Goal: Task Accomplishment & Management: Manage account settings

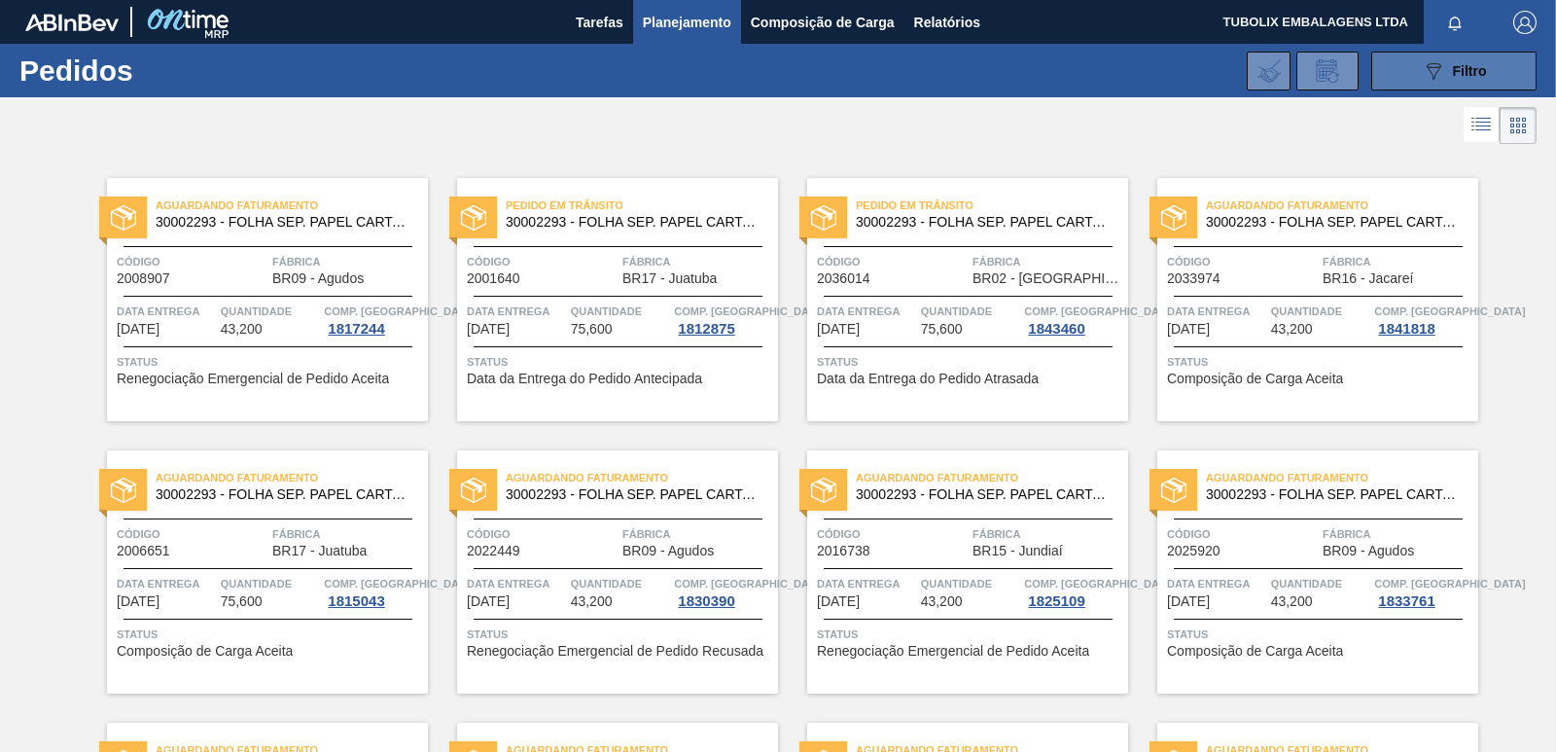
click at [1430, 60] on icon "089F7B8B-B2A5-4AFE-B5C0-19BA573D28AC" at bounding box center [1433, 70] width 23 height 23
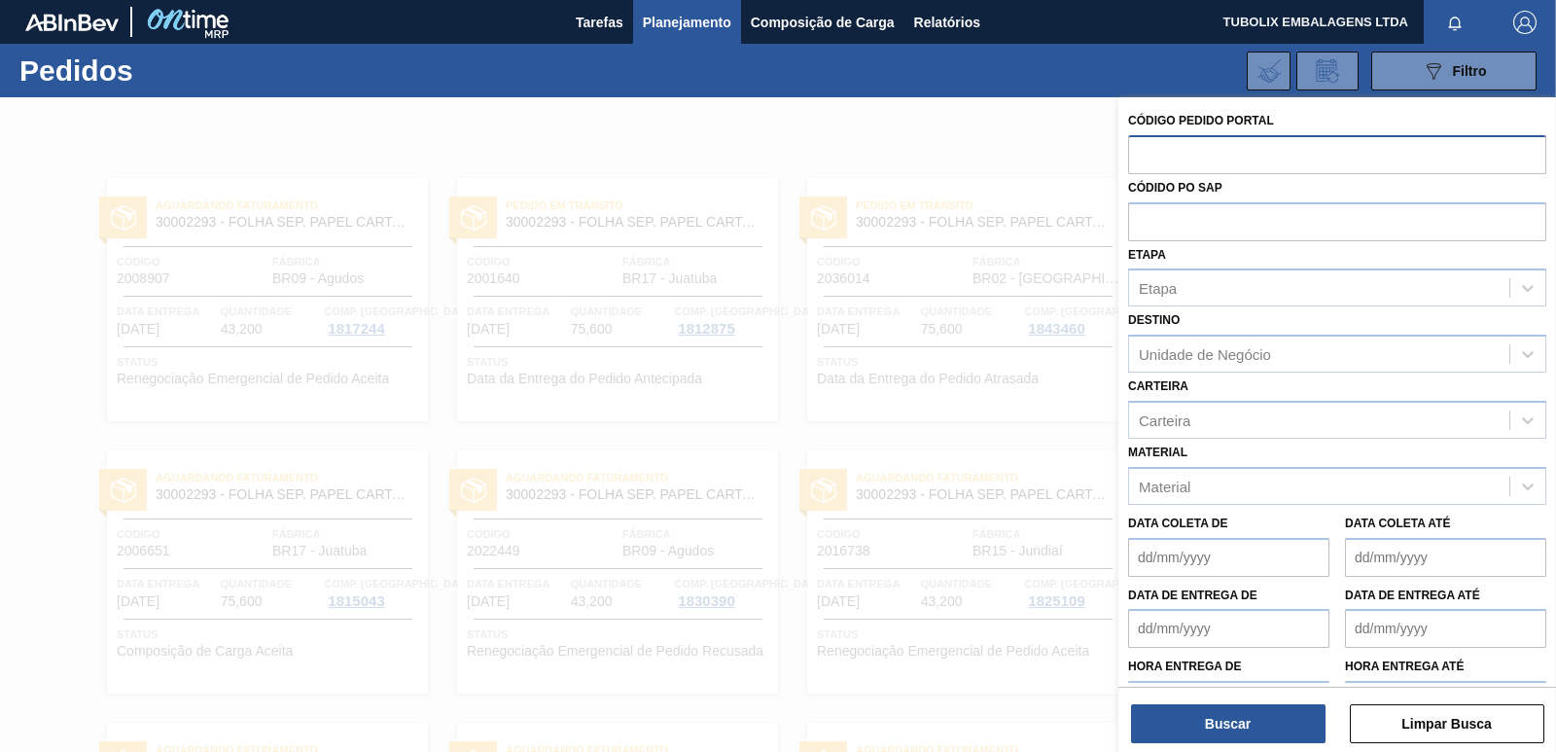
click at [1158, 151] on input "text" at bounding box center [1337, 153] width 418 height 37
type input "2043889"
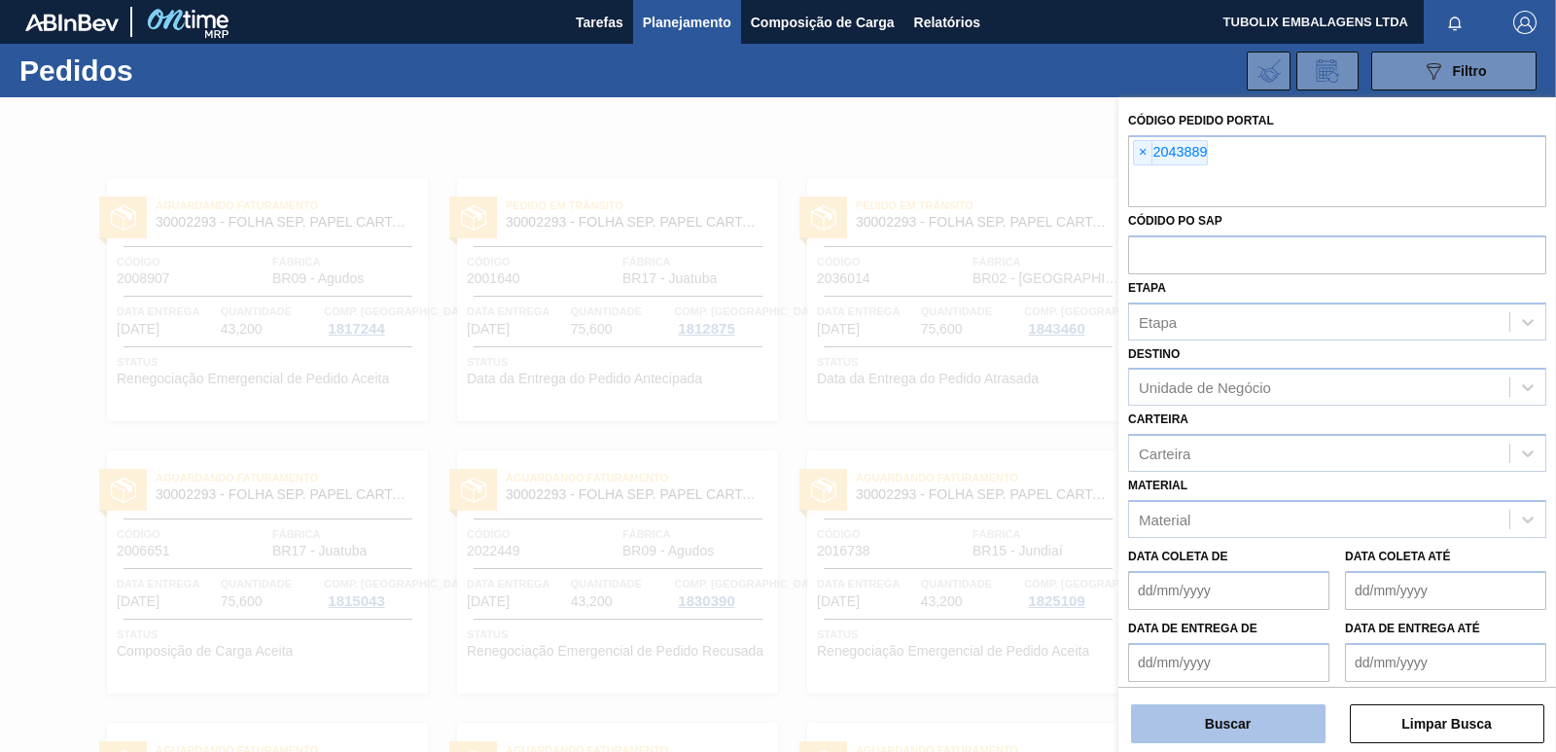
click at [1253, 710] on button "Buscar" at bounding box center [1228, 723] width 194 height 39
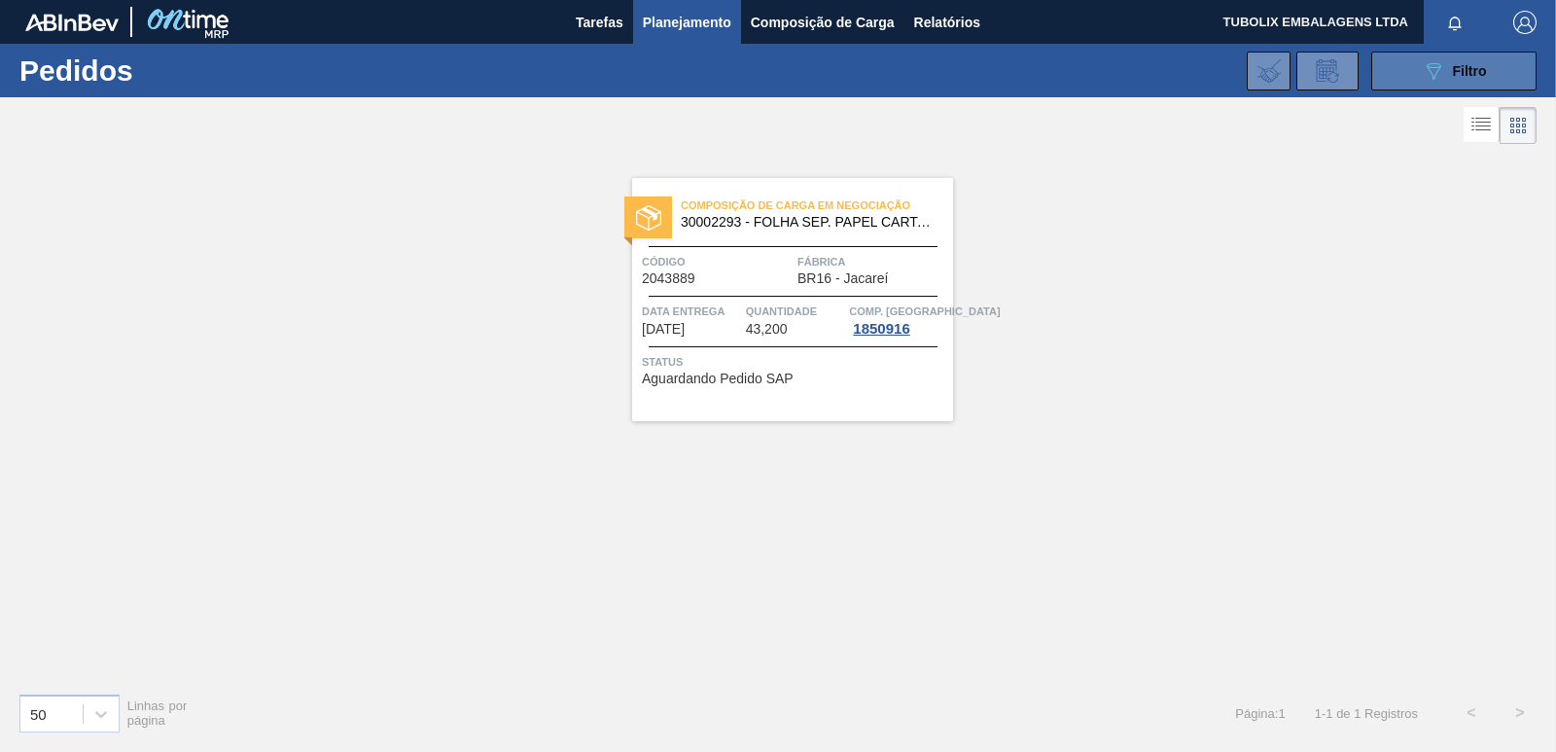
click at [1440, 74] on icon "089F7B8B-B2A5-4AFE-B5C0-19BA573D28AC" at bounding box center [1433, 70] width 23 height 23
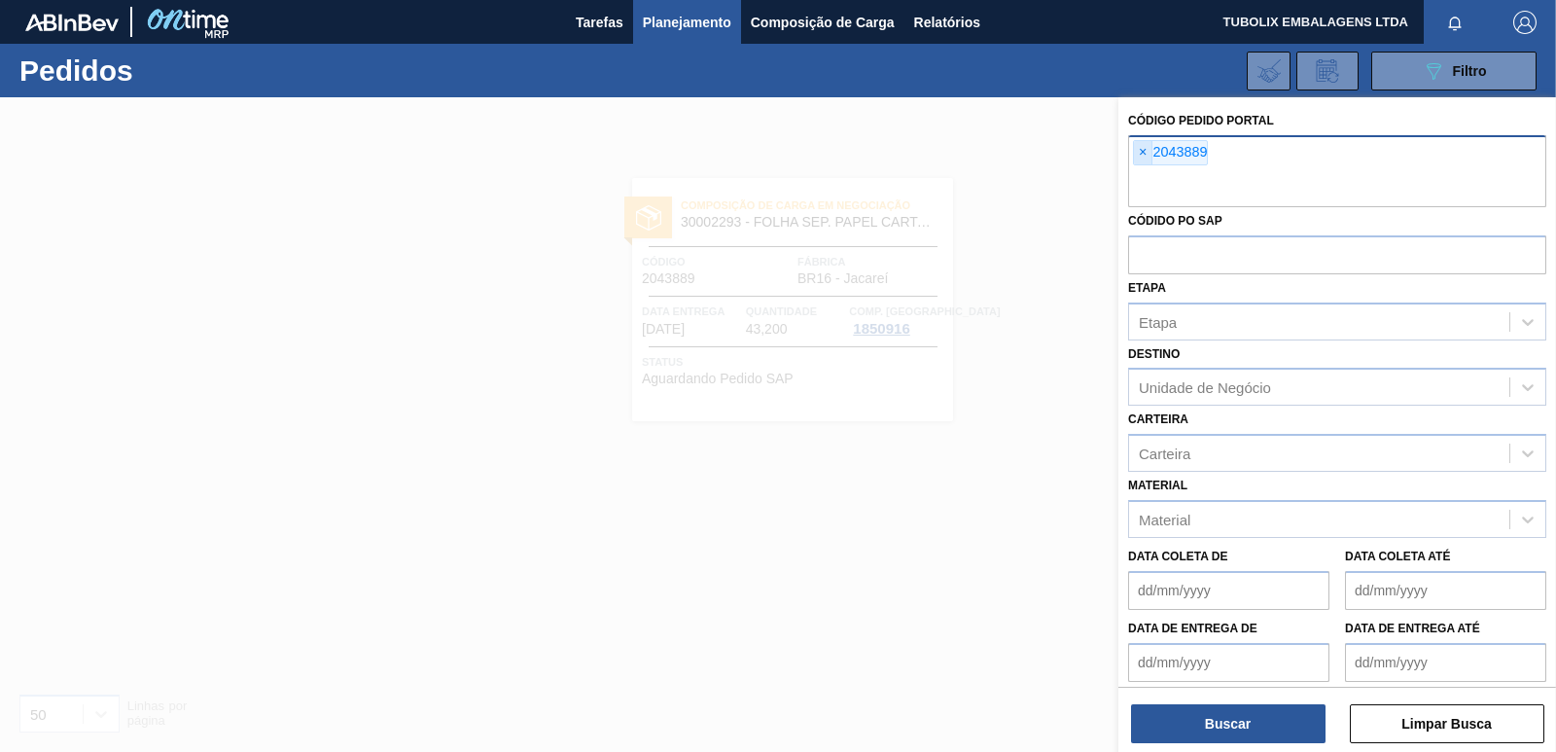
click at [1141, 144] on span "×" at bounding box center [1143, 152] width 18 height 23
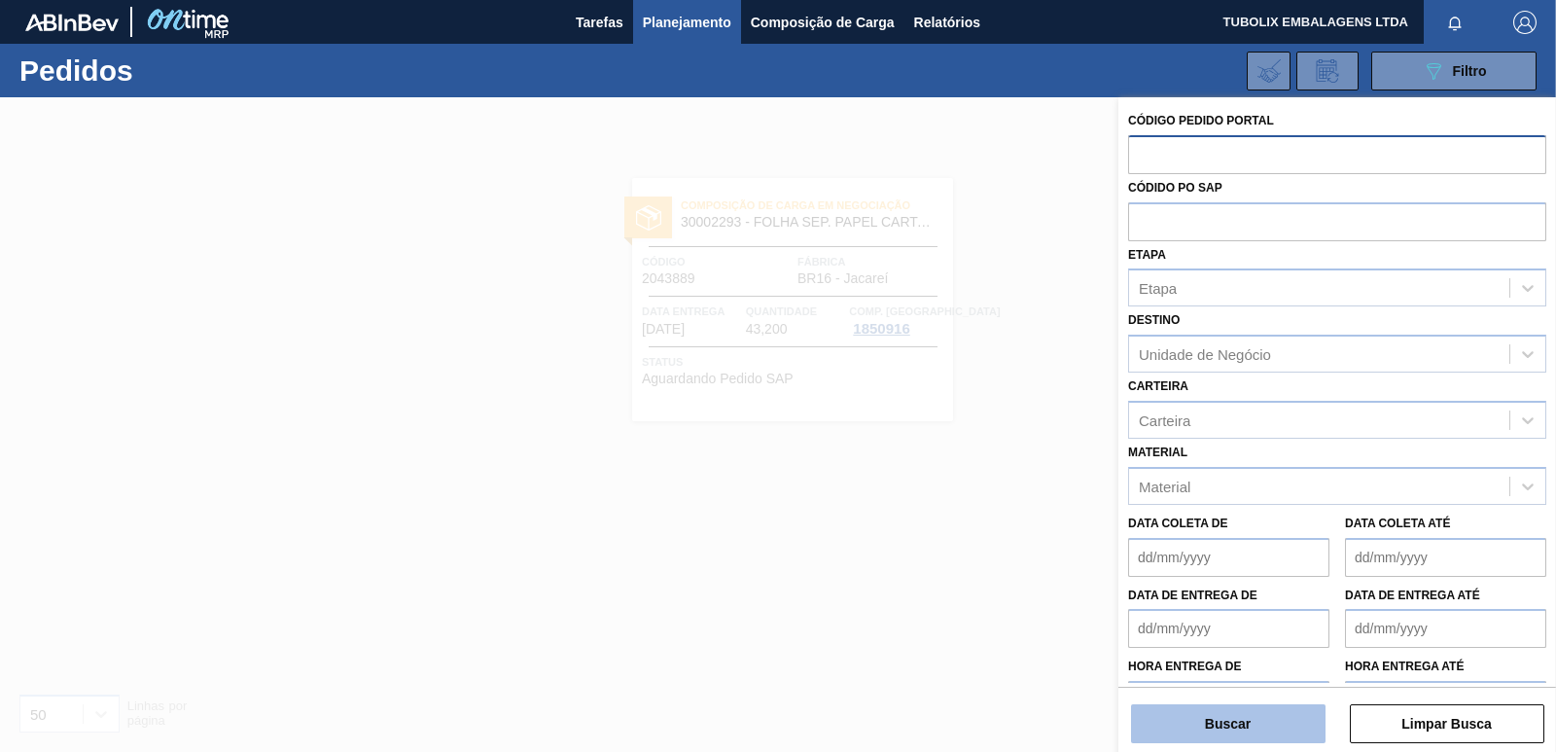
click at [1232, 706] on button "Buscar" at bounding box center [1228, 723] width 194 height 39
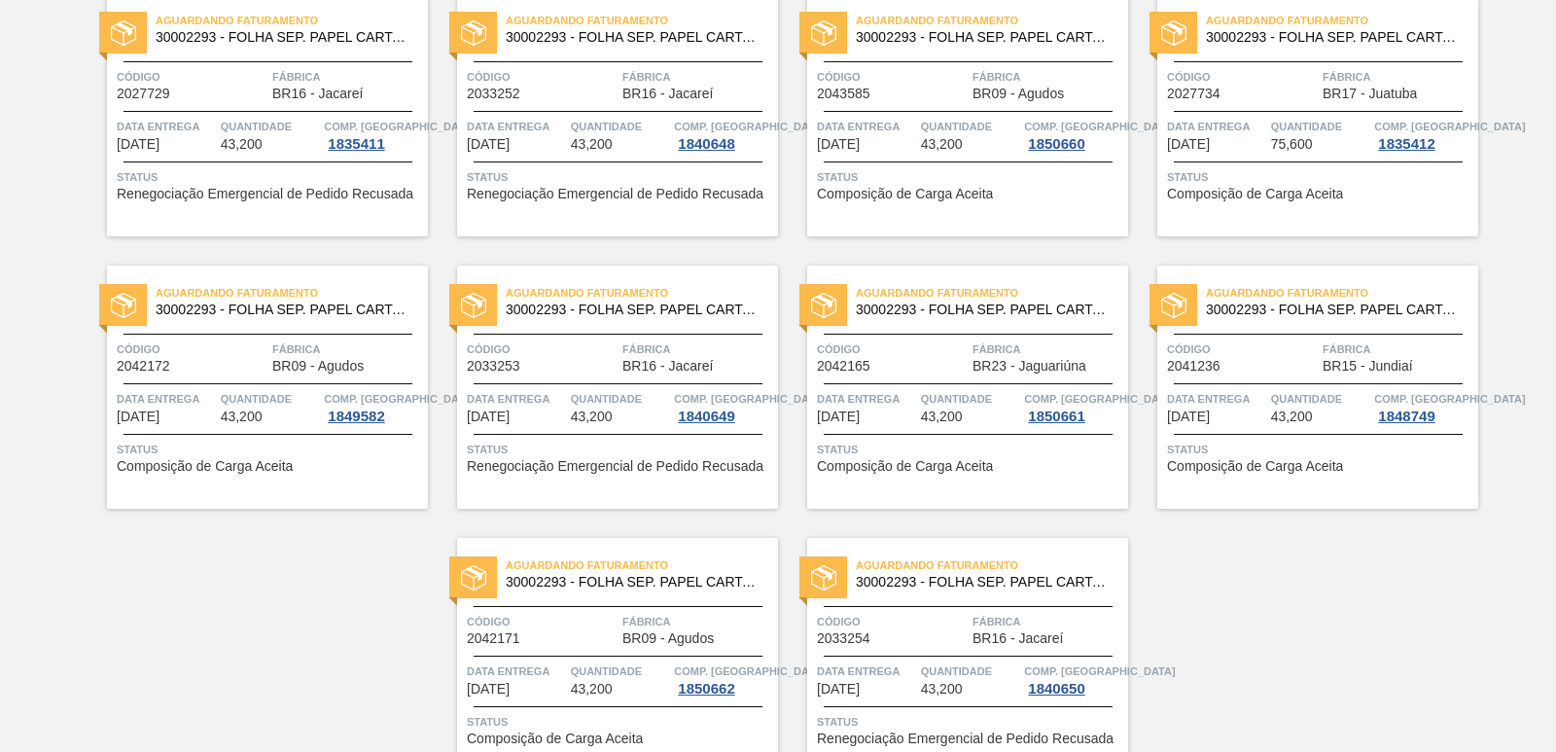
scroll to position [3009, 0]
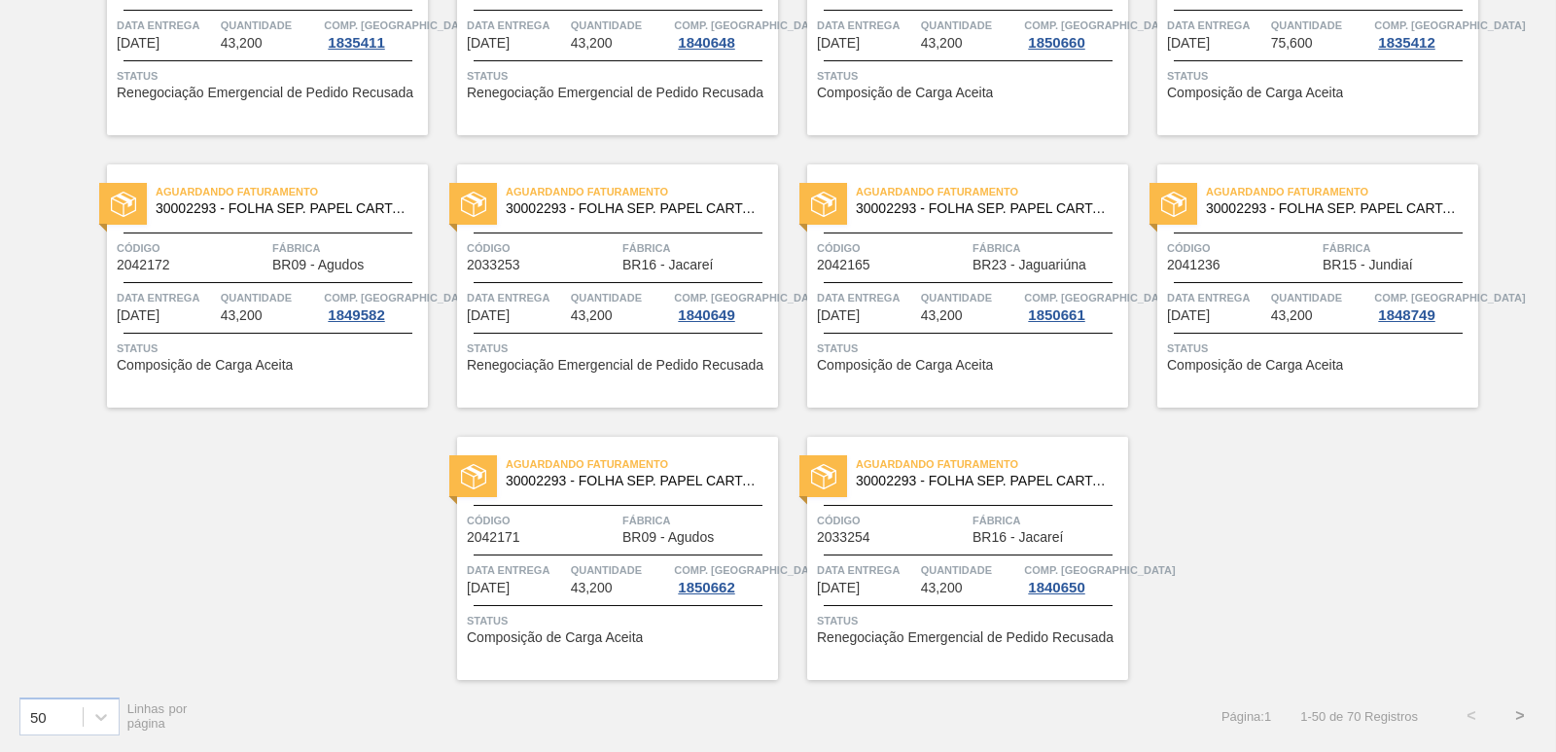
click at [1514, 711] on button ">" at bounding box center [1520, 715] width 49 height 49
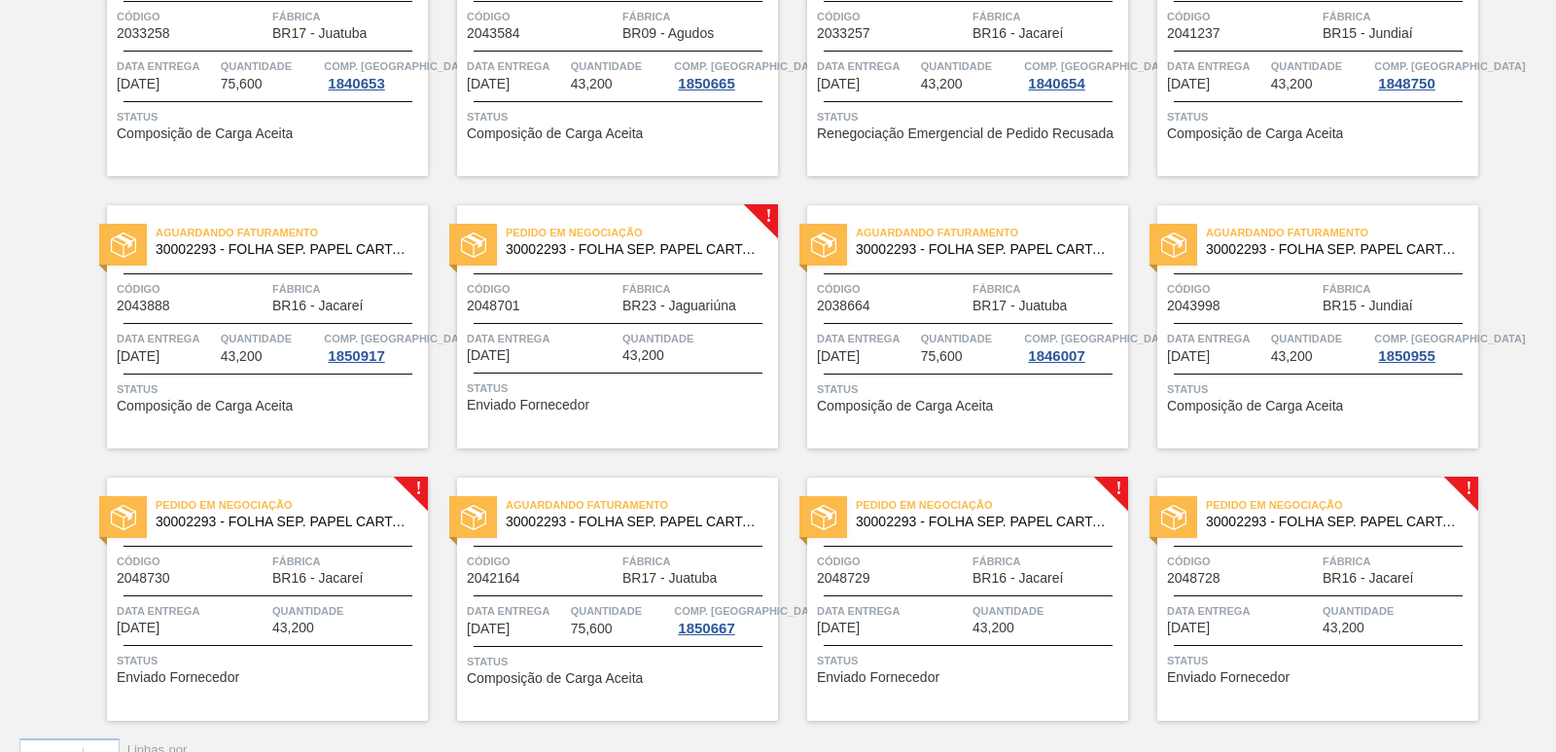
scroll to position [831, 0]
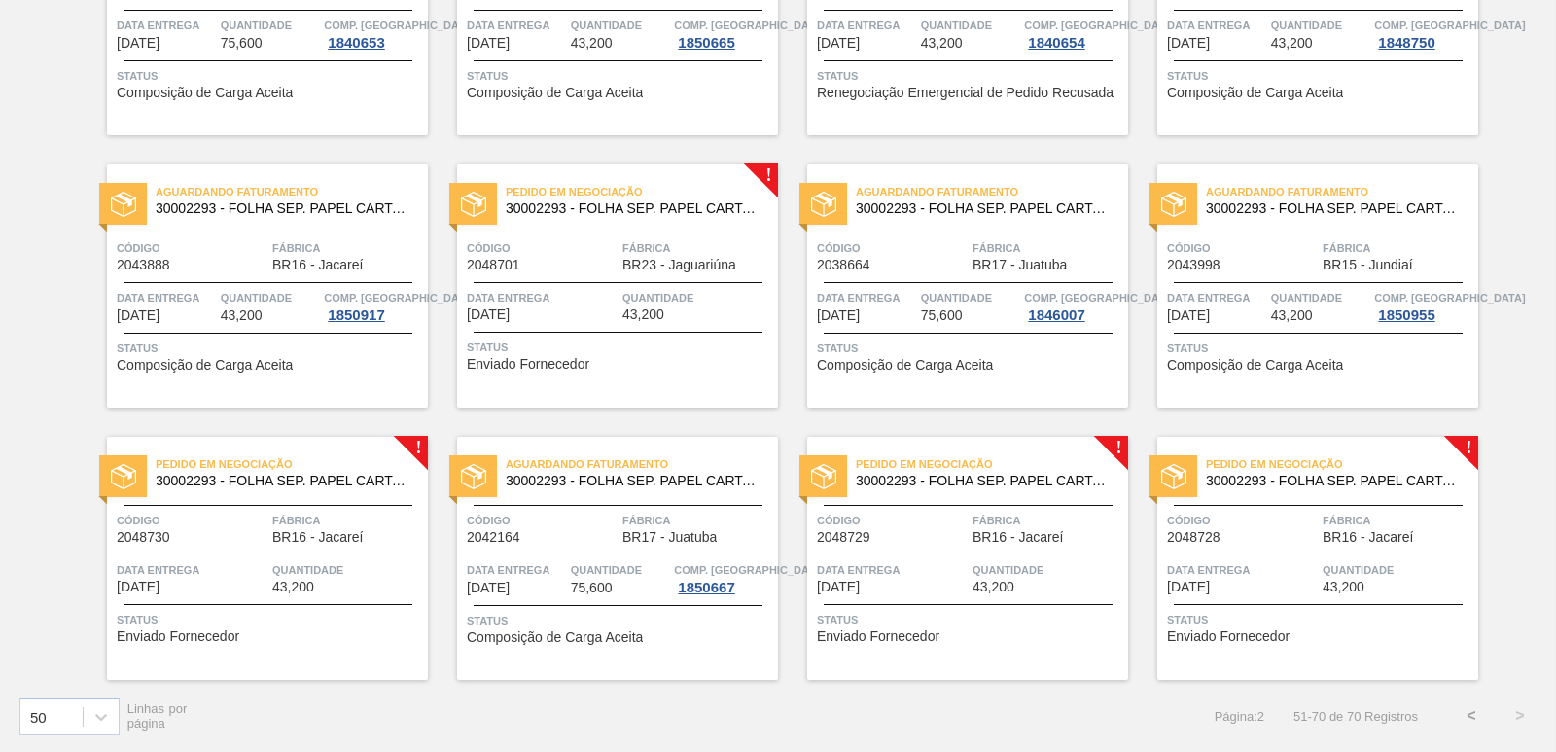
click at [654, 201] on span "Pedido em Negociação" at bounding box center [642, 191] width 272 height 19
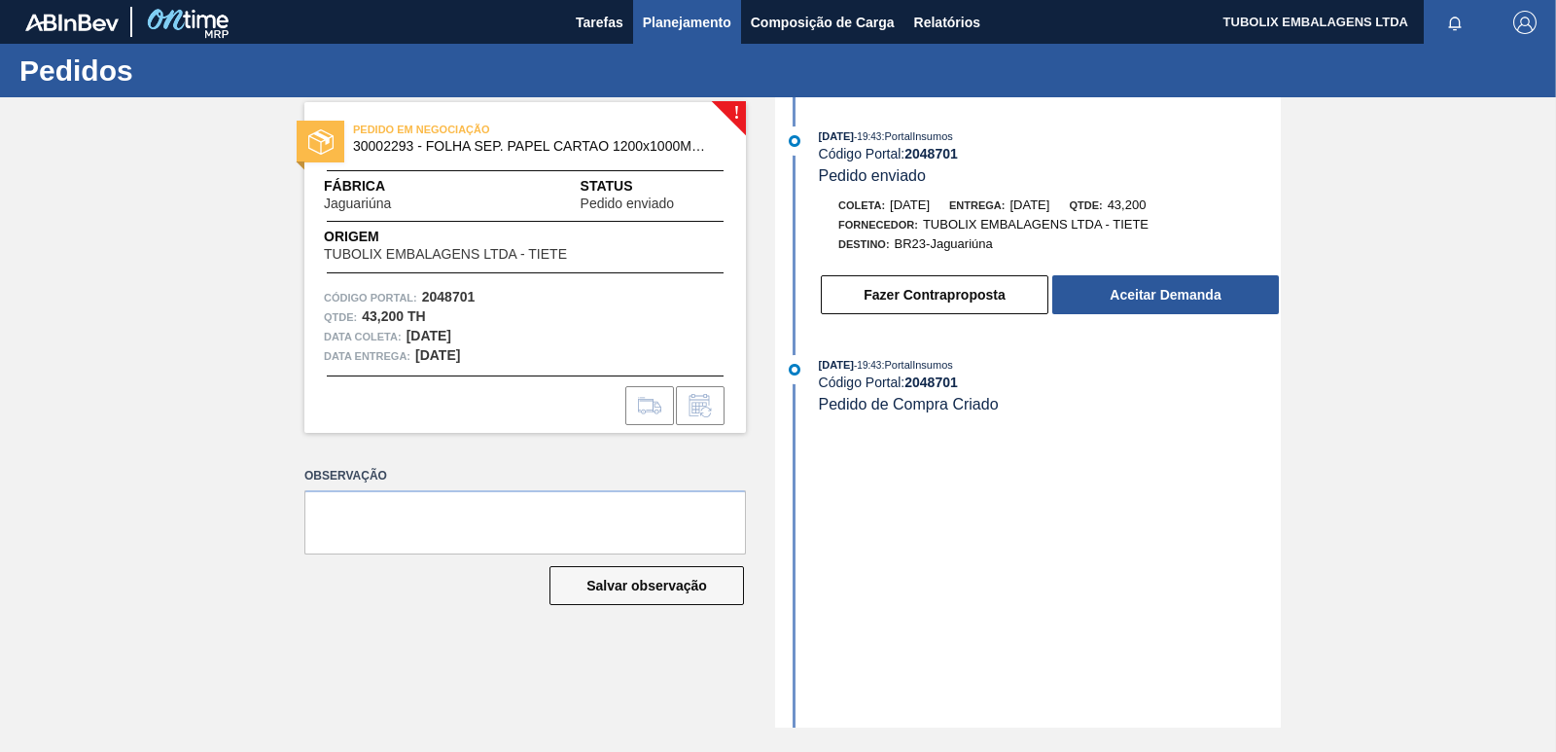
click at [654, 16] on span "Planejamento" at bounding box center [687, 22] width 88 height 23
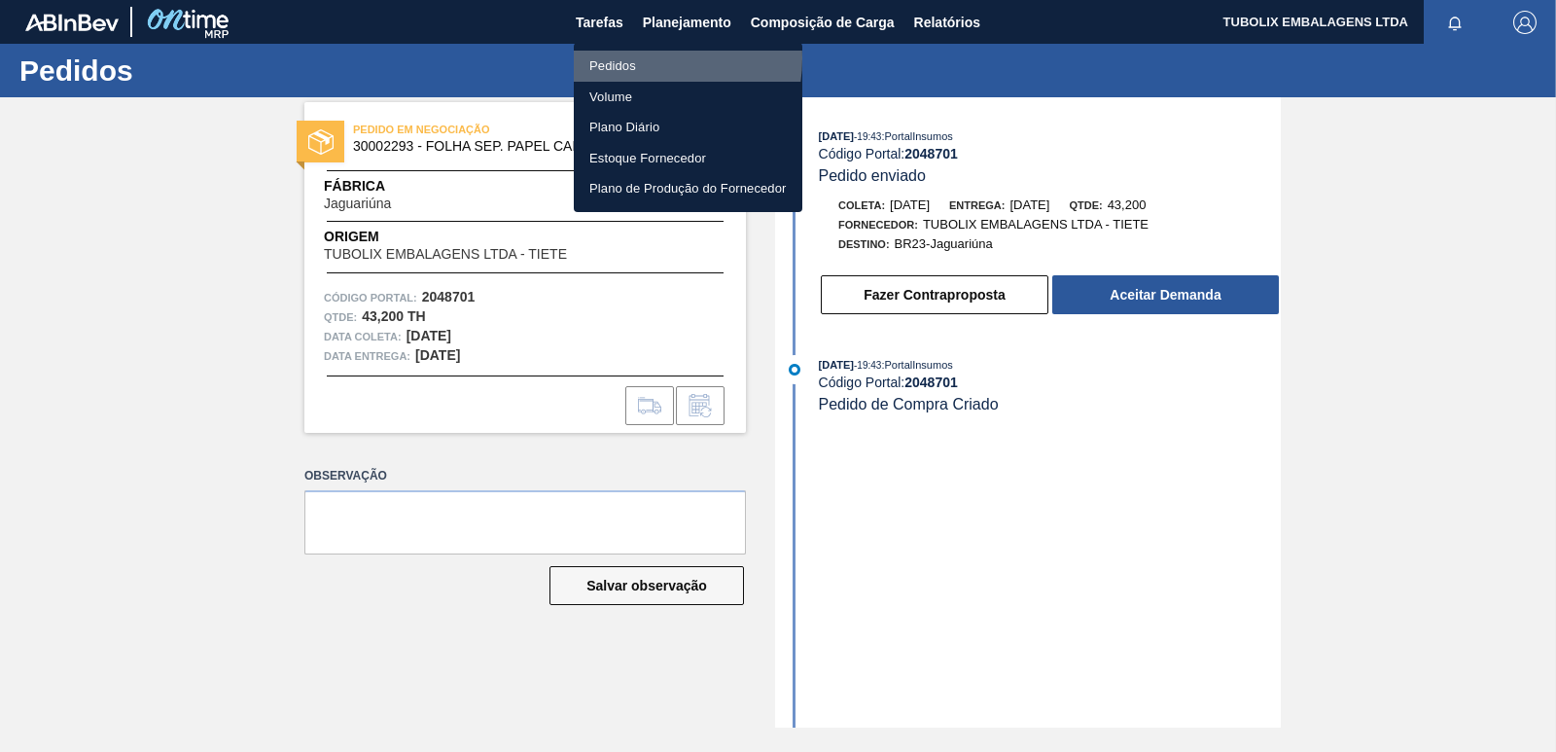
click at [632, 59] on li "Pedidos" at bounding box center [688, 66] width 229 height 31
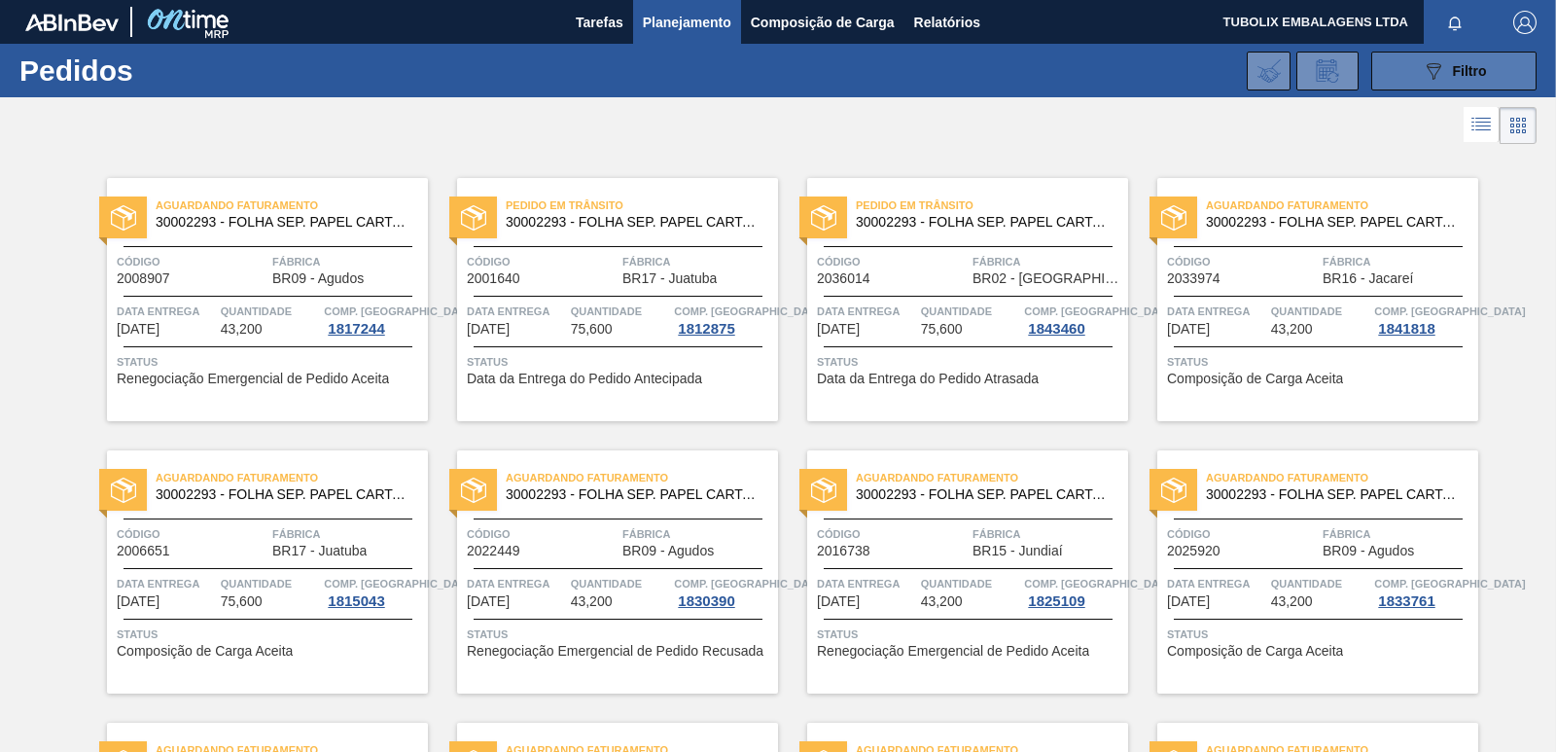
click at [1392, 60] on button "089F7B8B-B2A5-4AFE-B5C0-19BA573D28AC Filtro" at bounding box center [1453, 71] width 165 height 39
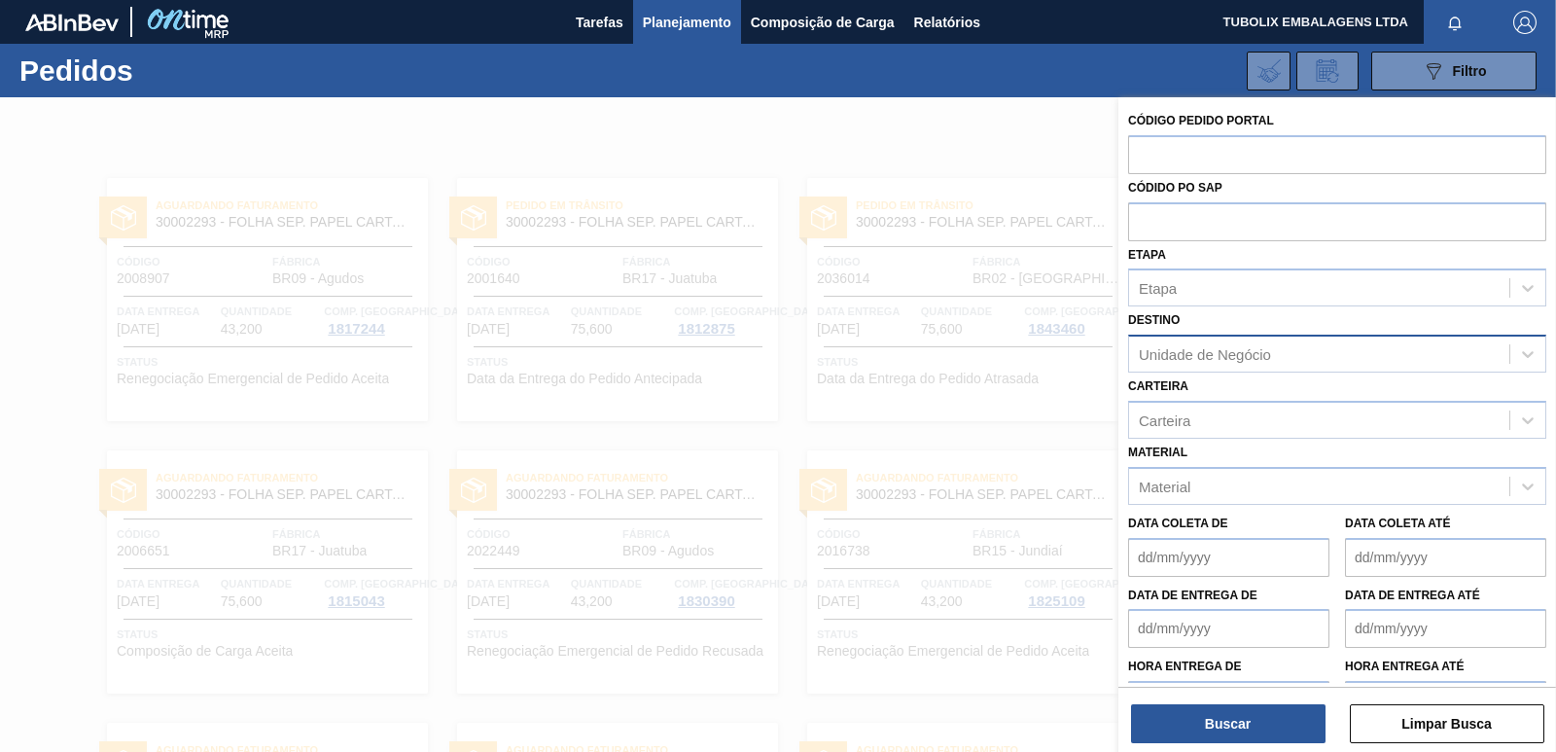
click at [1165, 355] on div "Unidade de Negócio" at bounding box center [1205, 354] width 132 height 17
type input "jagu"
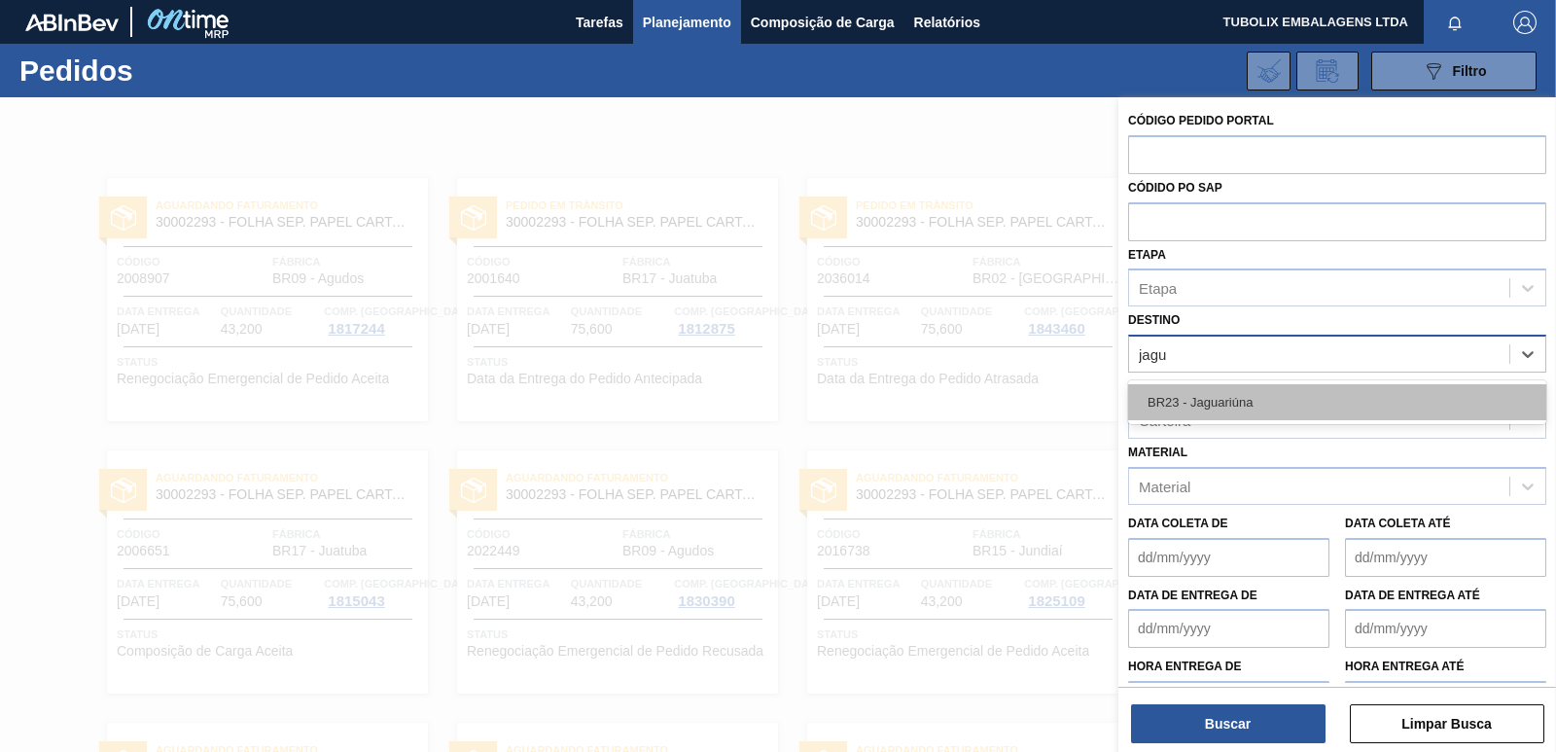
click at [1214, 410] on div "BR23 - Jaguariúna" at bounding box center [1337, 402] width 418 height 36
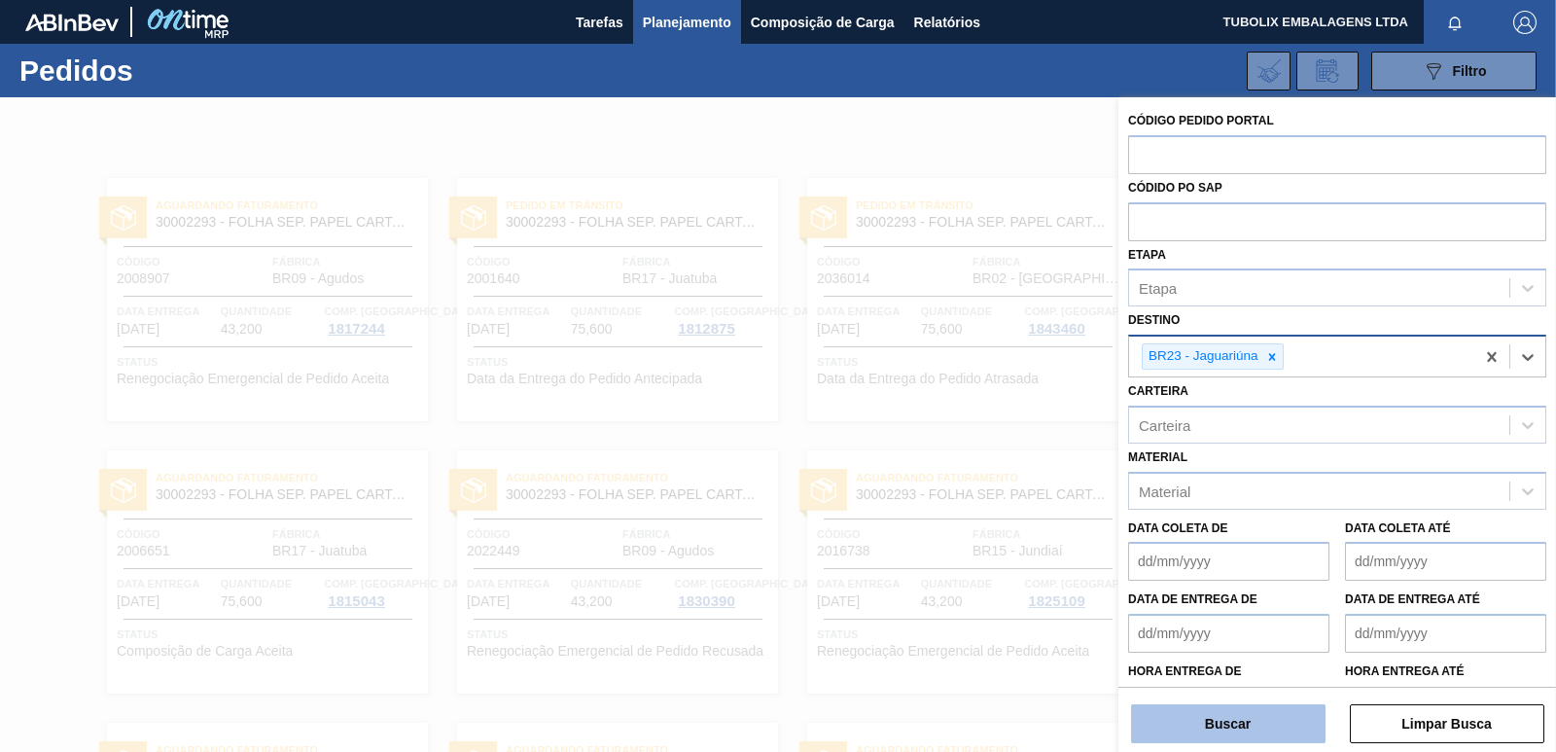
click at [1255, 733] on button "Buscar" at bounding box center [1228, 723] width 194 height 39
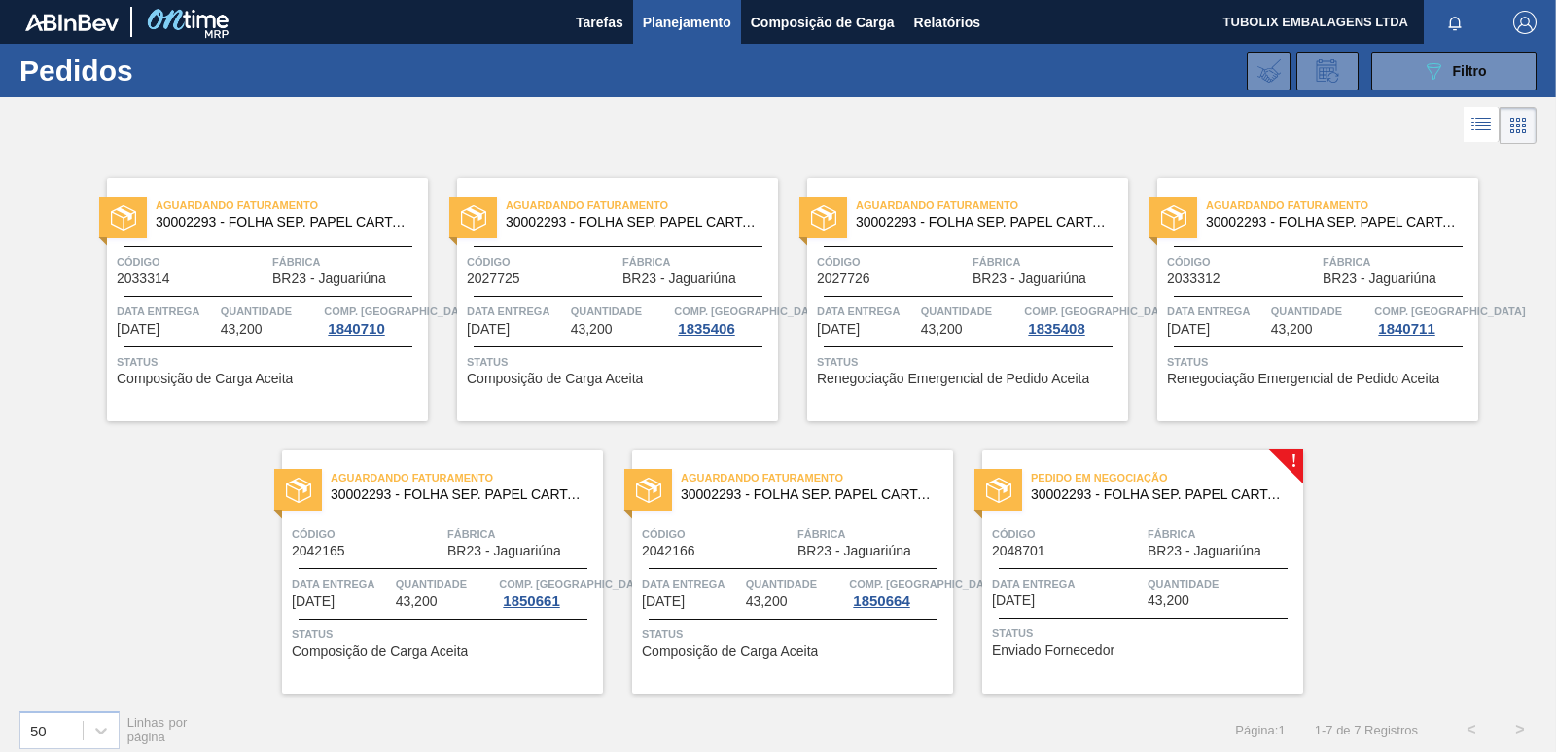
click at [1237, 540] on span "Fábrica" at bounding box center [1223, 533] width 151 height 19
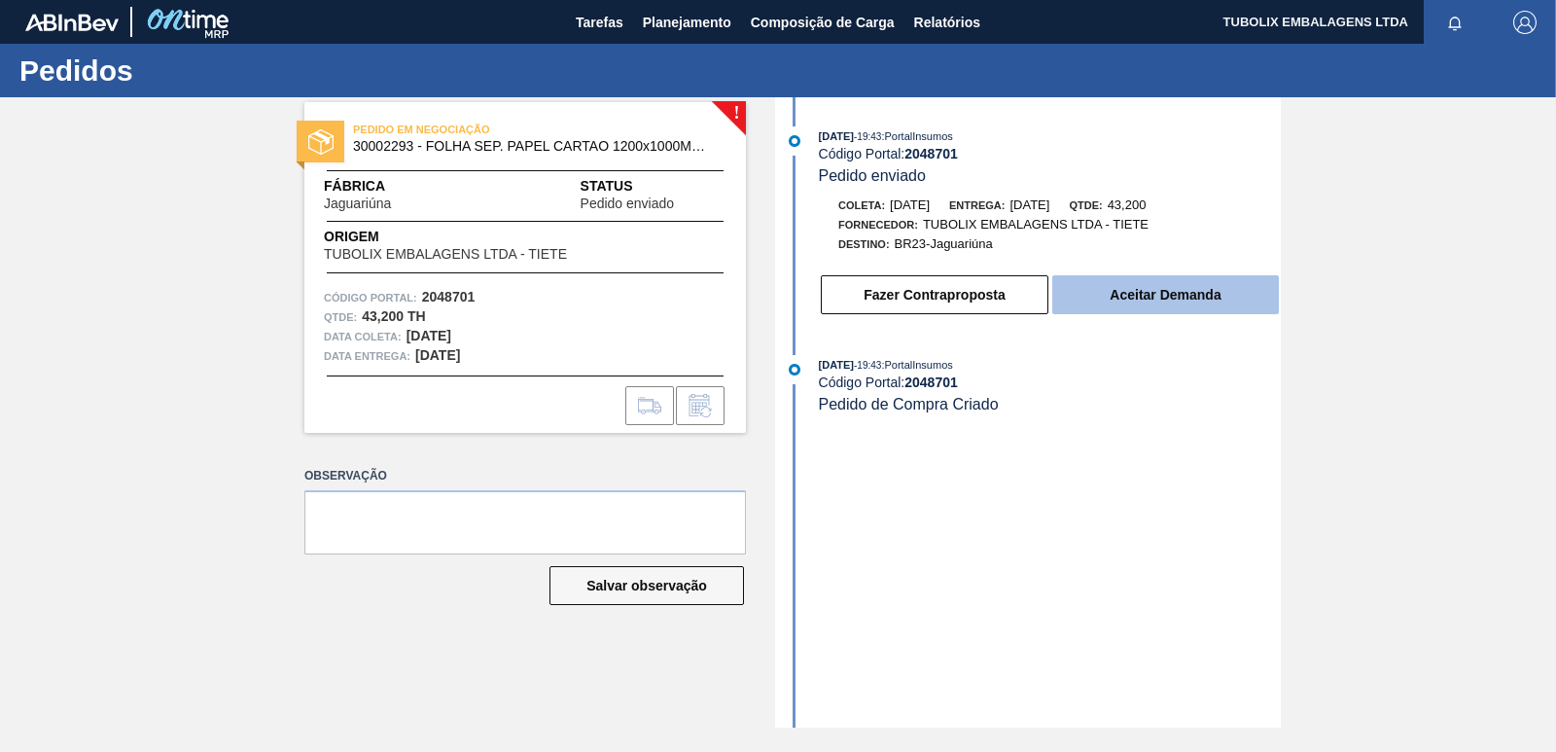
click at [1174, 292] on button "Aceitar Demanda" at bounding box center [1165, 294] width 227 height 39
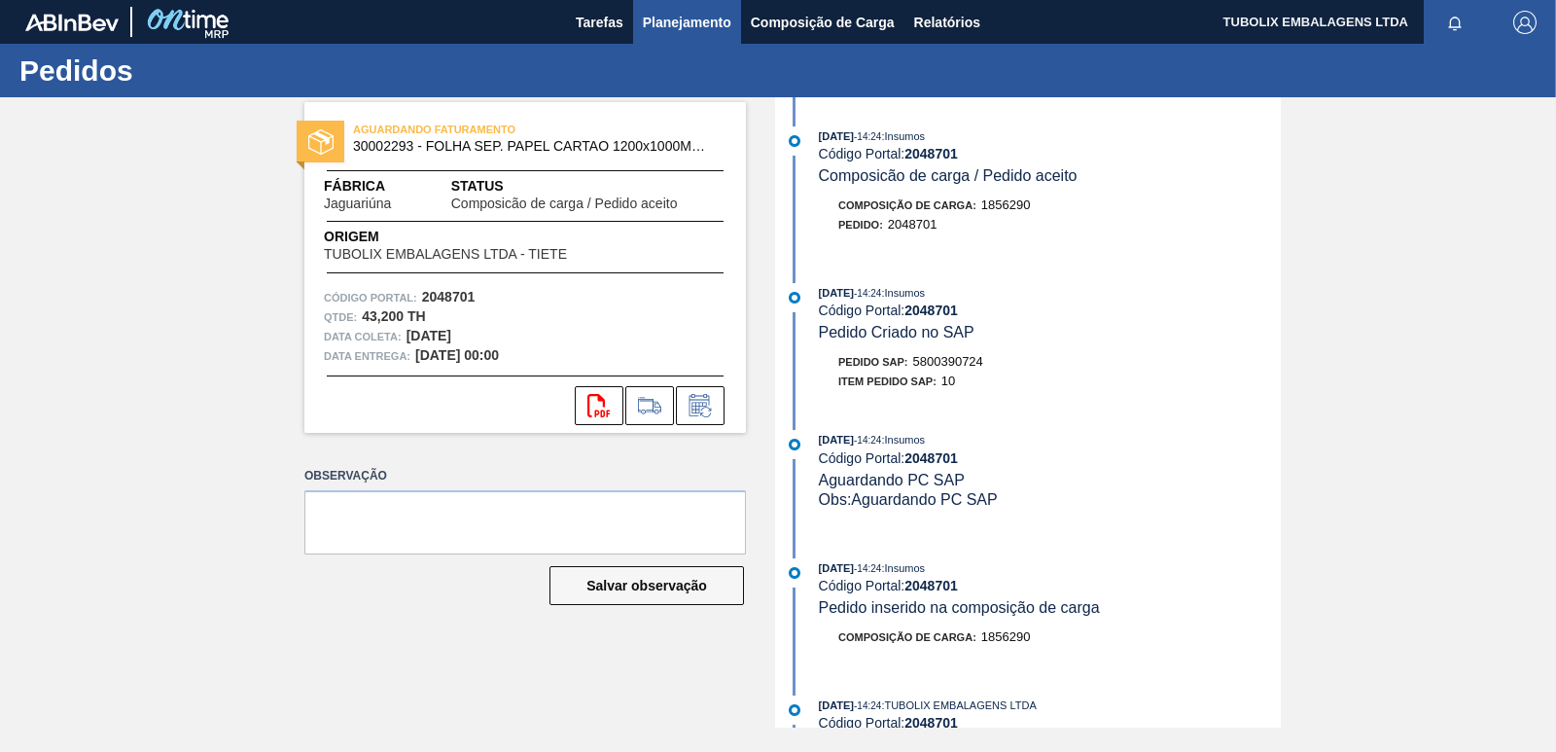
click at [690, 11] on button "Planejamento" at bounding box center [687, 22] width 108 height 44
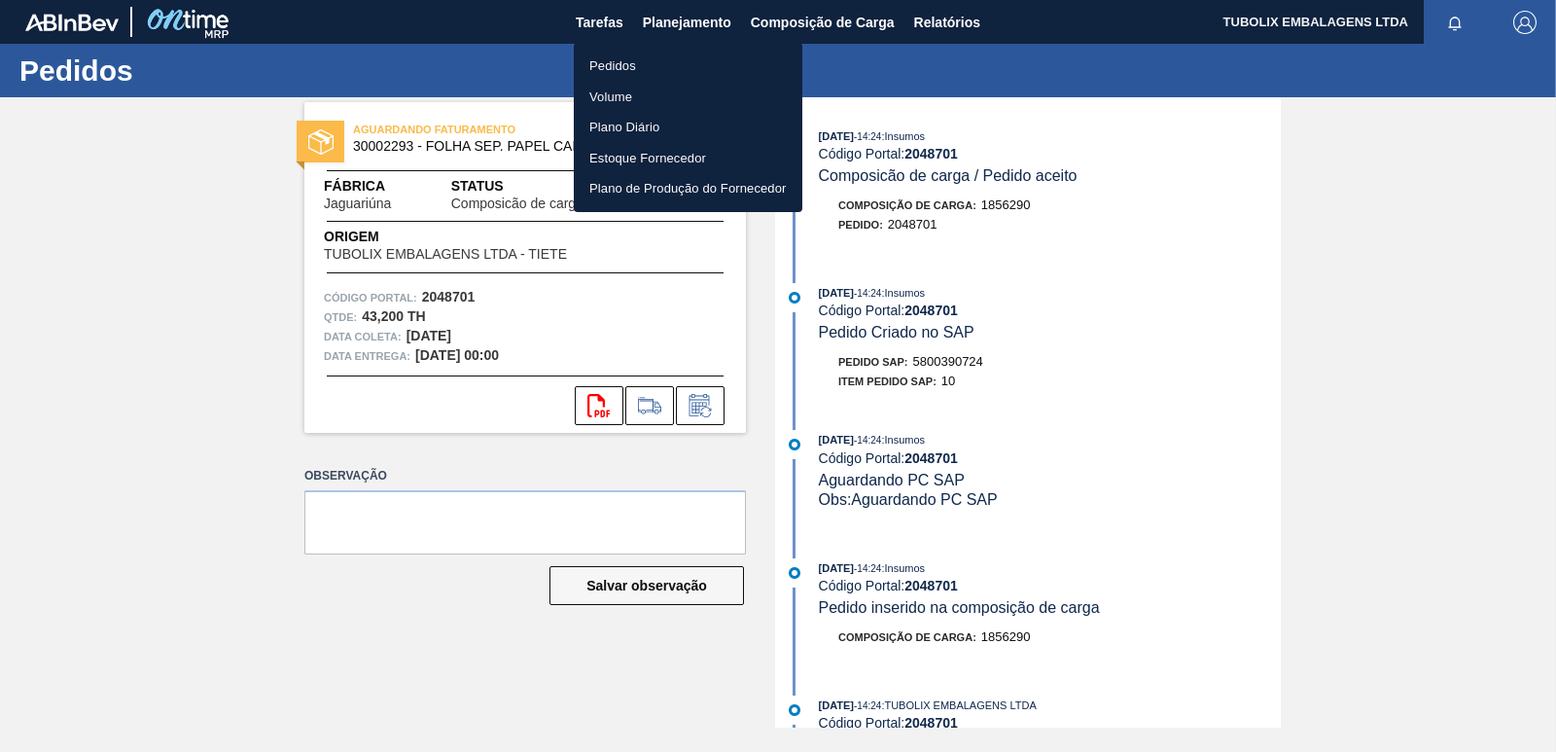
click at [638, 59] on li "Pedidos" at bounding box center [688, 66] width 229 height 31
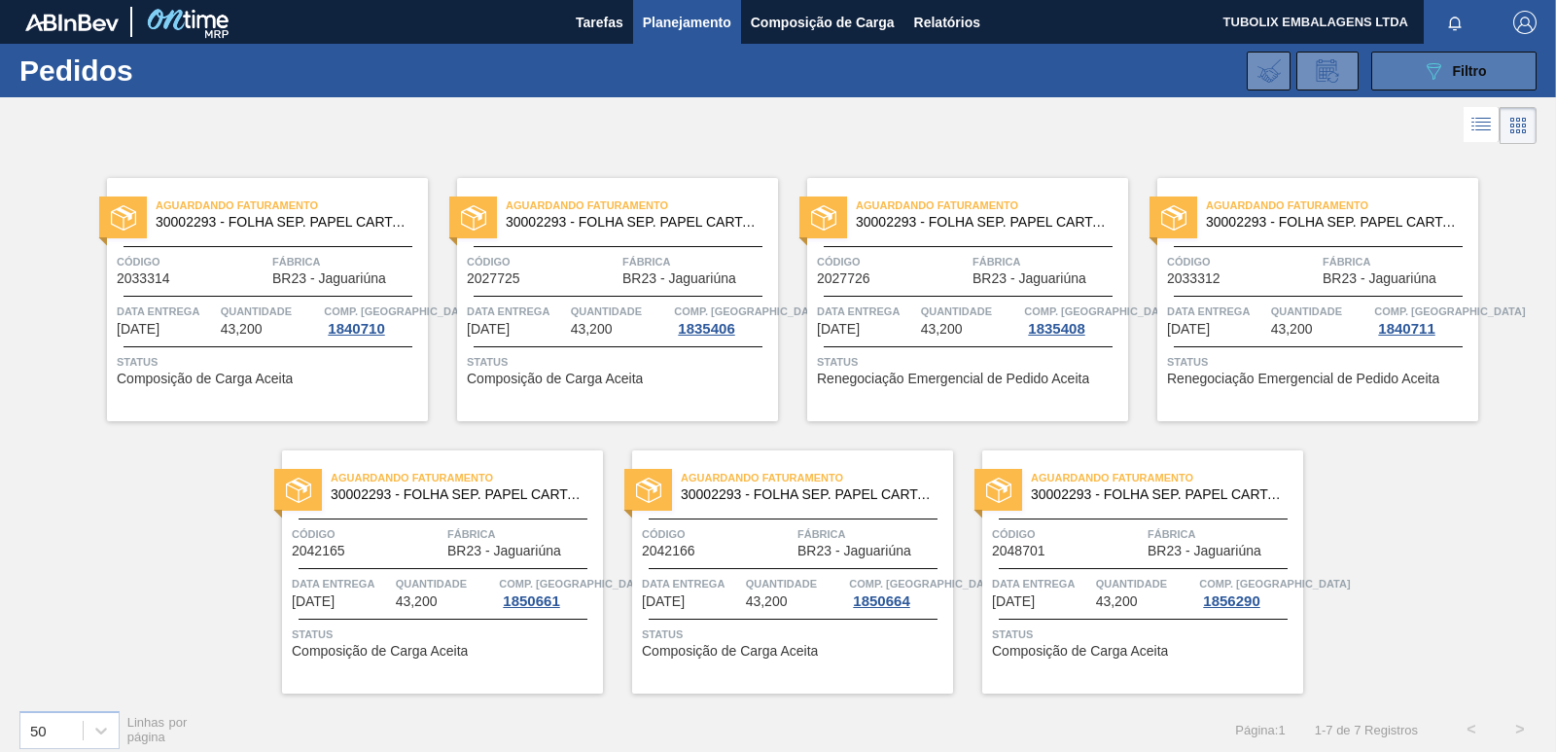
click at [1488, 63] on button "089F7B8B-B2A5-4AFE-B5C0-19BA573D28AC Filtro" at bounding box center [1453, 71] width 165 height 39
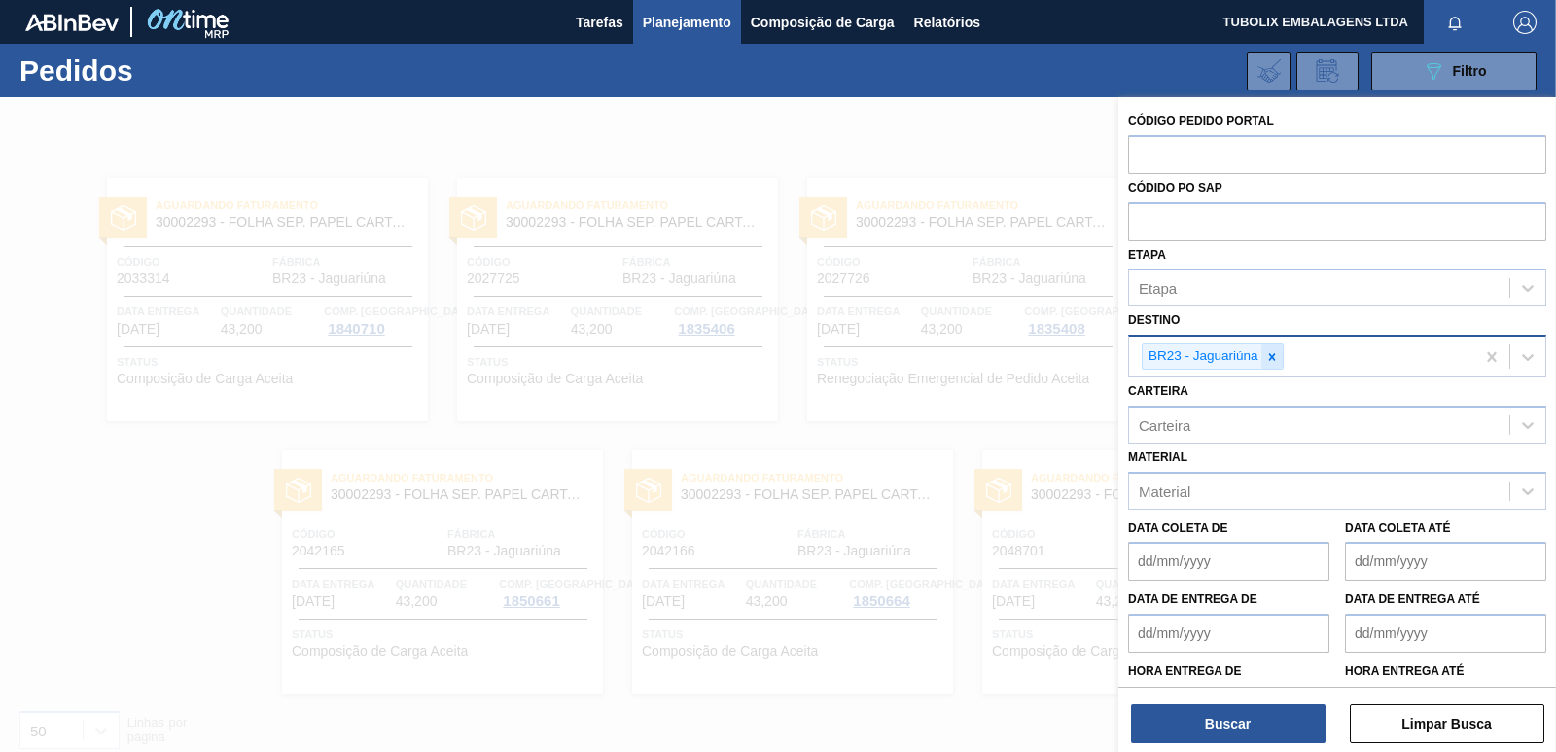
click at [1275, 350] on icon at bounding box center [1272, 357] width 14 height 14
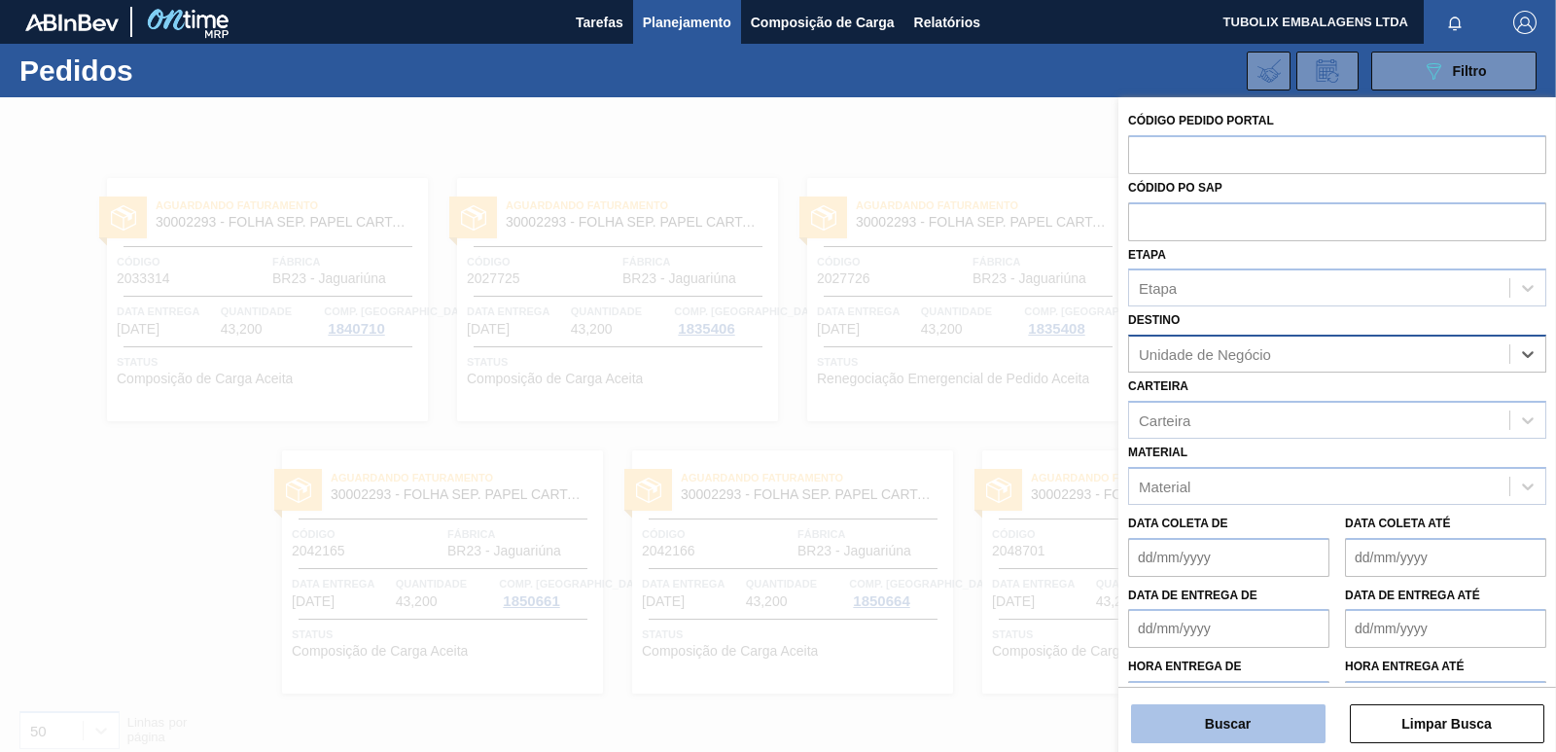
click at [1222, 721] on button "Buscar" at bounding box center [1228, 723] width 194 height 39
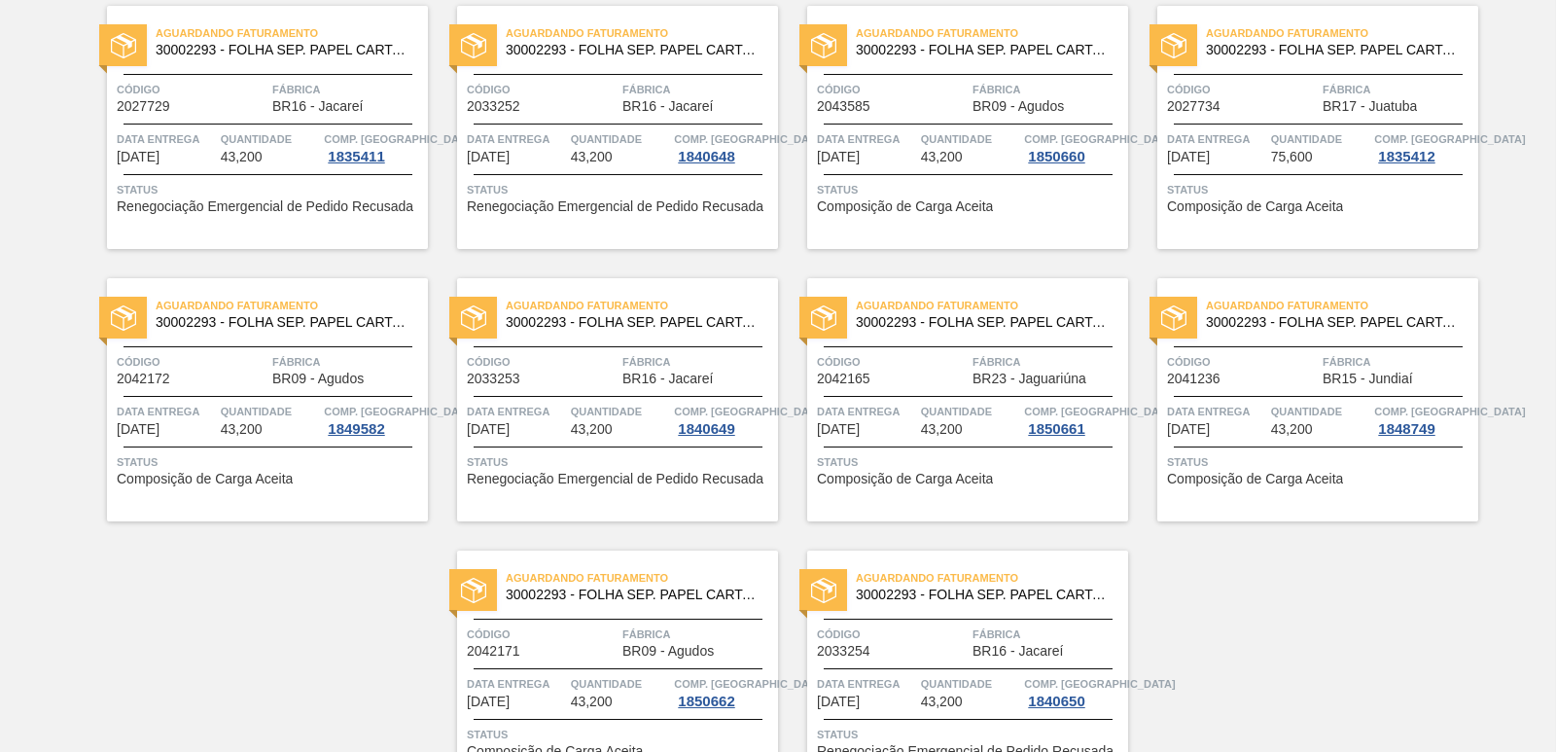
scroll to position [3009, 0]
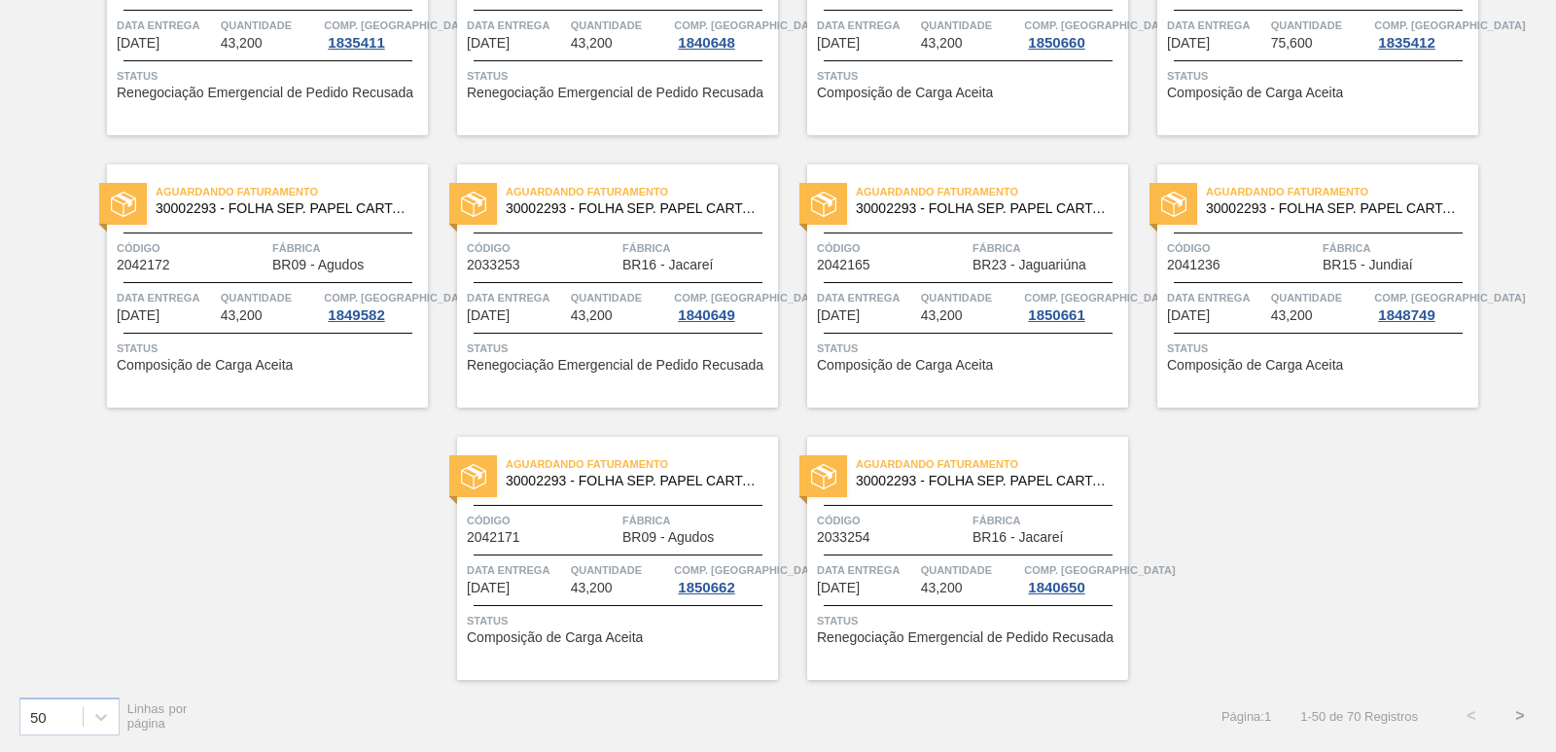
click at [1522, 712] on button ">" at bounding box center [1520, 715] width 49 height 49
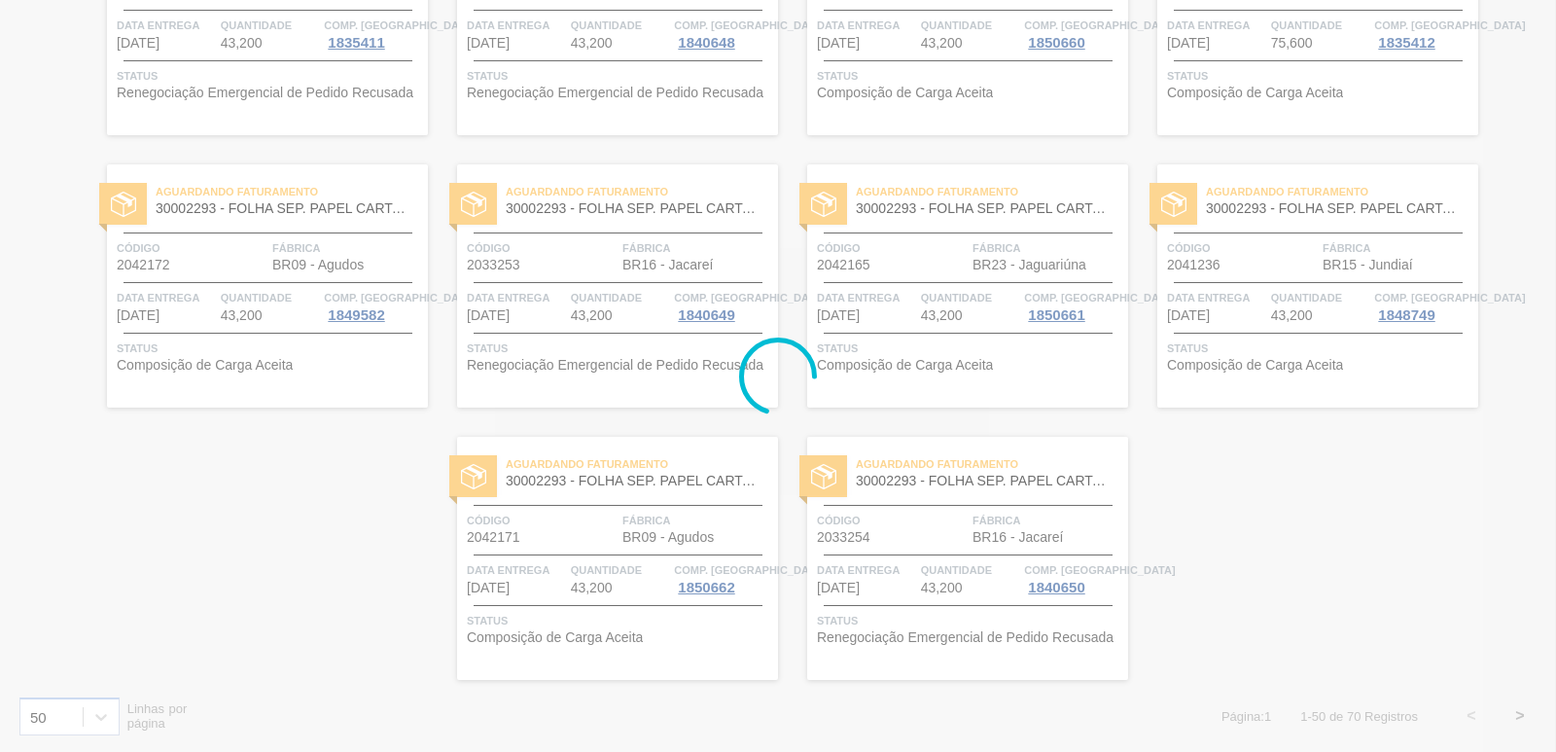
scroll to position [831, 0]
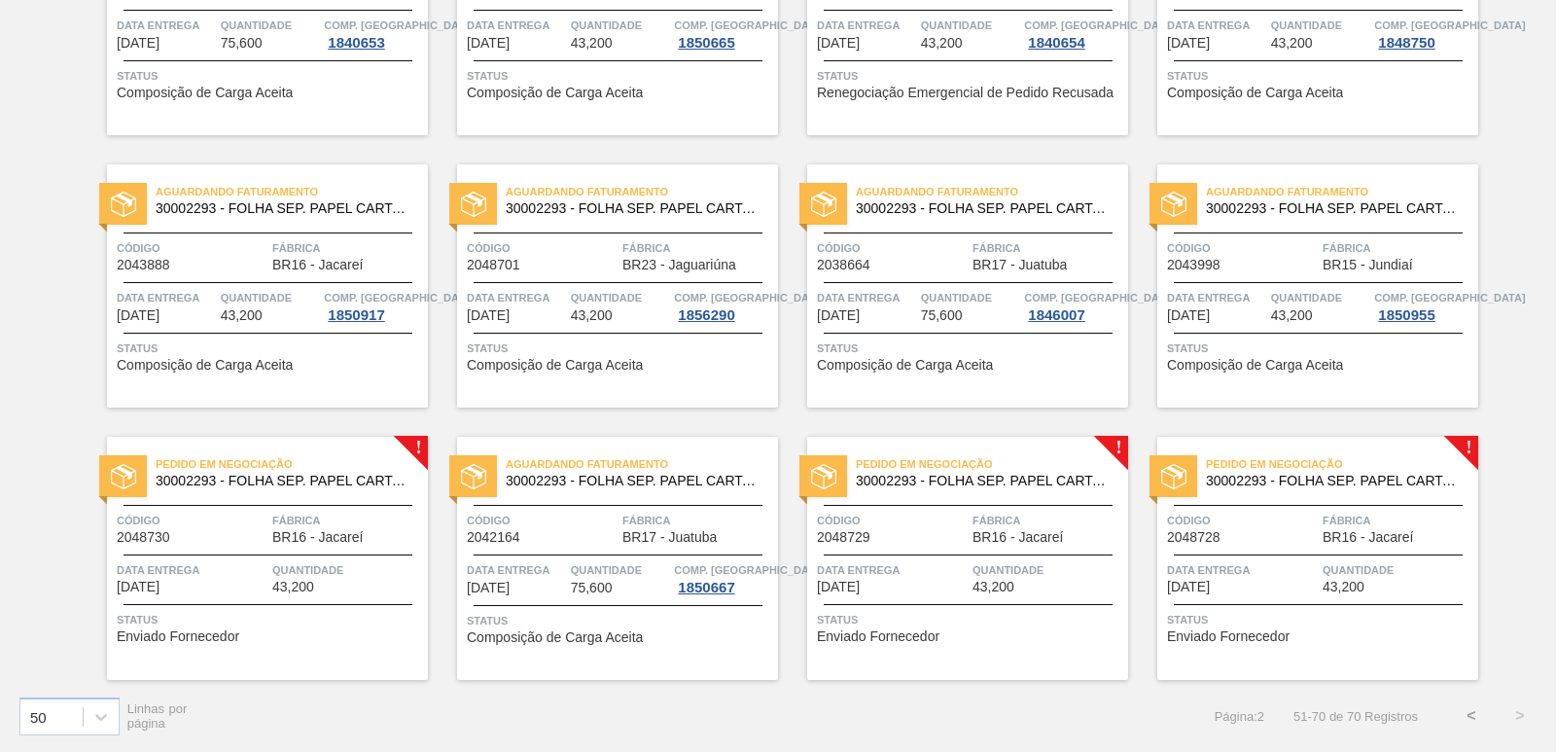
click at [230, 505] on div at bounding box center [268, 505] width 289 height 1
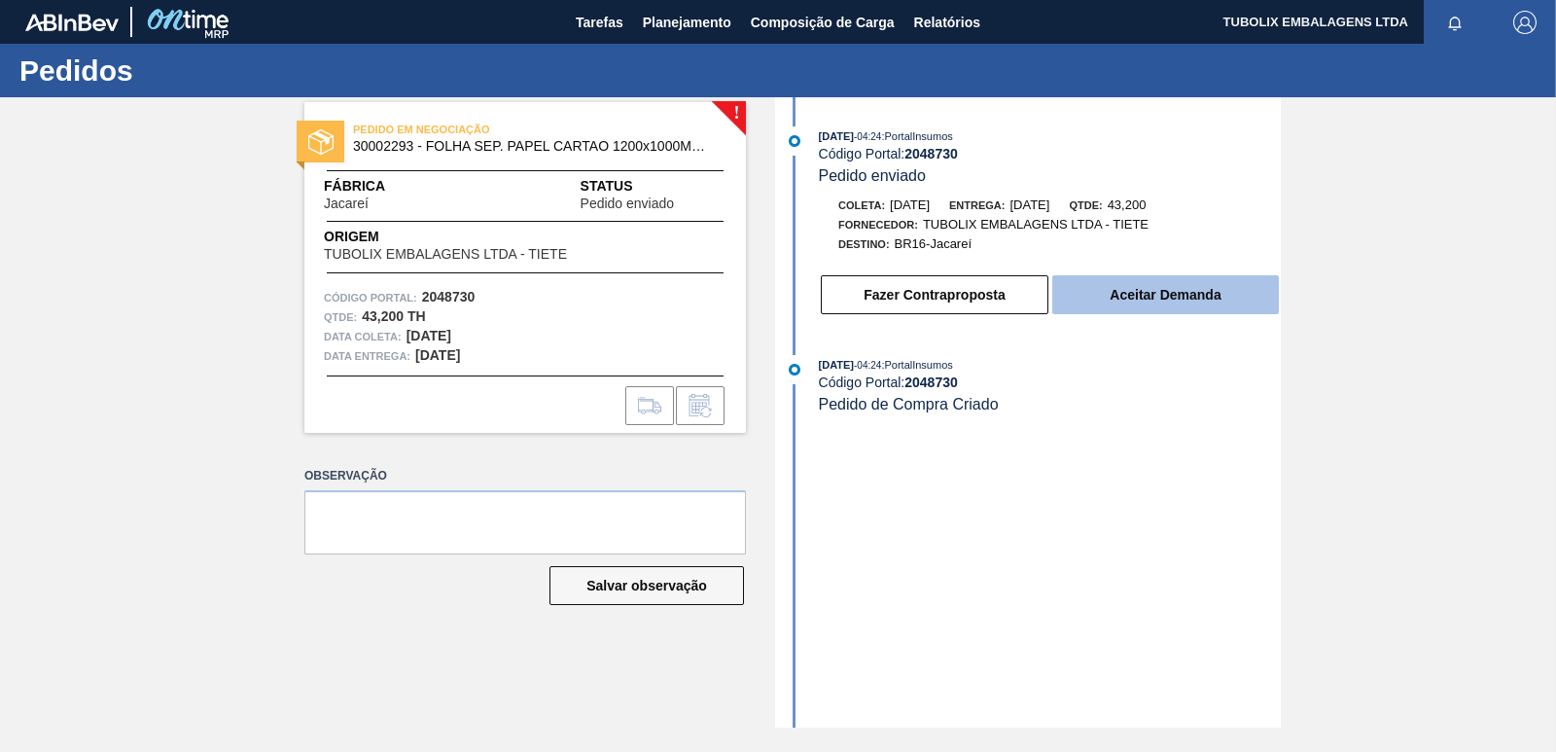
click at [1149, 314] on button "Aceitar Demanda" at bounding box center [1165, 294] width 227 height 39
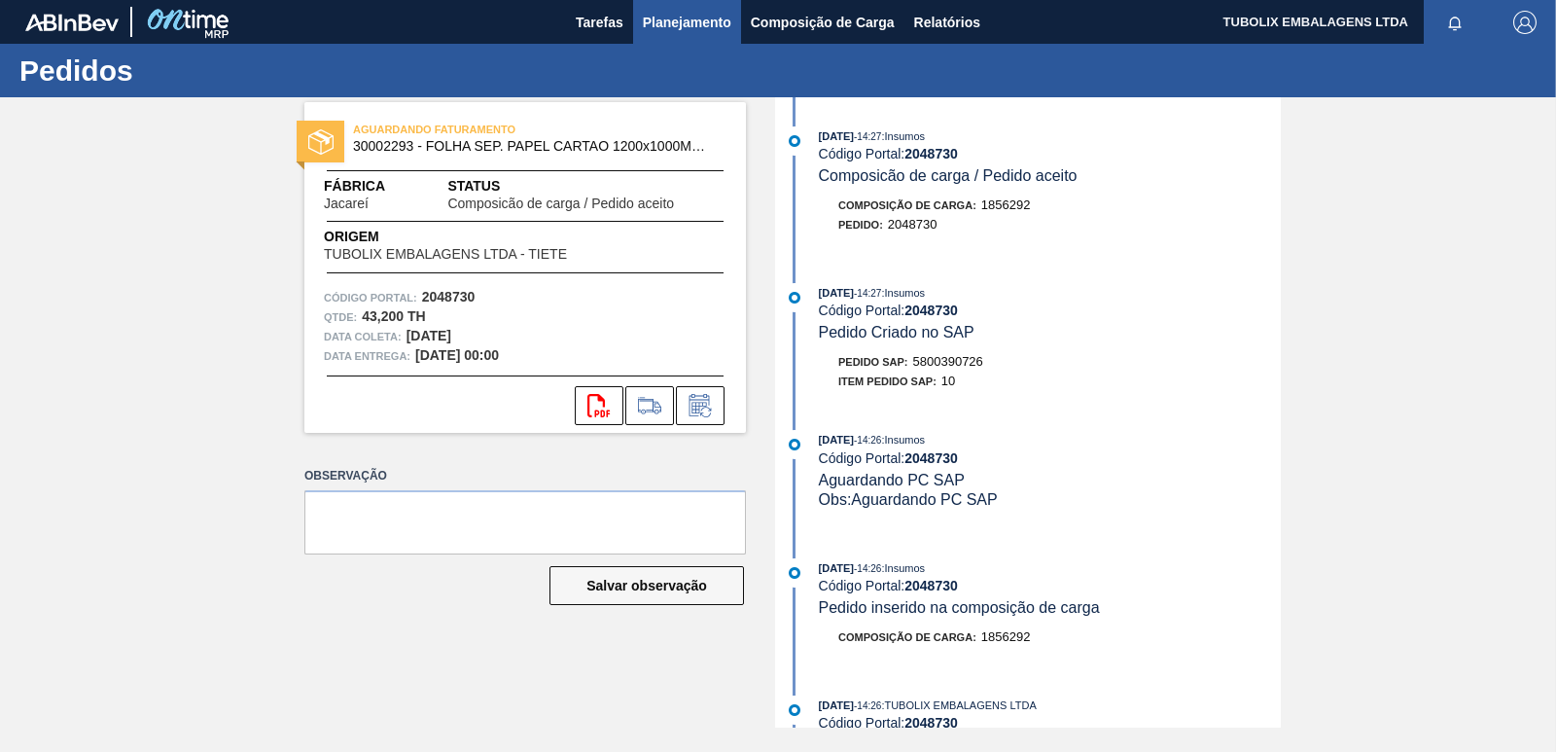
click at [694, 12] on span "Planejamento" at bounding box center [687, 22] width 88 height 23
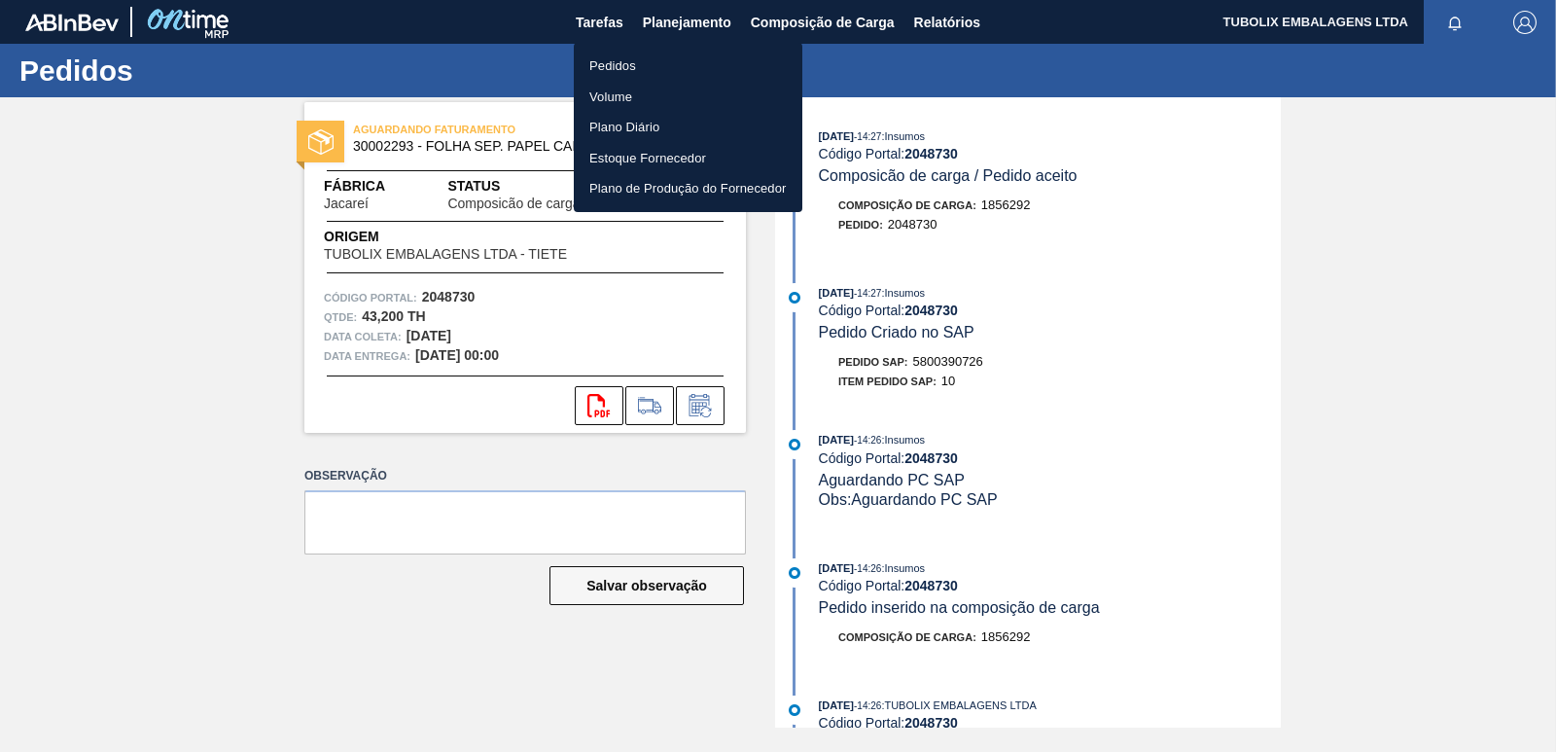
click at [631, 59] on li "Pedidos" at bounding box center [688, 66] width 229 height 31
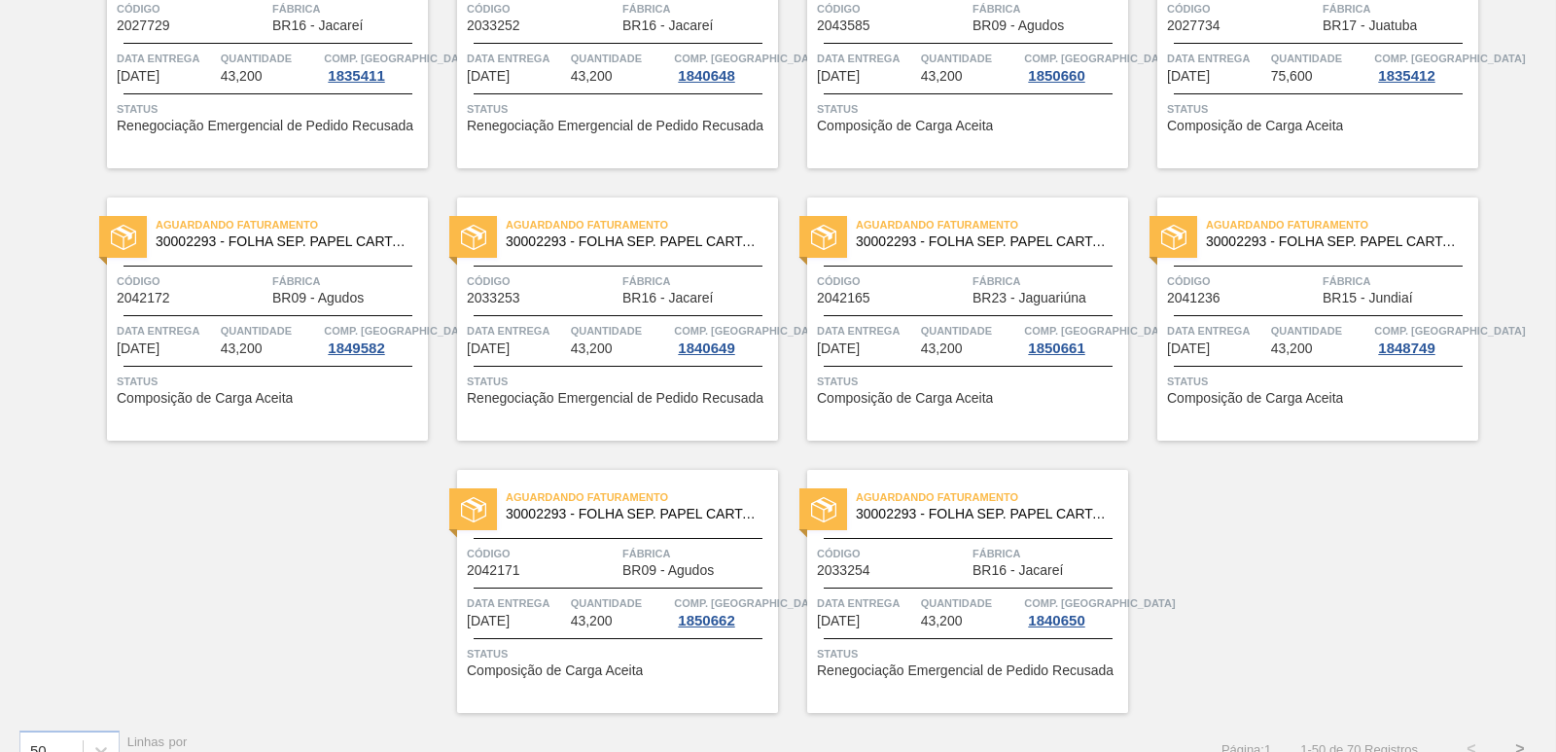
scroll to position [3009, 0]
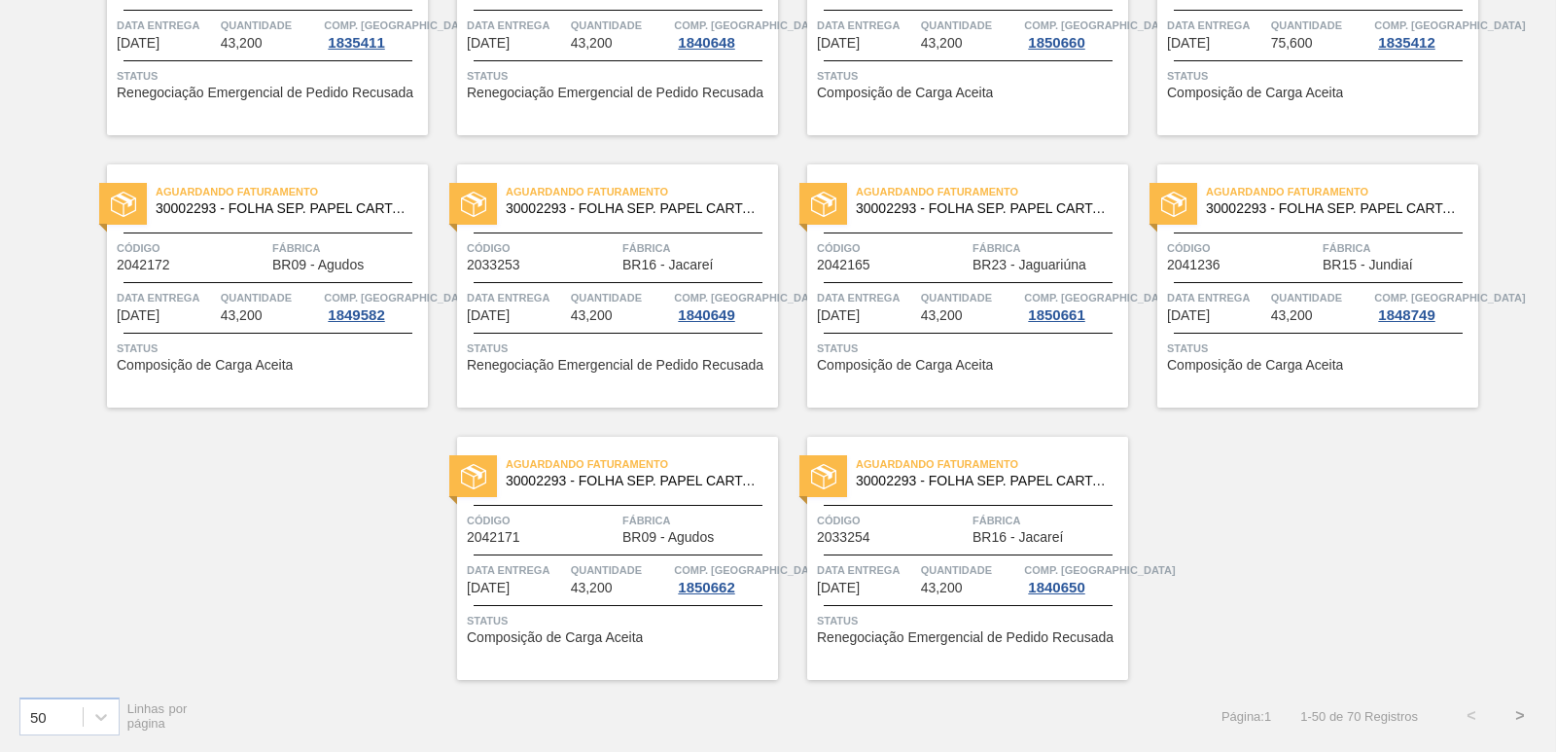
click at [1507, 715] on button ">" at bounding box center [1520, 715] width 49 height 49
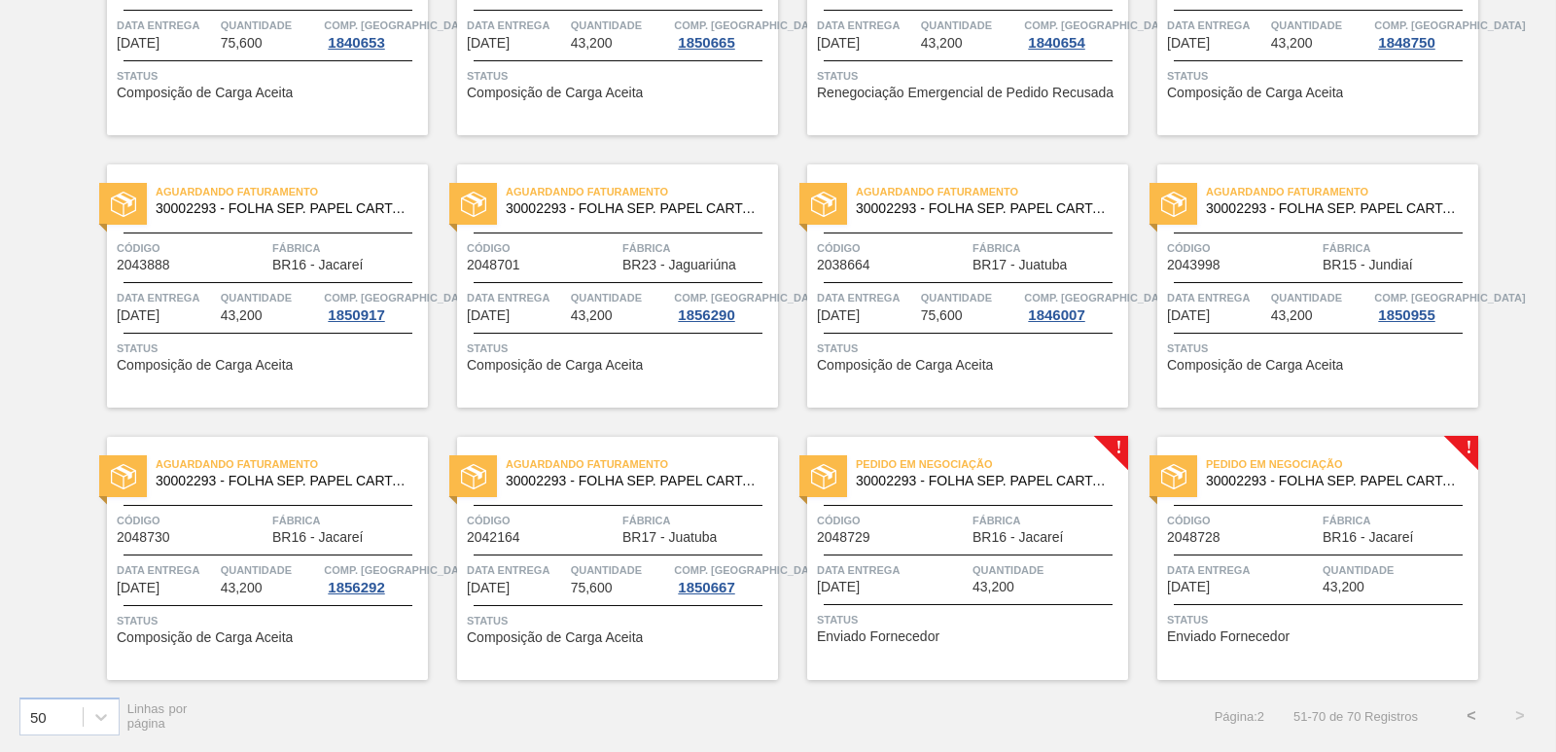
scroll to position [831, 0]
click at [1016, 524] on span "Fábrica" at bounding box center [1047, 520] width 151 height 19
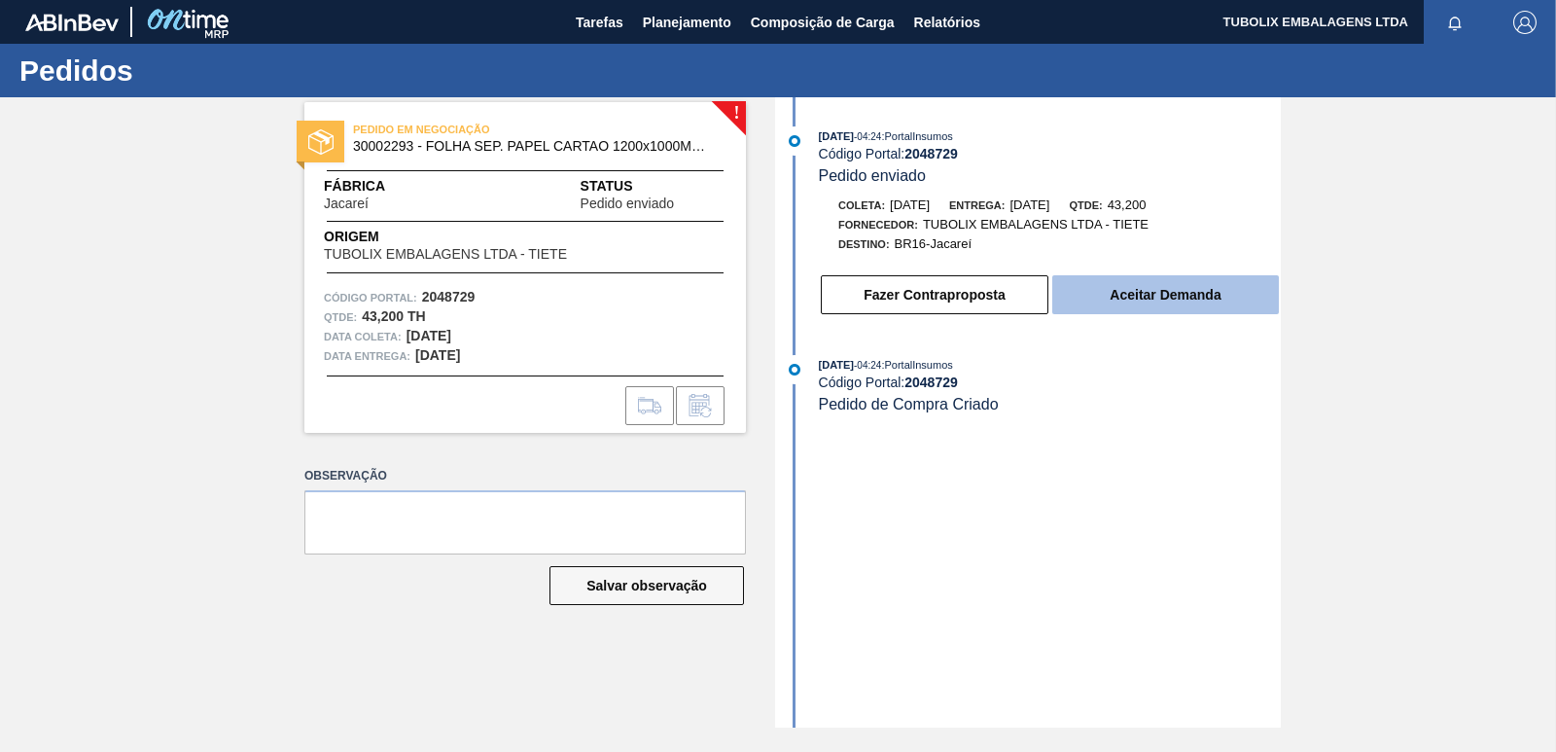
click at [1091, 295] on button "Aceitar Demanda" at bounding box center [1165, 294] width 227 height 39
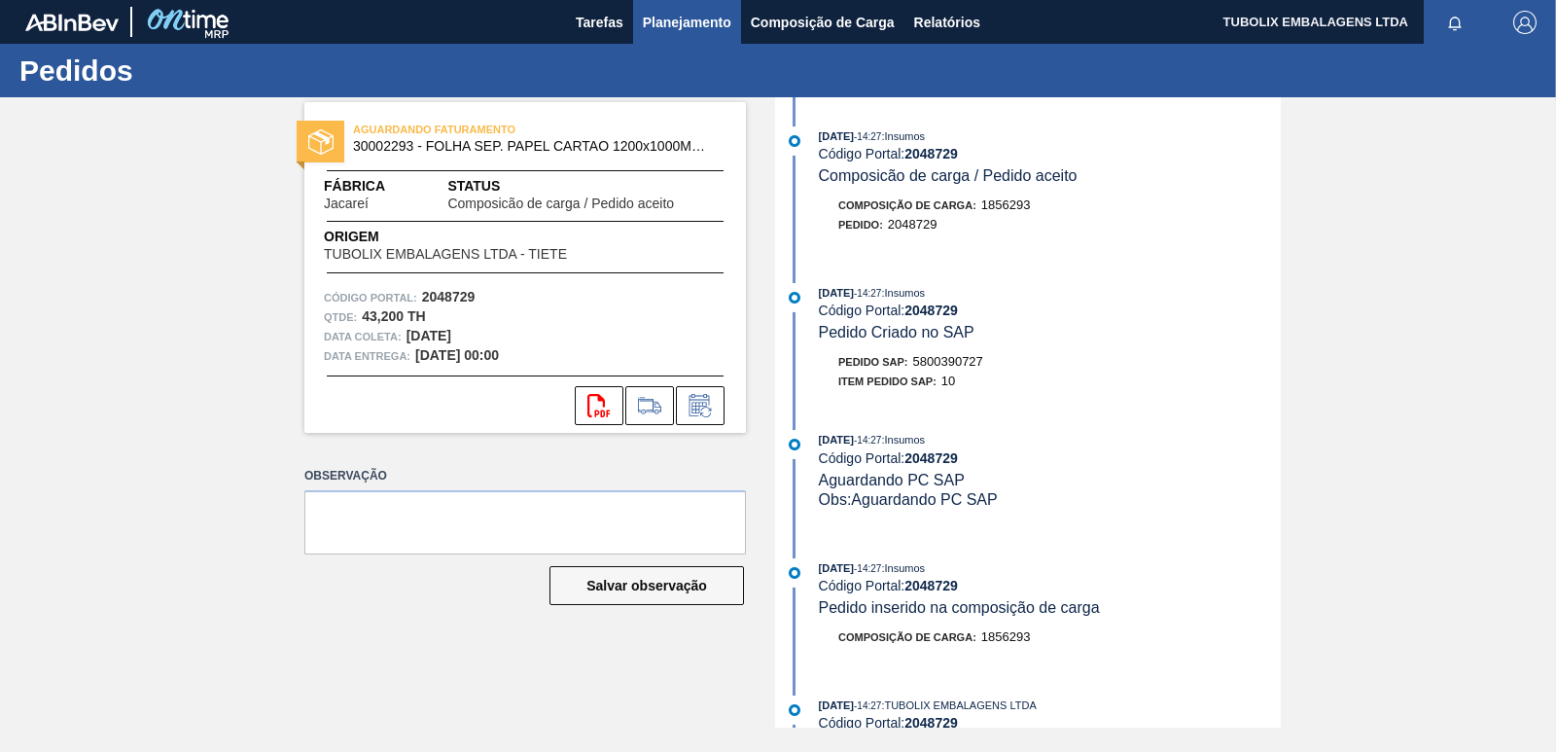
click at [680, 17] on span "Planejamento" at bounding box center [687, 22] width 88 height 23
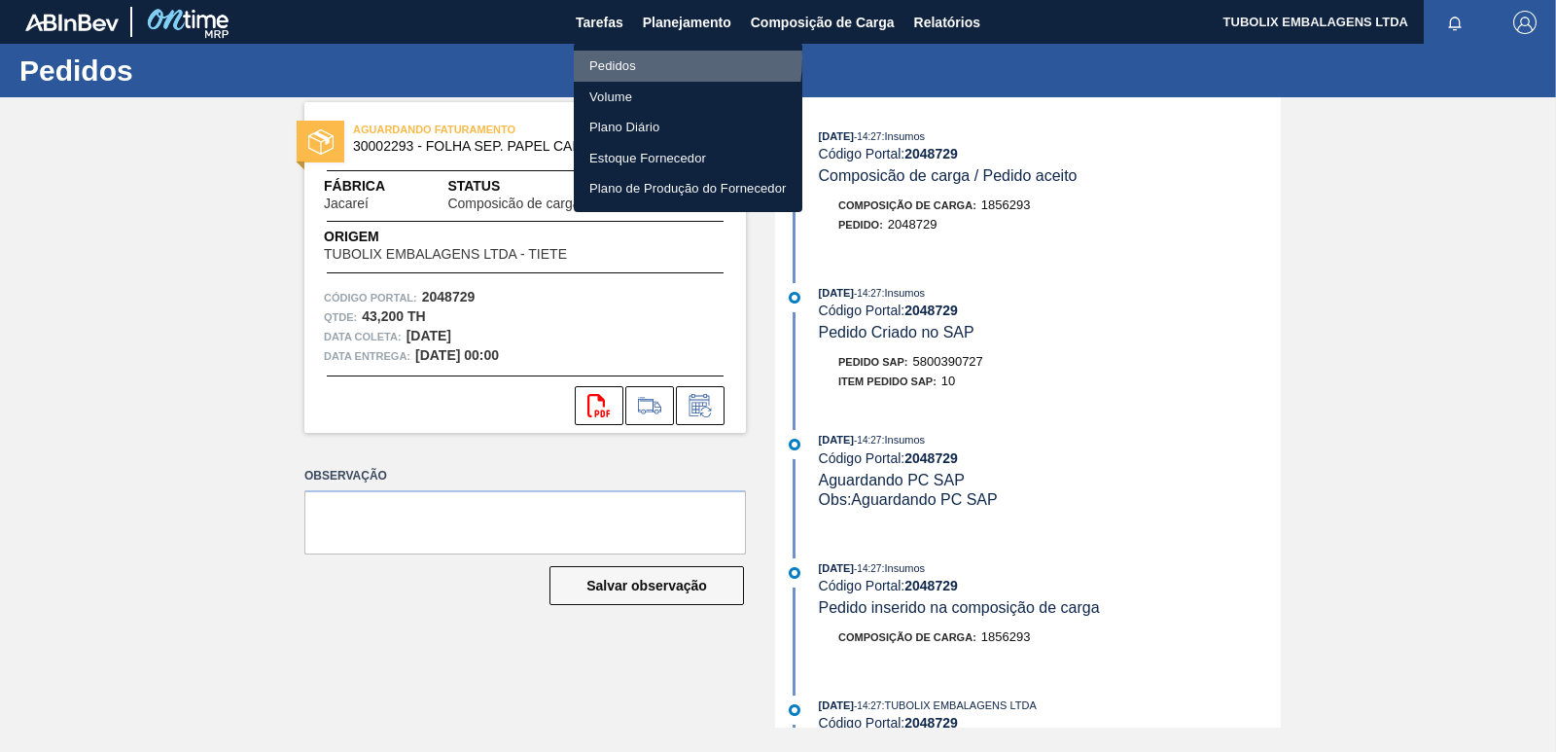
click at [628, 58] on li "Pedidos" at bounding box center [688, 66] width 229 height 31
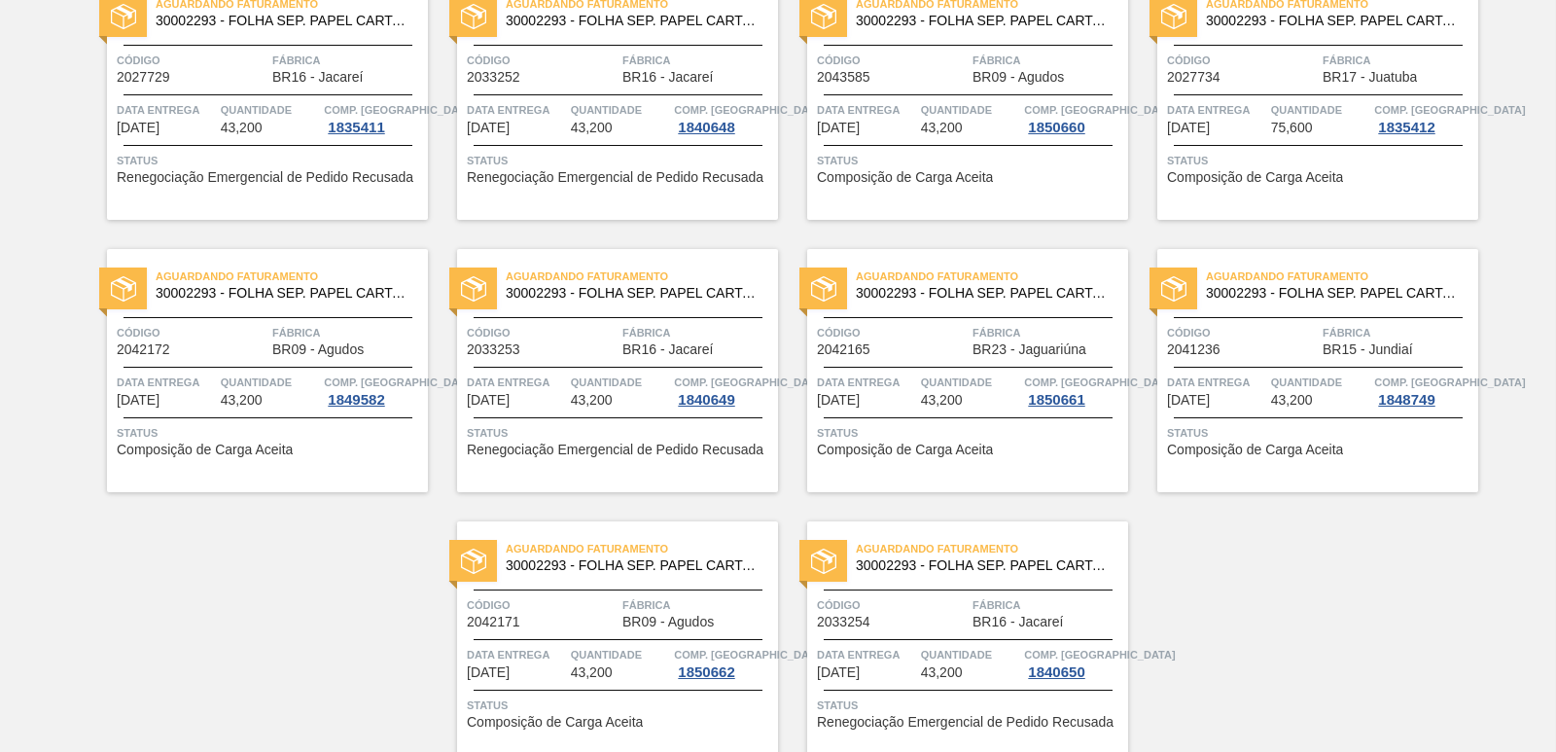
scroll to position [3009, 0]
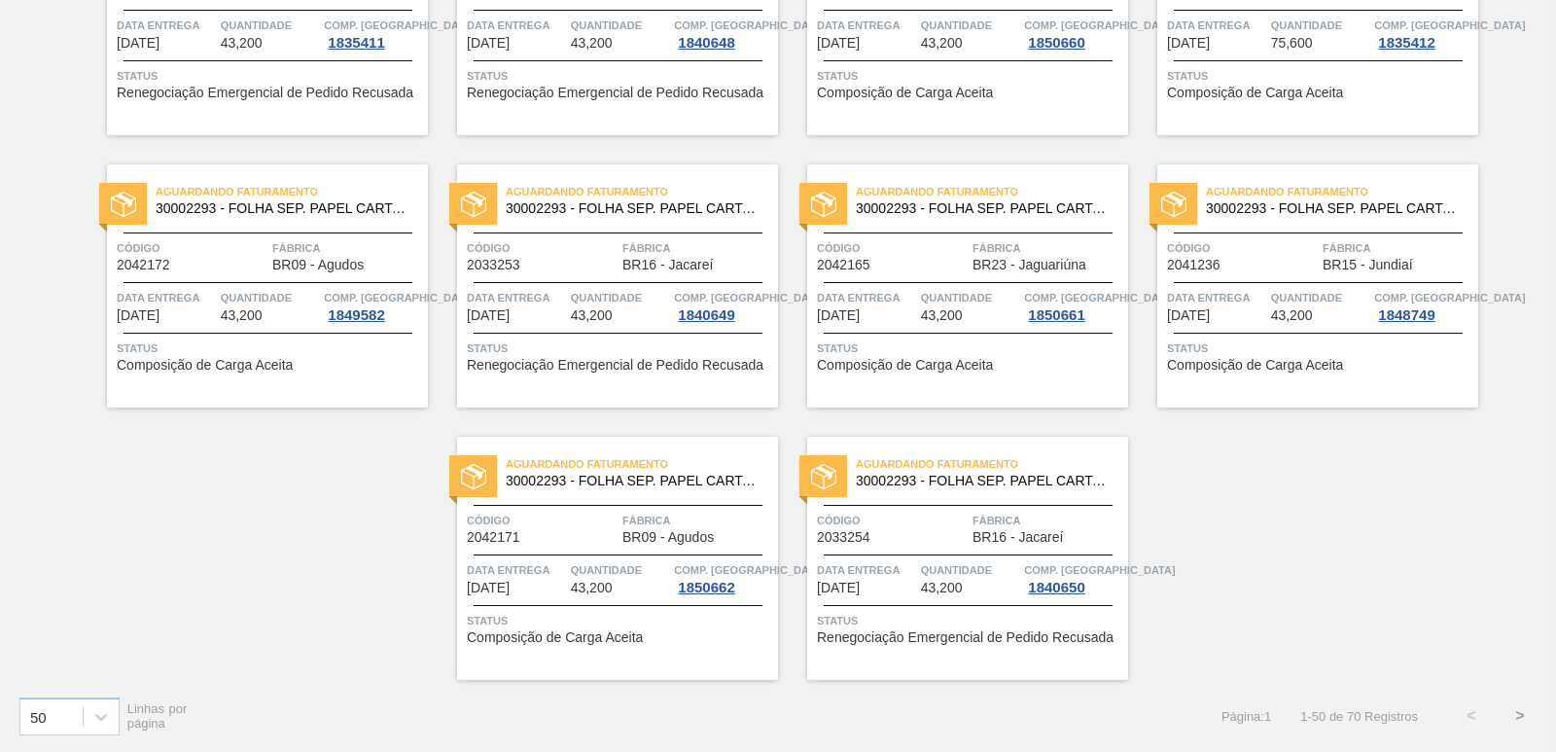
click at [1517, 714] on button ">" at bounding box center [1520, 715] width 49 height 49
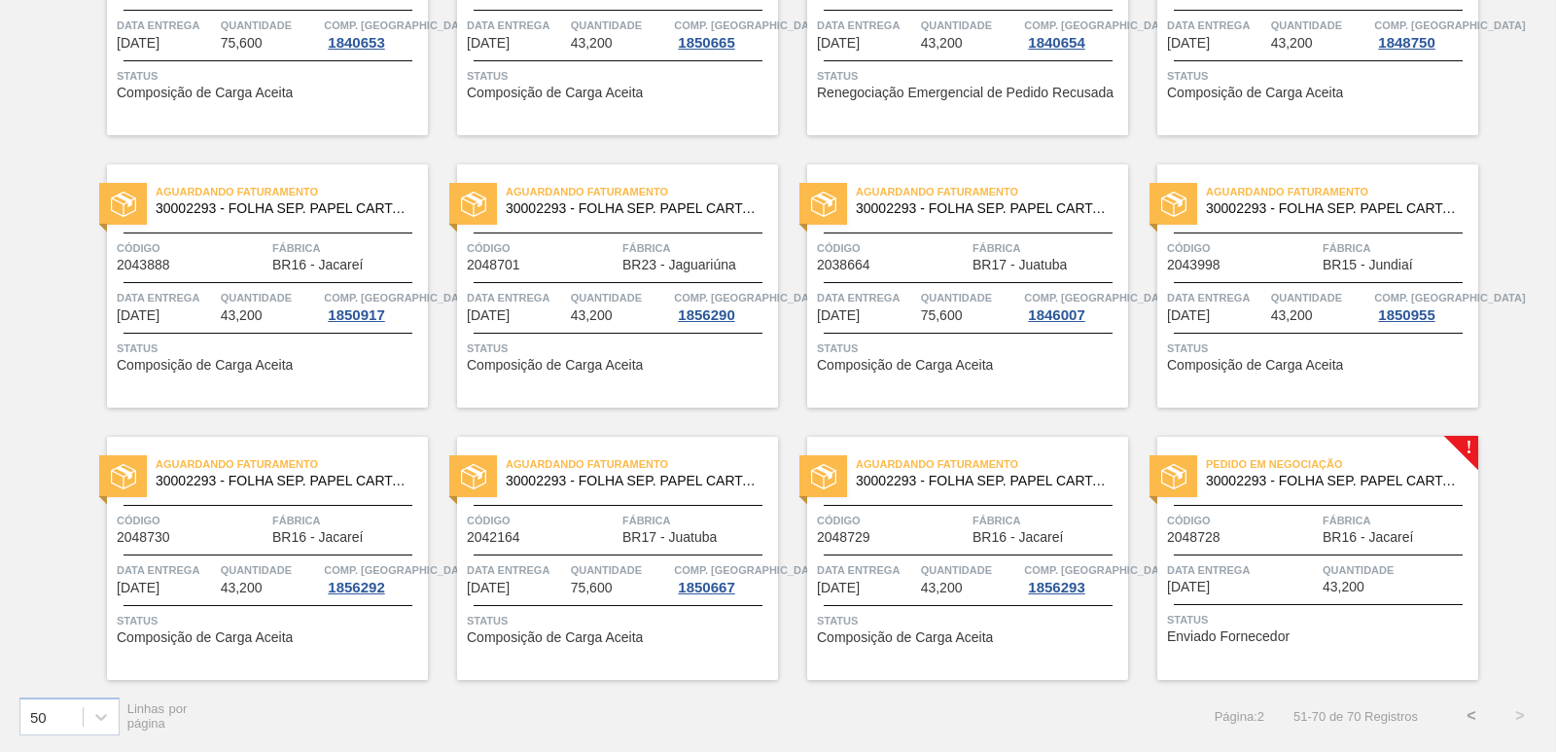
scroll to position [831, 0]
click at [1261, 533] on div "Código 2048728" at bounding box center [1242, 528] width 151 height 34
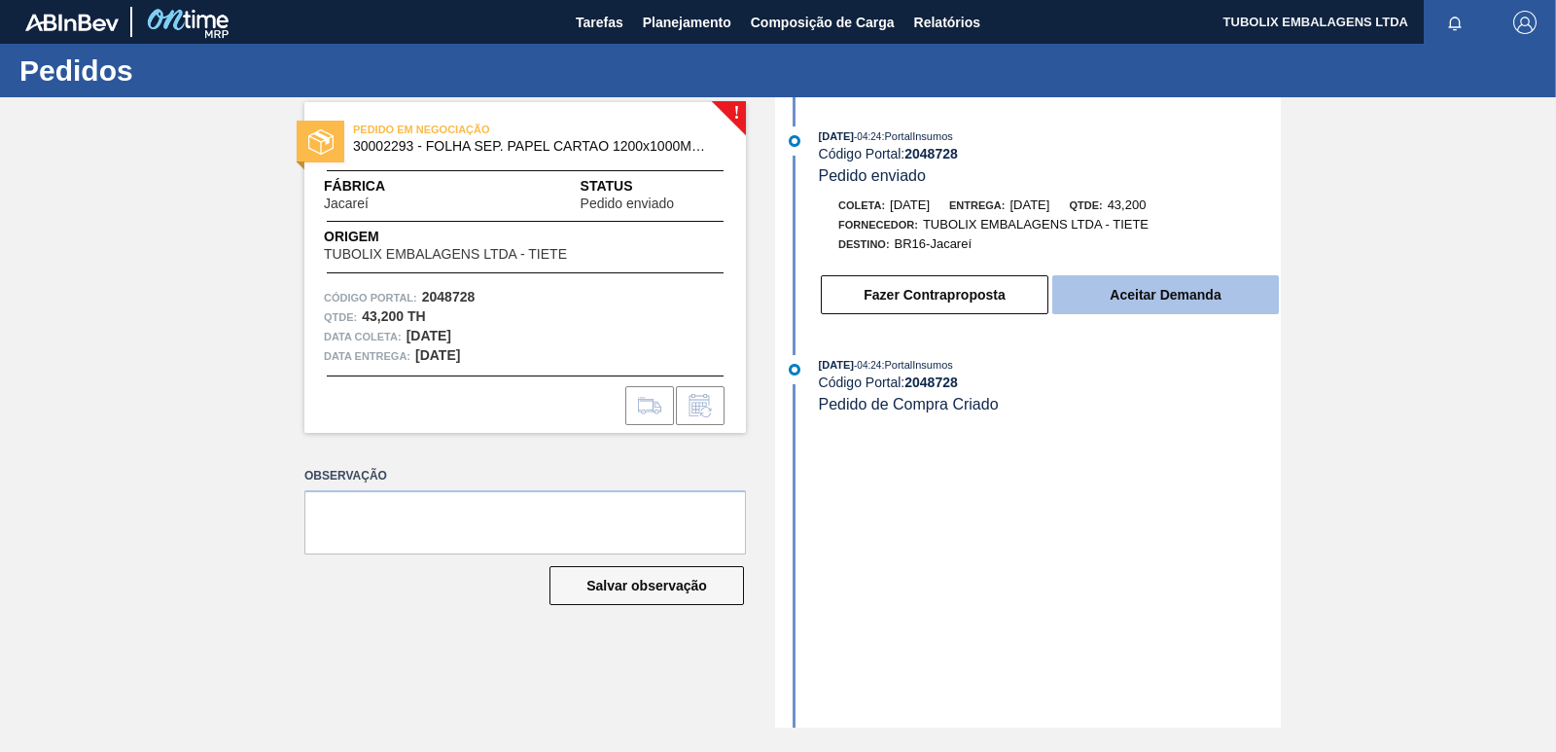
click at [1142, 291] on button "Aceitar Demanda" at bounding box center [1165, 294] width 227 height 39
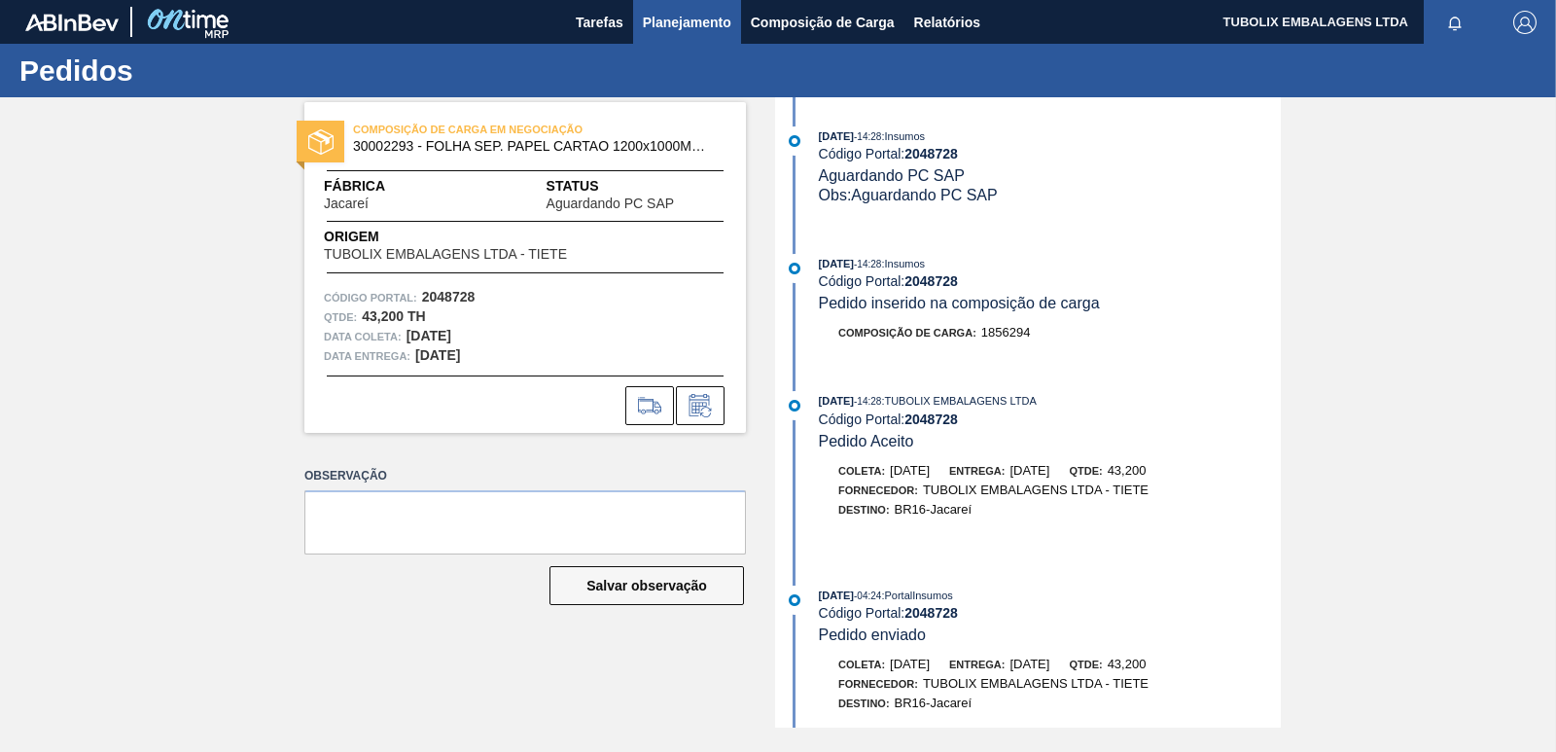
click at [710, 19] on span "Planejamento" at bounding box center [687, 22] width 88 height 23
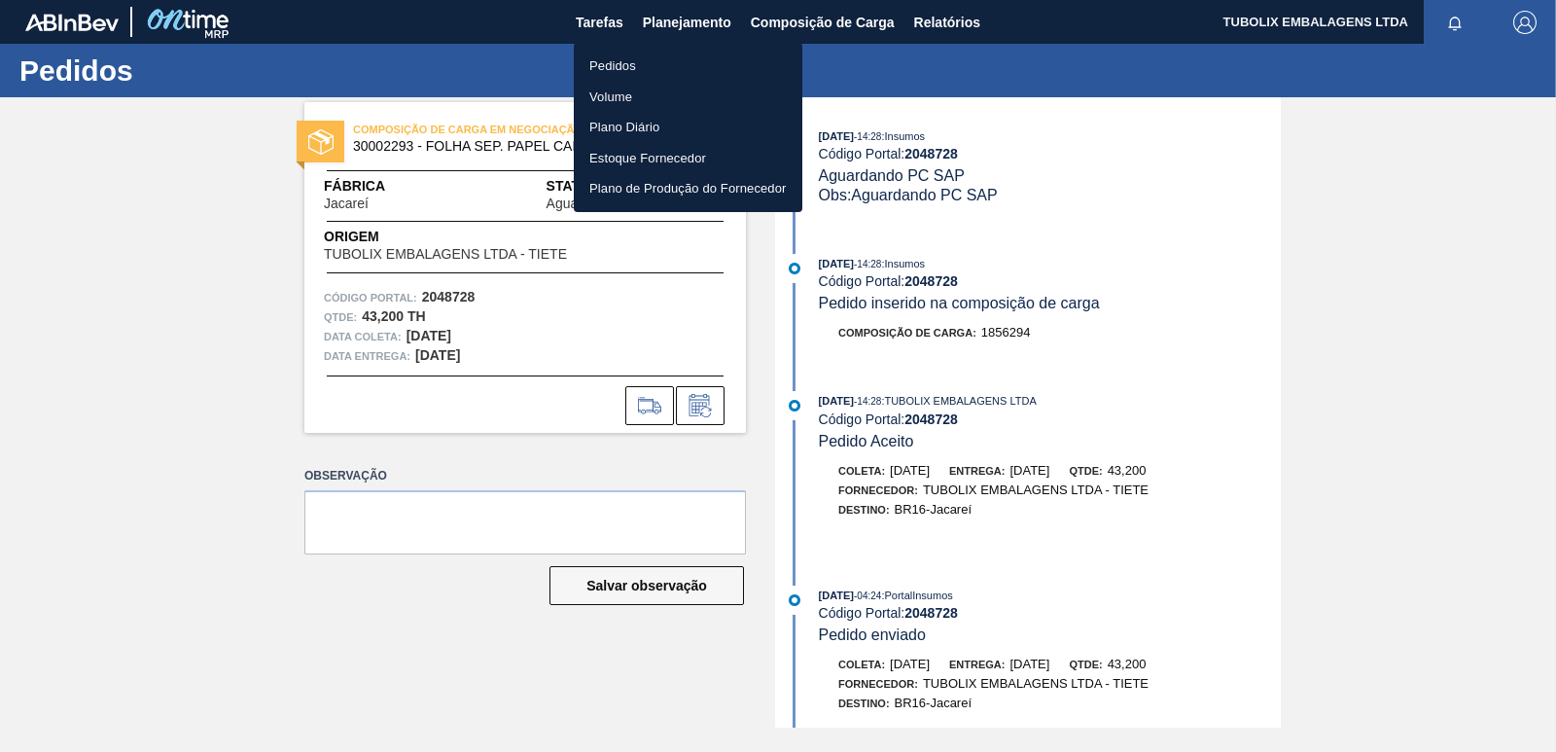
click at [602, 68] on li "Pedidos" at bounding box center [688, 66] width 229 height 31
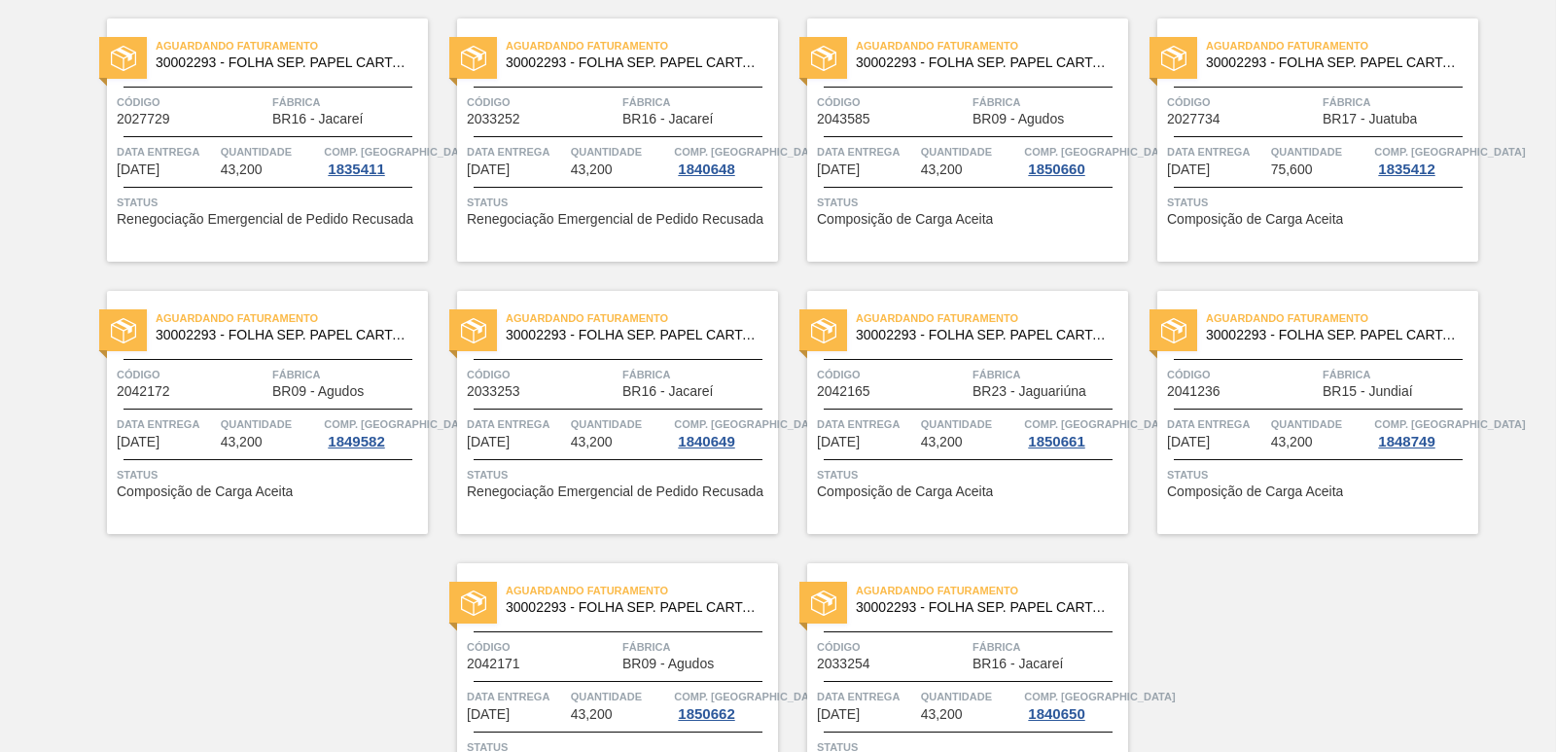
scroll to position [3009, 0]
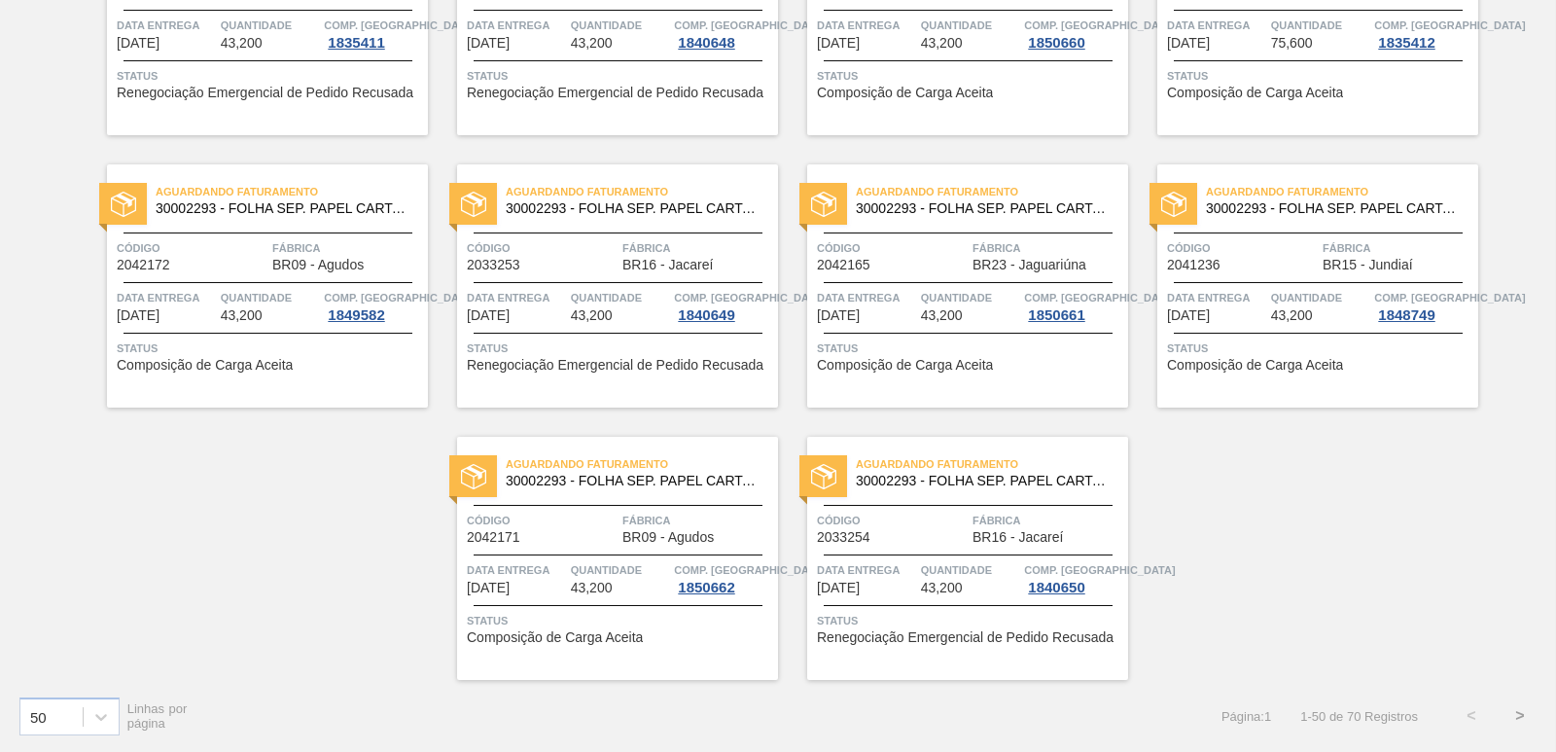
click at [1514, 719] on button ">" at bounding box center [1520, 715] width 49 height 49
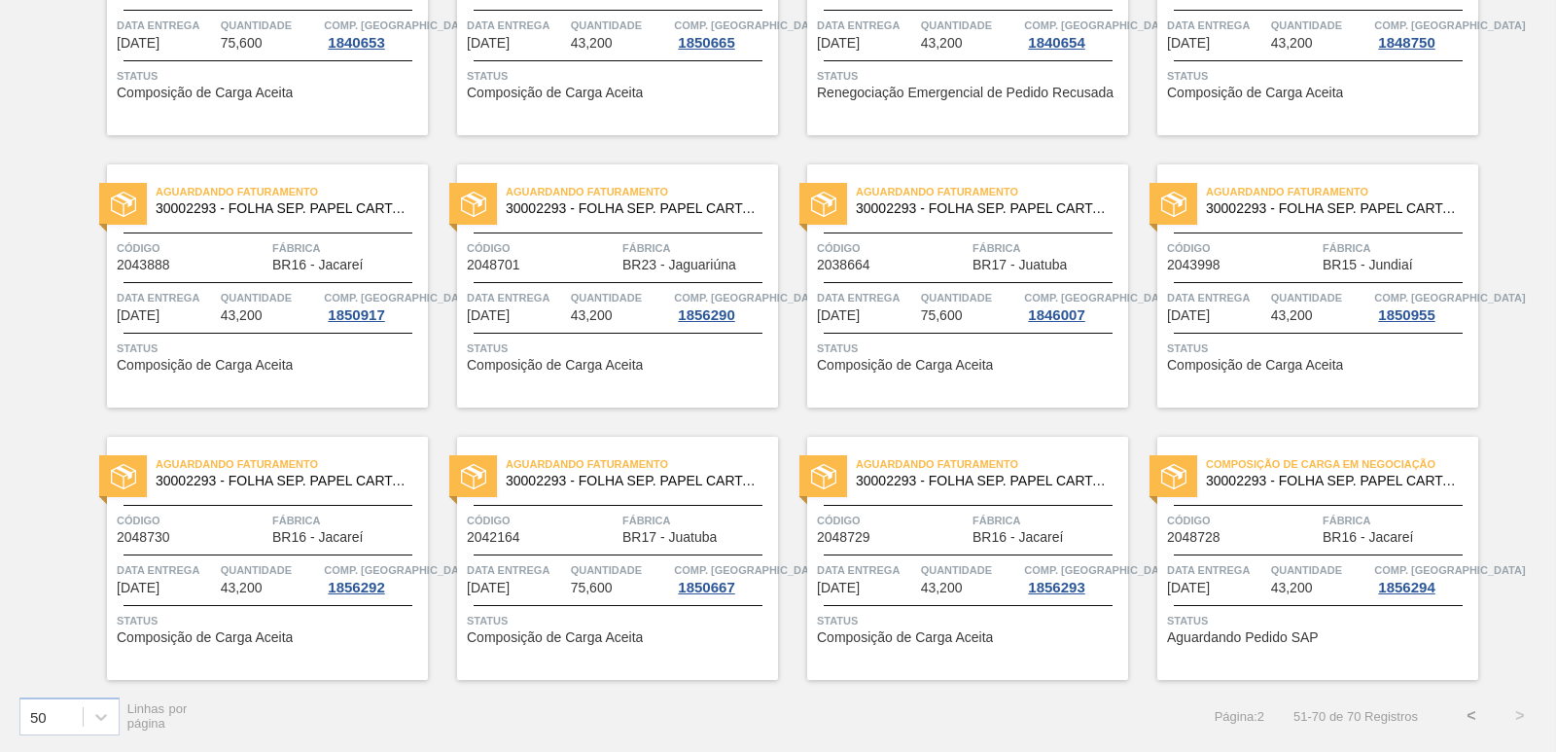
scroll to position [831, 0]
click at [1355, 475] on span "30002293 - FOLHA SEP. PAPEL CARTAO 1200x1000M 350g" at bounding box center [1334, 481] width 257 height 15
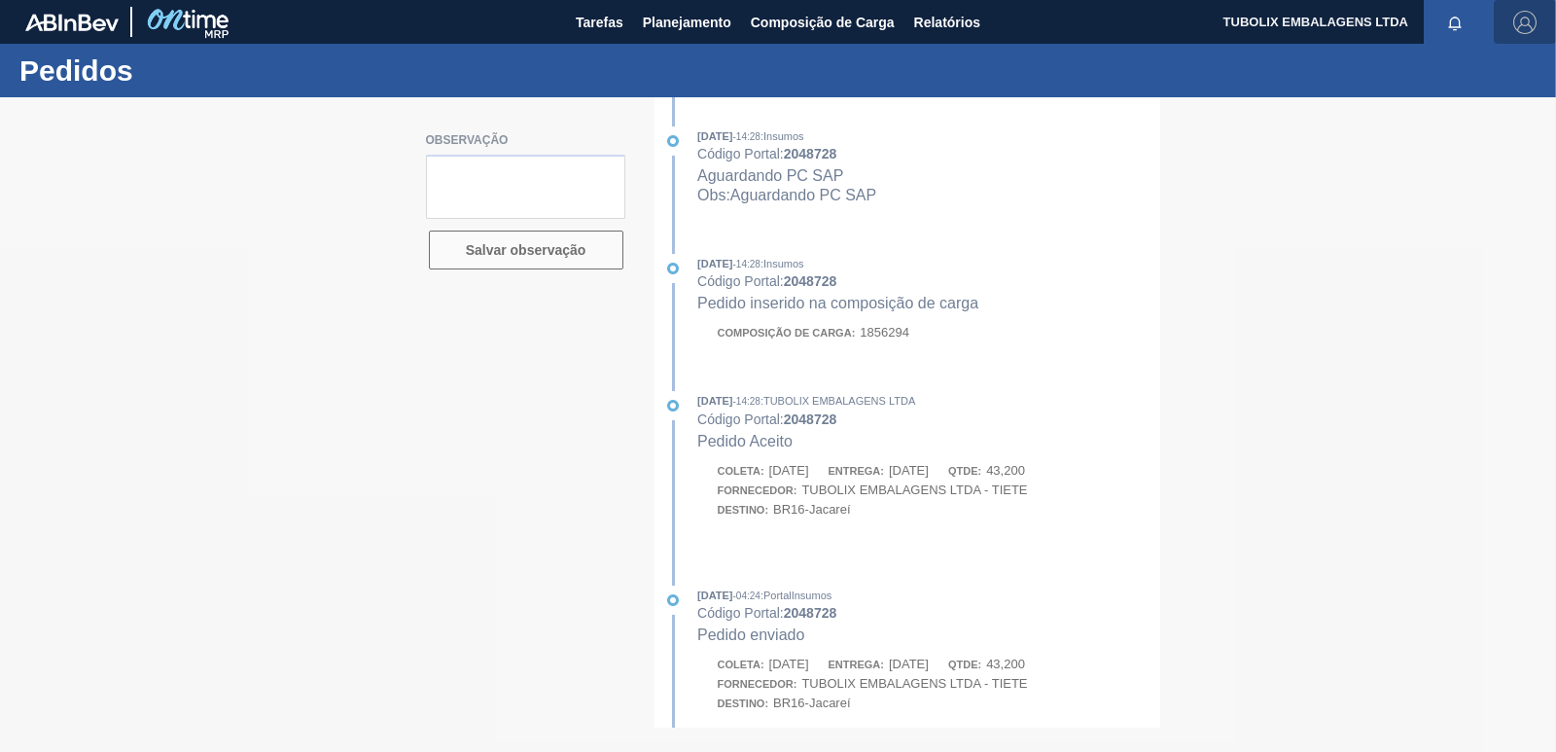
click at [1518, 29] on img "button" at bounding box center [1524, 22] width 23 height 23
click at [1436, 178] on li "Sair" at bounding box center [1469, 174] width 148 height 35
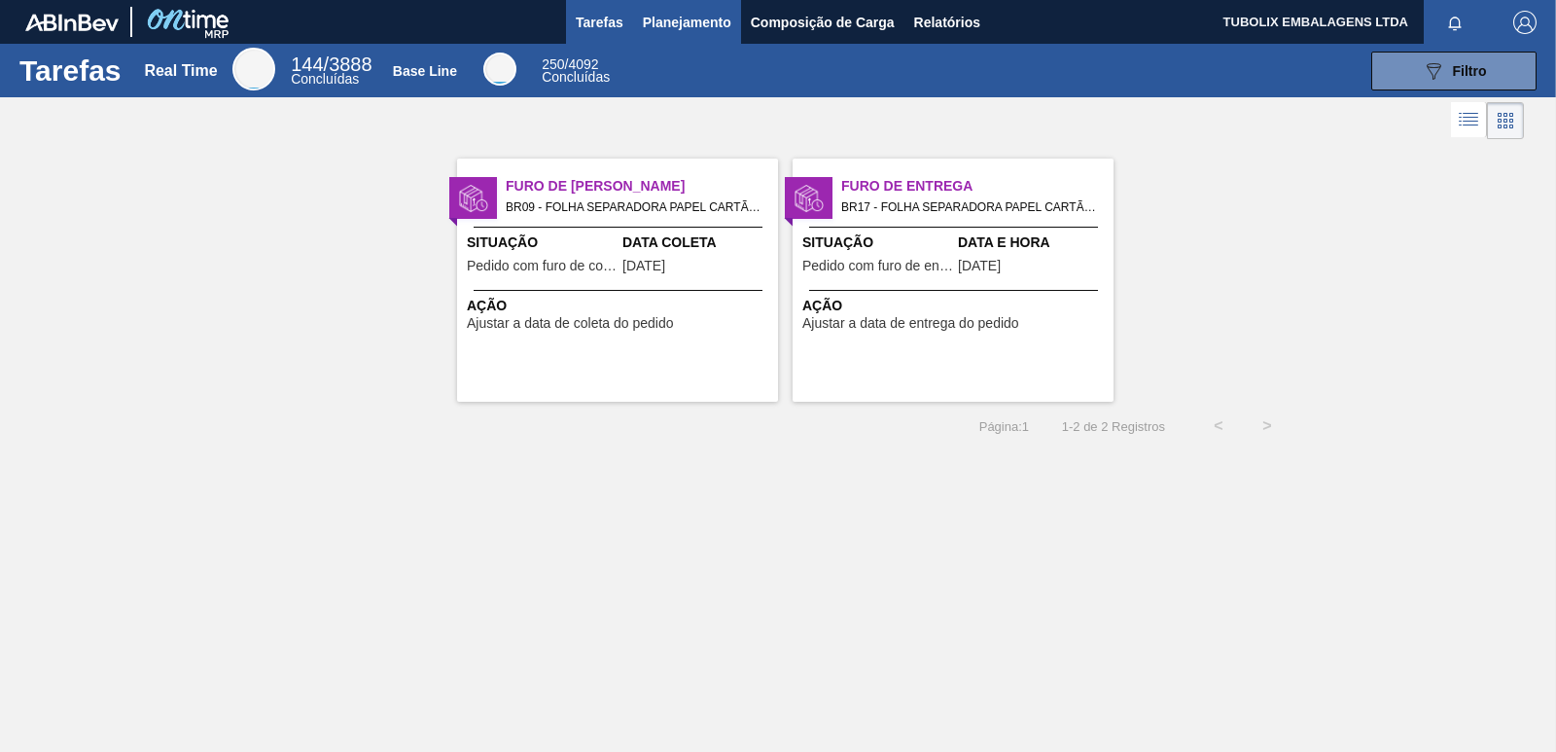
click at [663, 18] on span "Planejamento" at bounding box center [687, 22] width 88 height 23
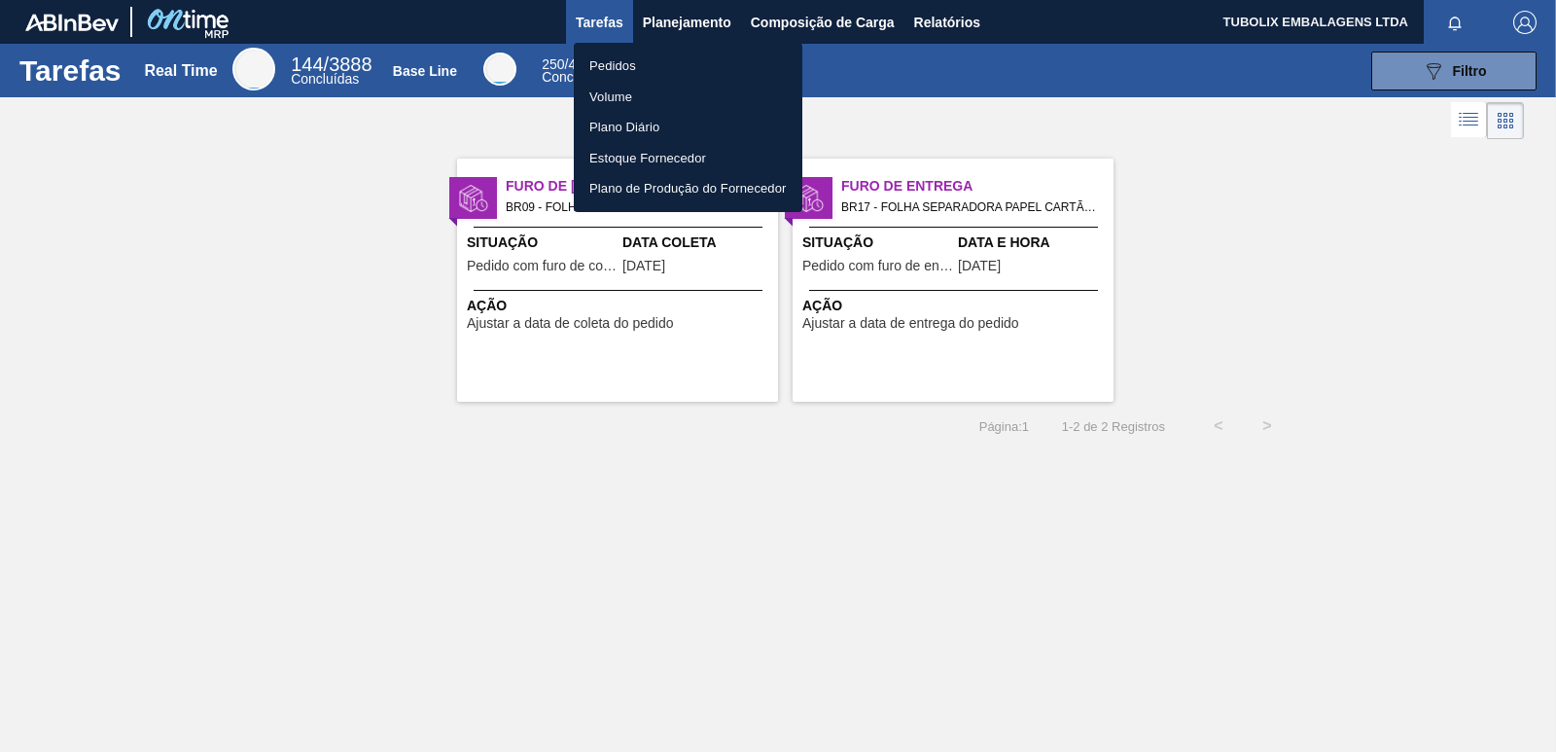
click at [925, 214] on div at bounding box center [778, 376] width 1556 height 752
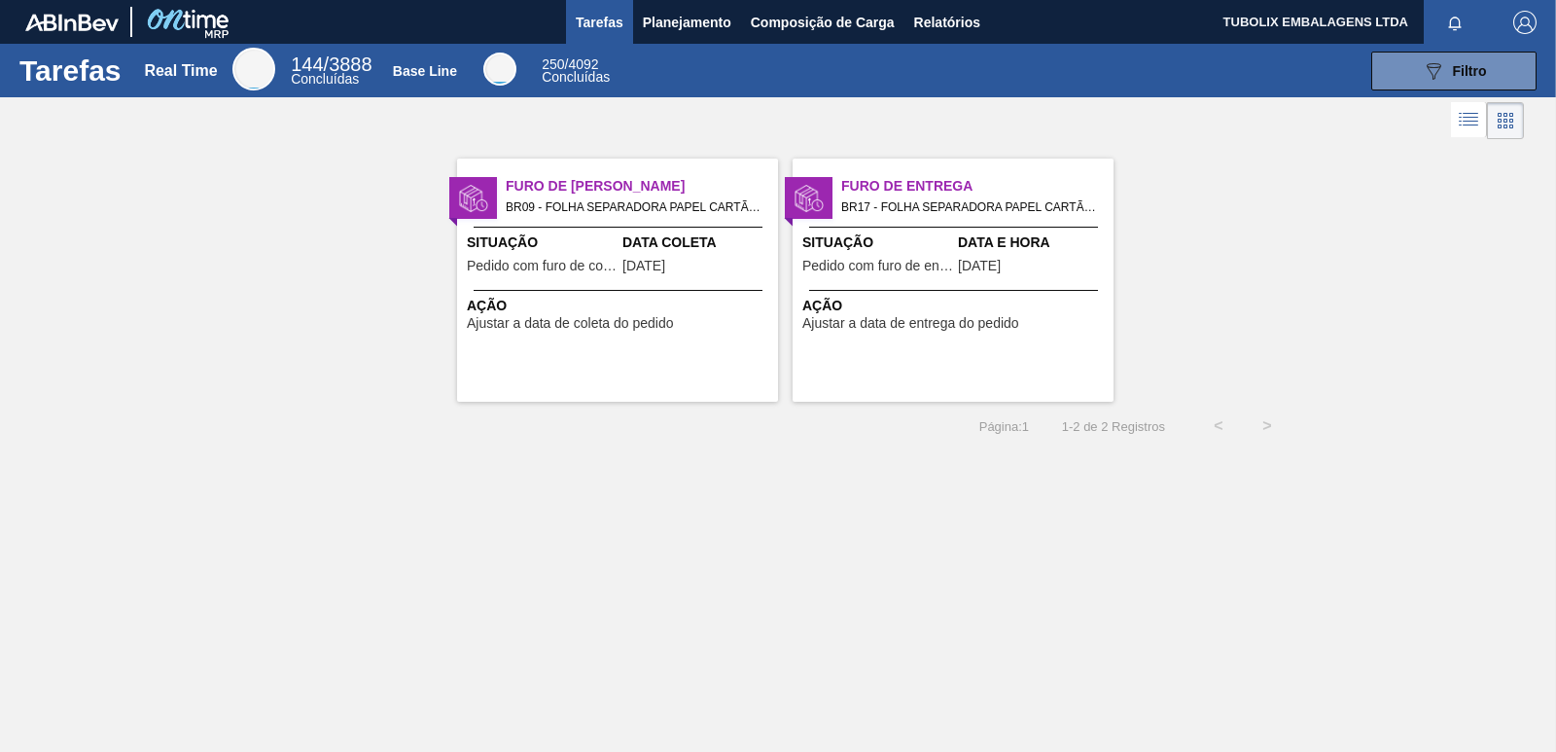
click at [925, 214] on span "BR17 - FOLHA SEPARADORA PAPEL CARTÃO Pedido - 2001640" at bounding box center [969, 206] width 257 height 21
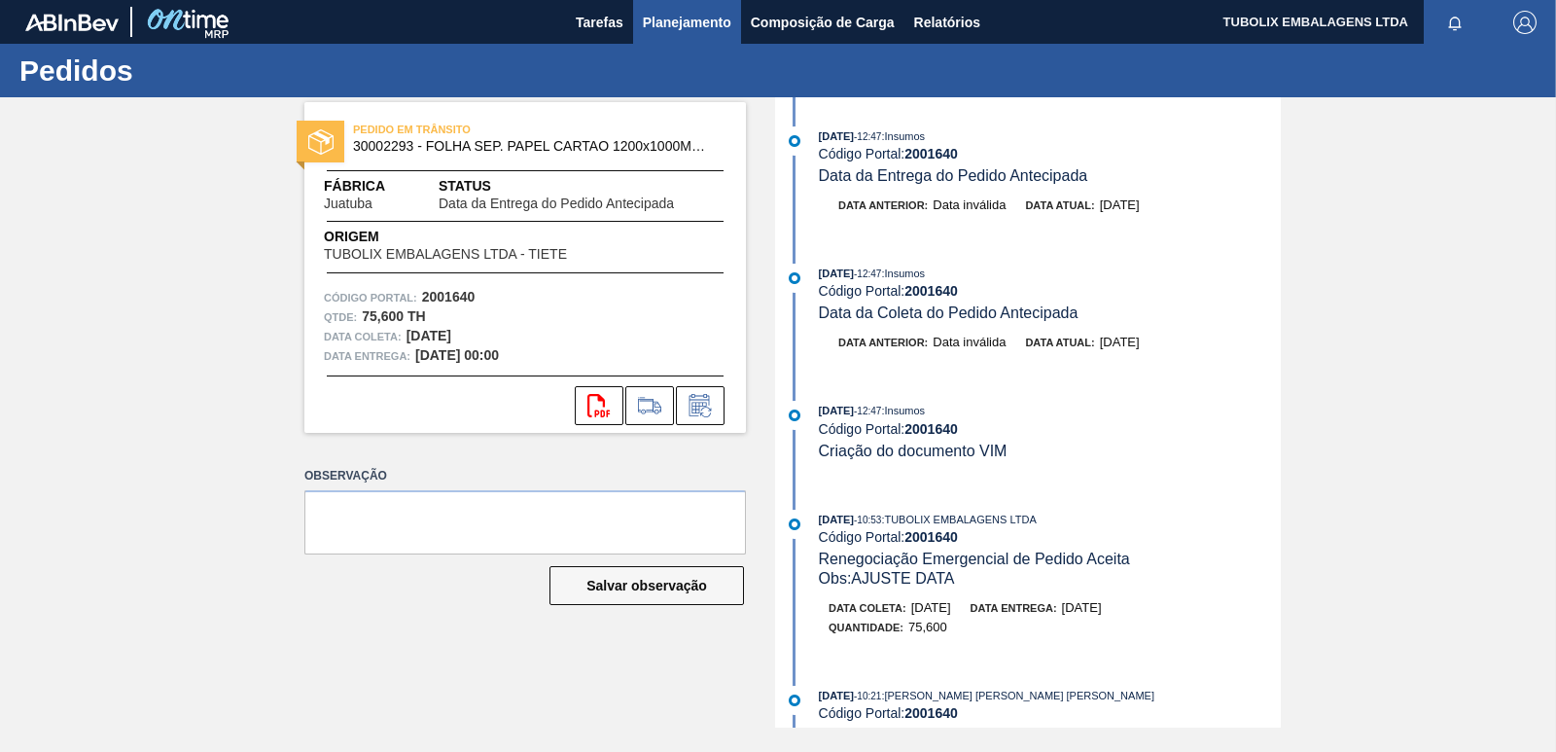
click at [689, 7] on button "Planejamento" at bounding box center [687, 22] width 108 height 44
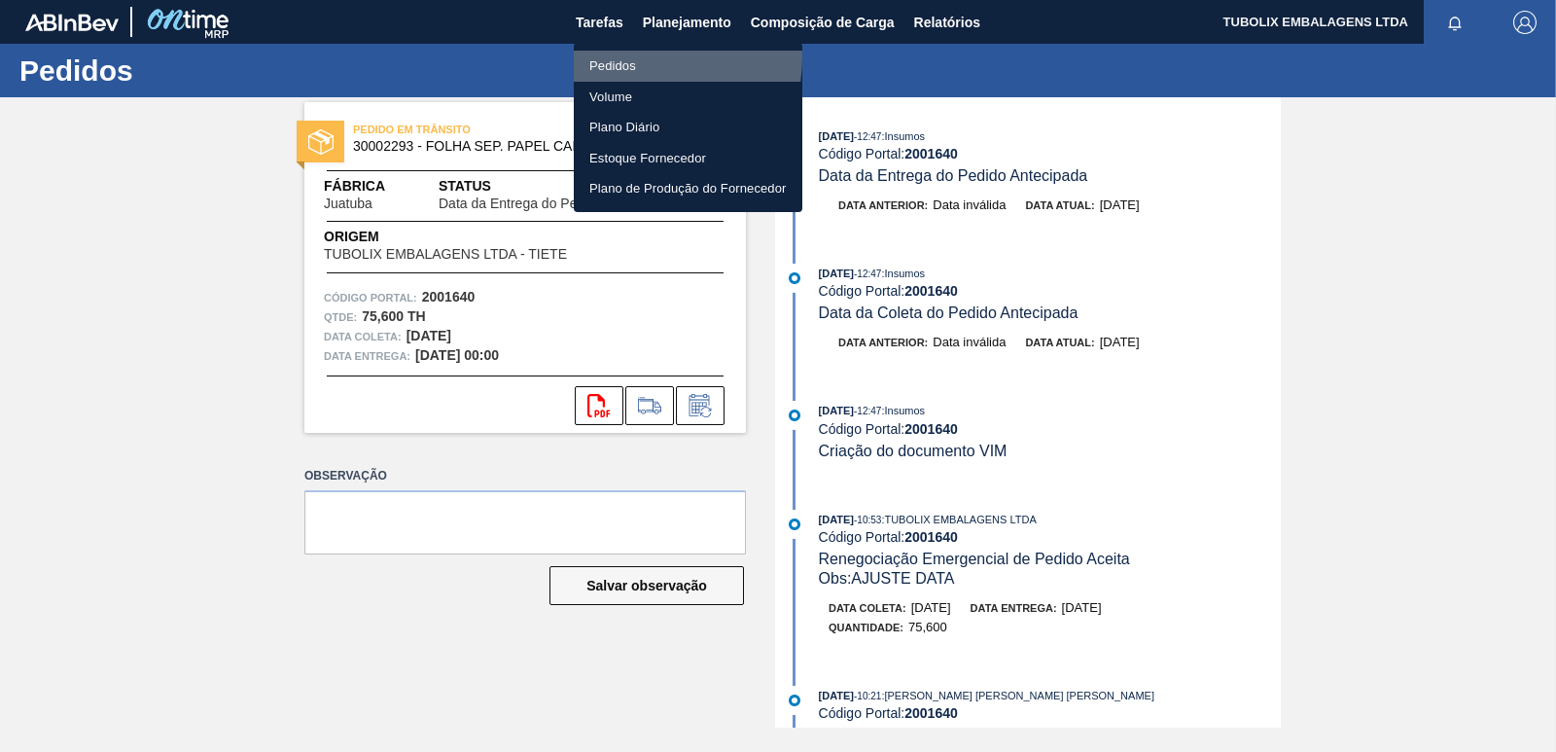
click at [628, 57] on li "Pedidos" at bounding box center [688, 66] width 229 height 31
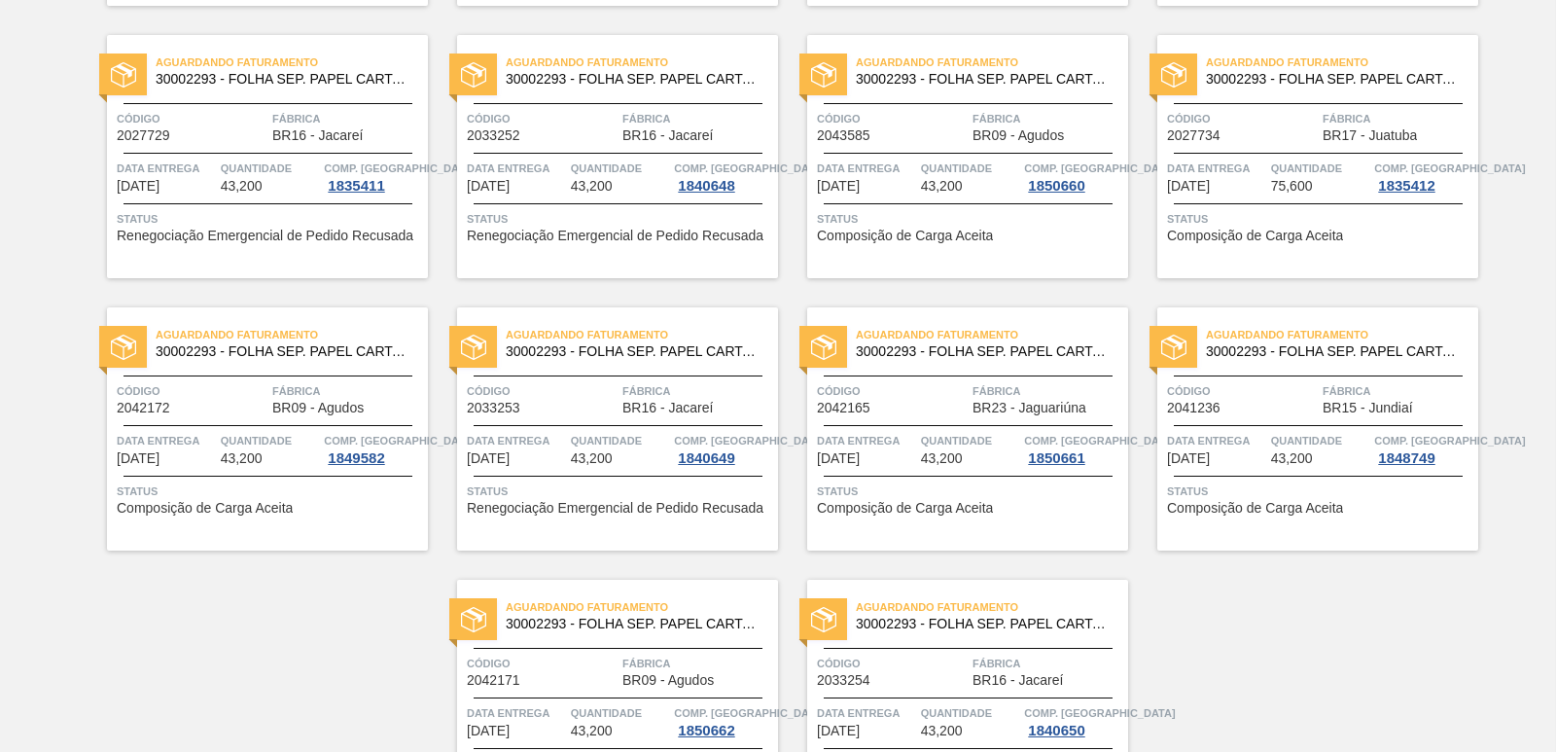
scroll to position [3009, 0]
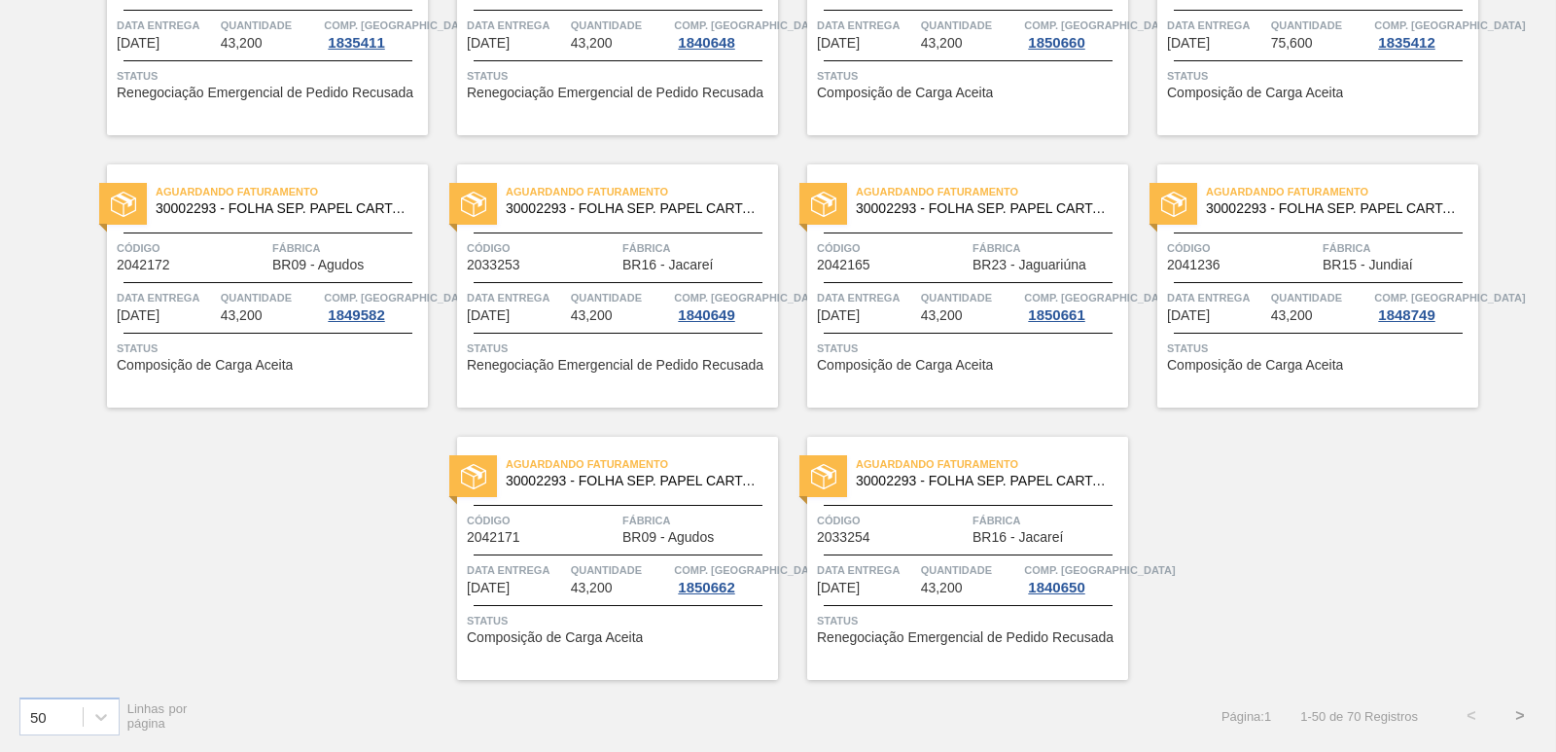
click at [1518, 717] on button ">" at bounding box center [1520, 715] width 49 height 49
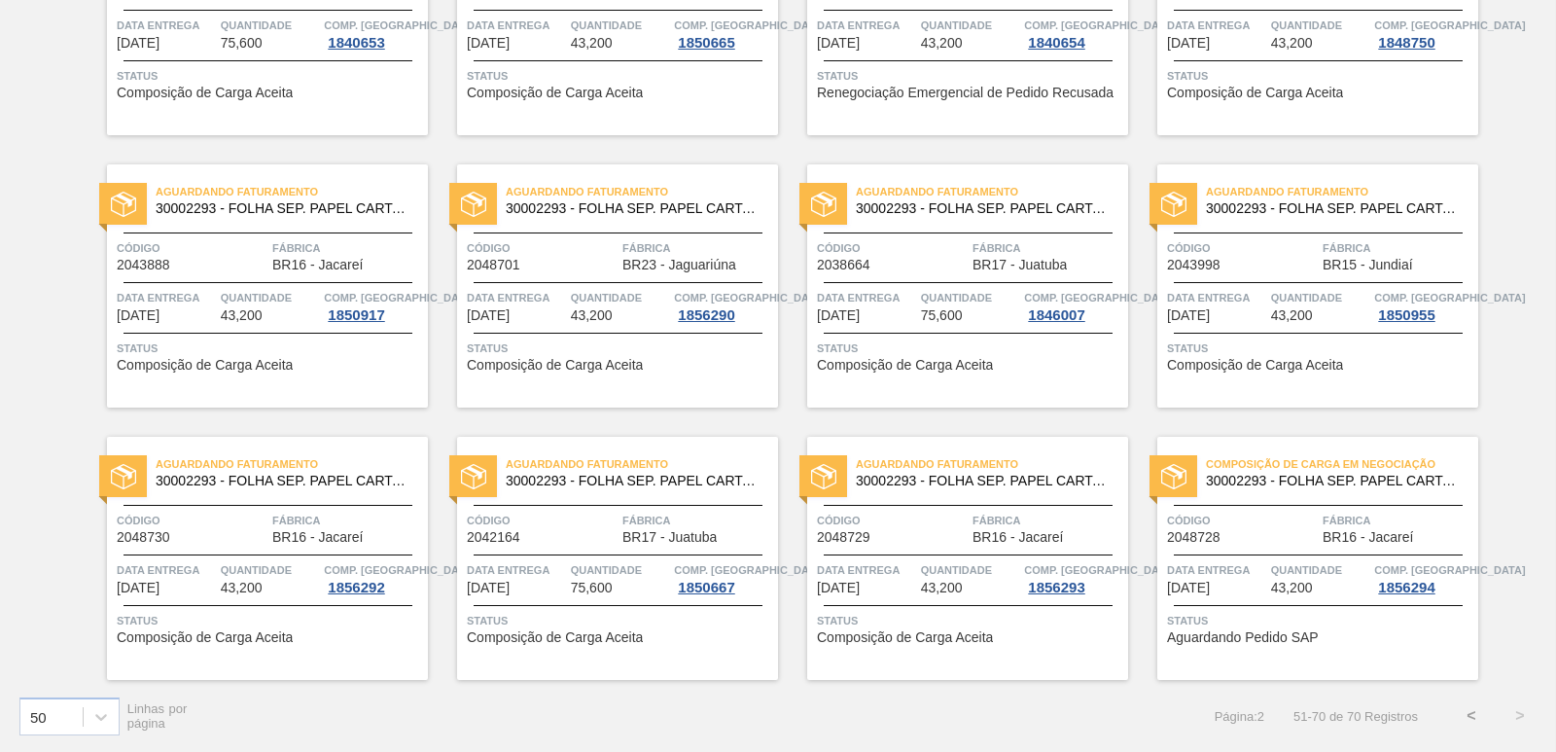
scroll to position [831, 0]
click at [1261, 470] on span "Composição de Carga em Negociação" at bounding box center [1342, 463] width 272 height 19
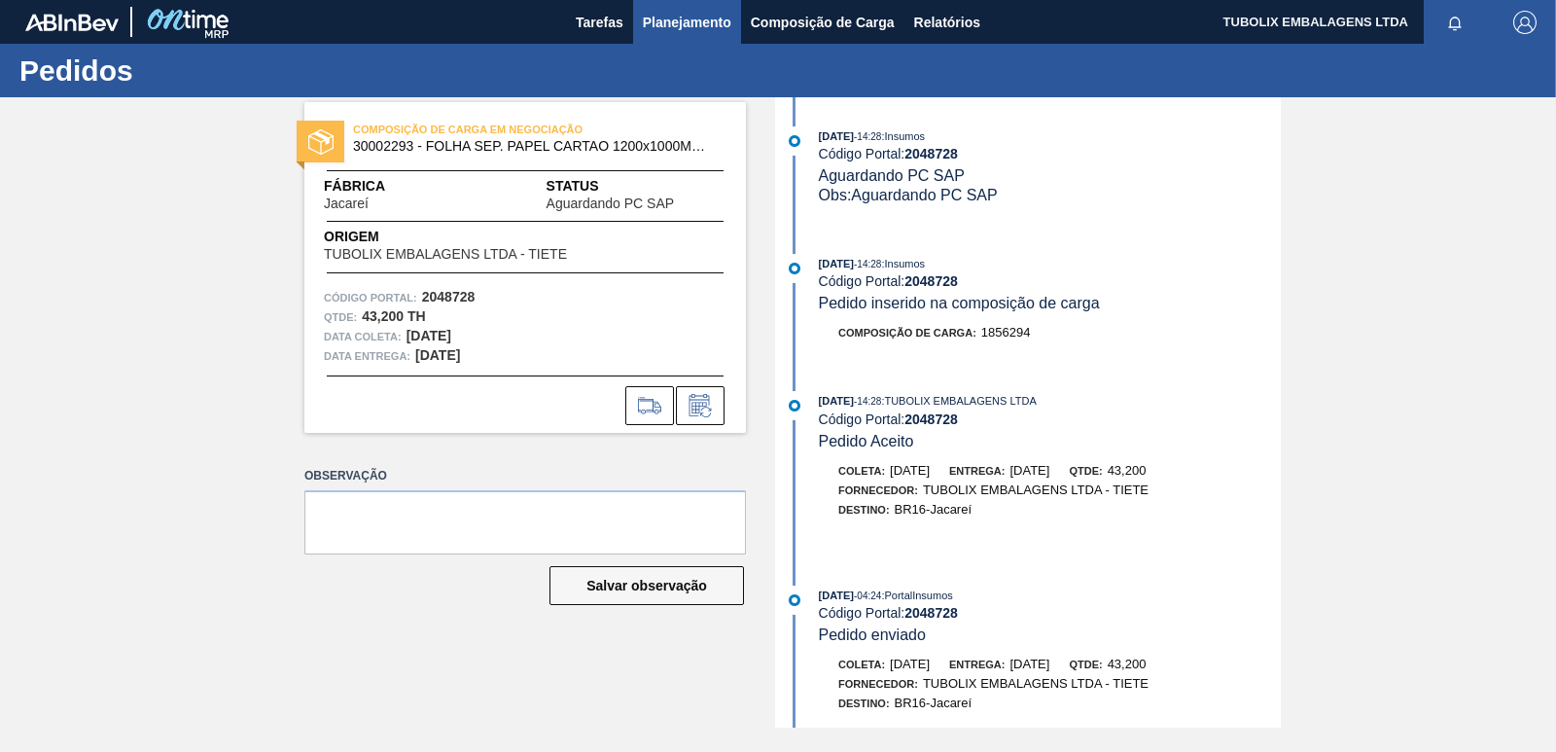
click at [672, 14] on span "Planejamento" at bounding box center [687, 22] width 88 height 23
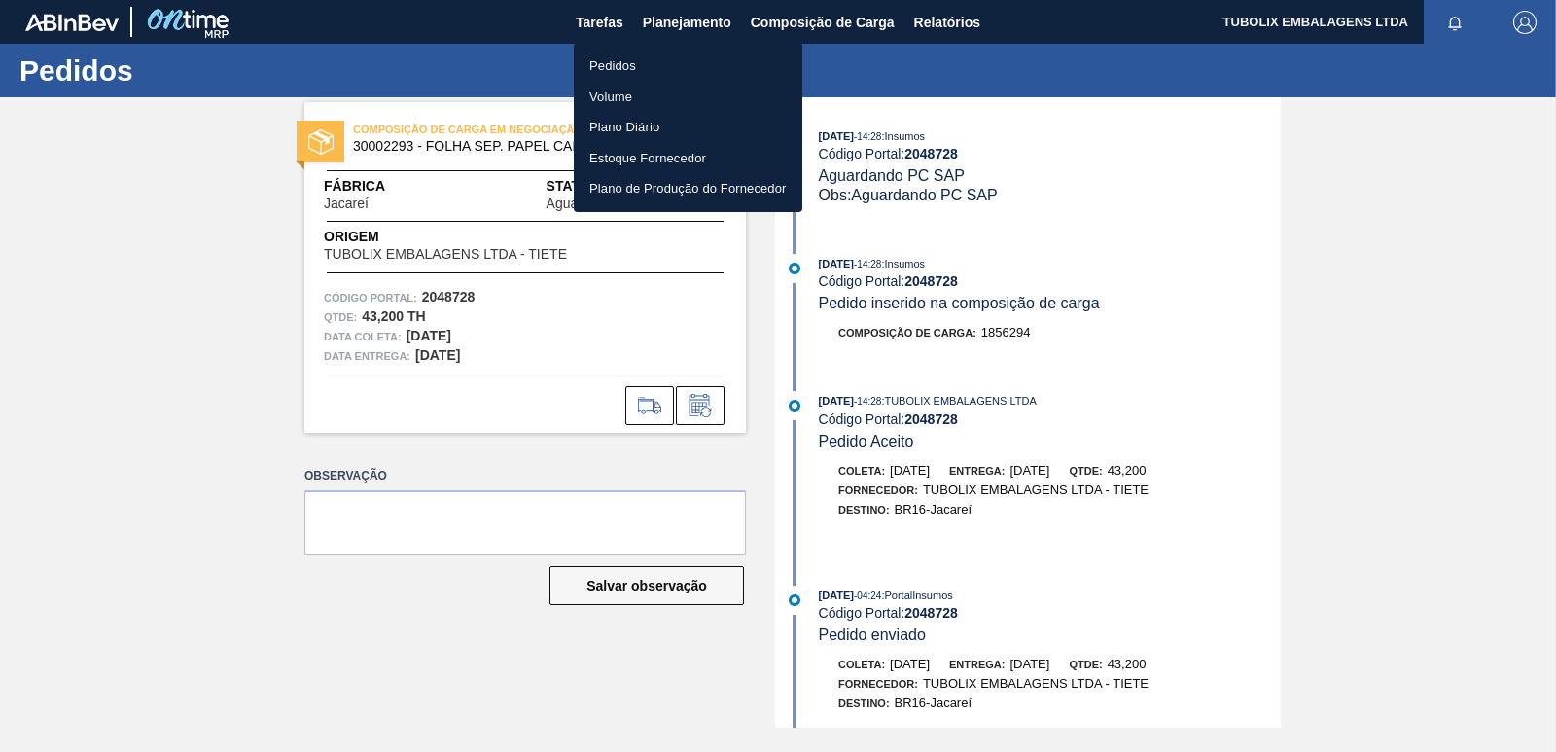
click at [621, 66] on li "Pedidos" at bounding box center [688, 66] width 229 height 31
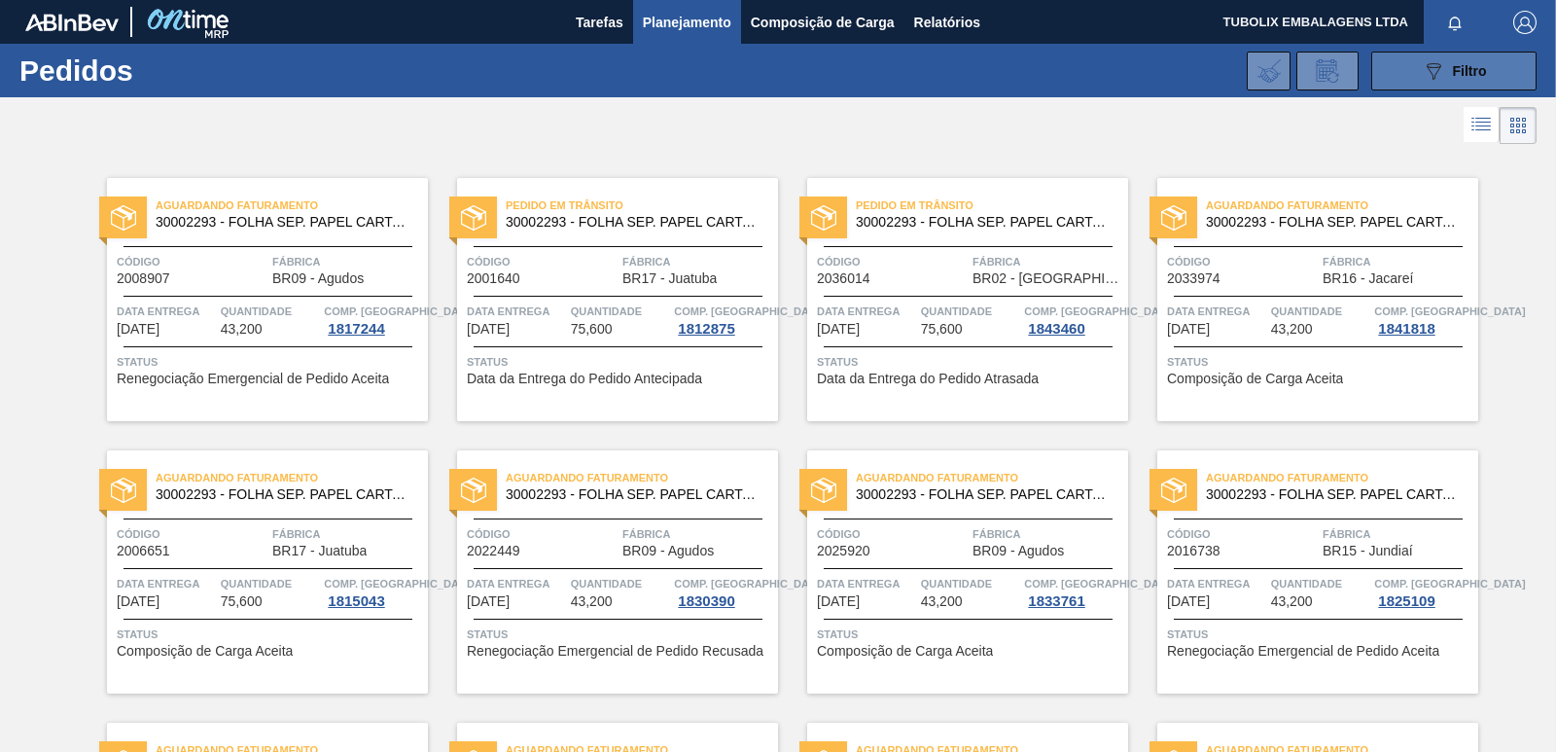
click at [1463, 75] on span "Filtro" at bounding box center [1470, 71] width 34 height 16
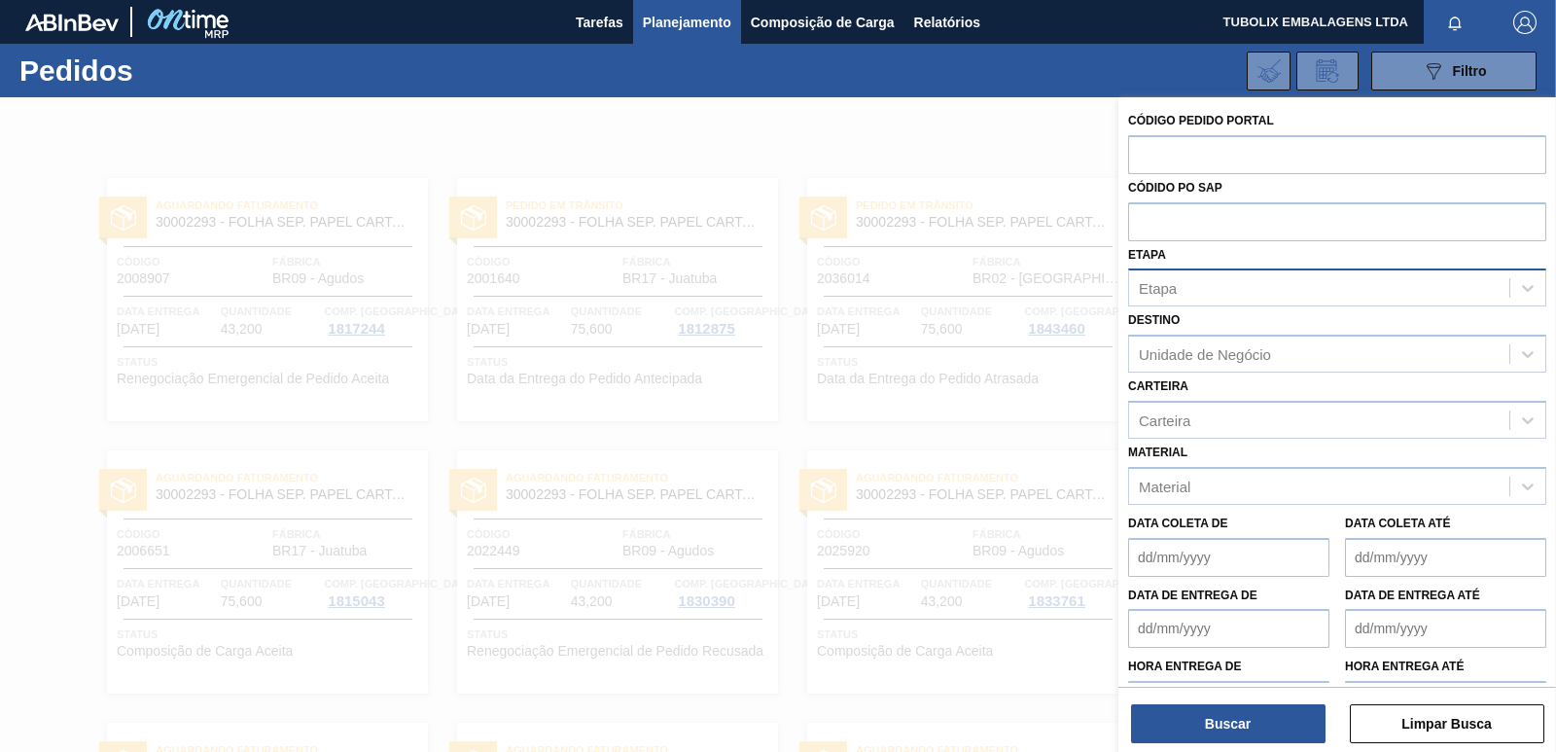
click at [1190, 291] on div "Etapa" at bounding box center [1319, 288] width 380 height 28
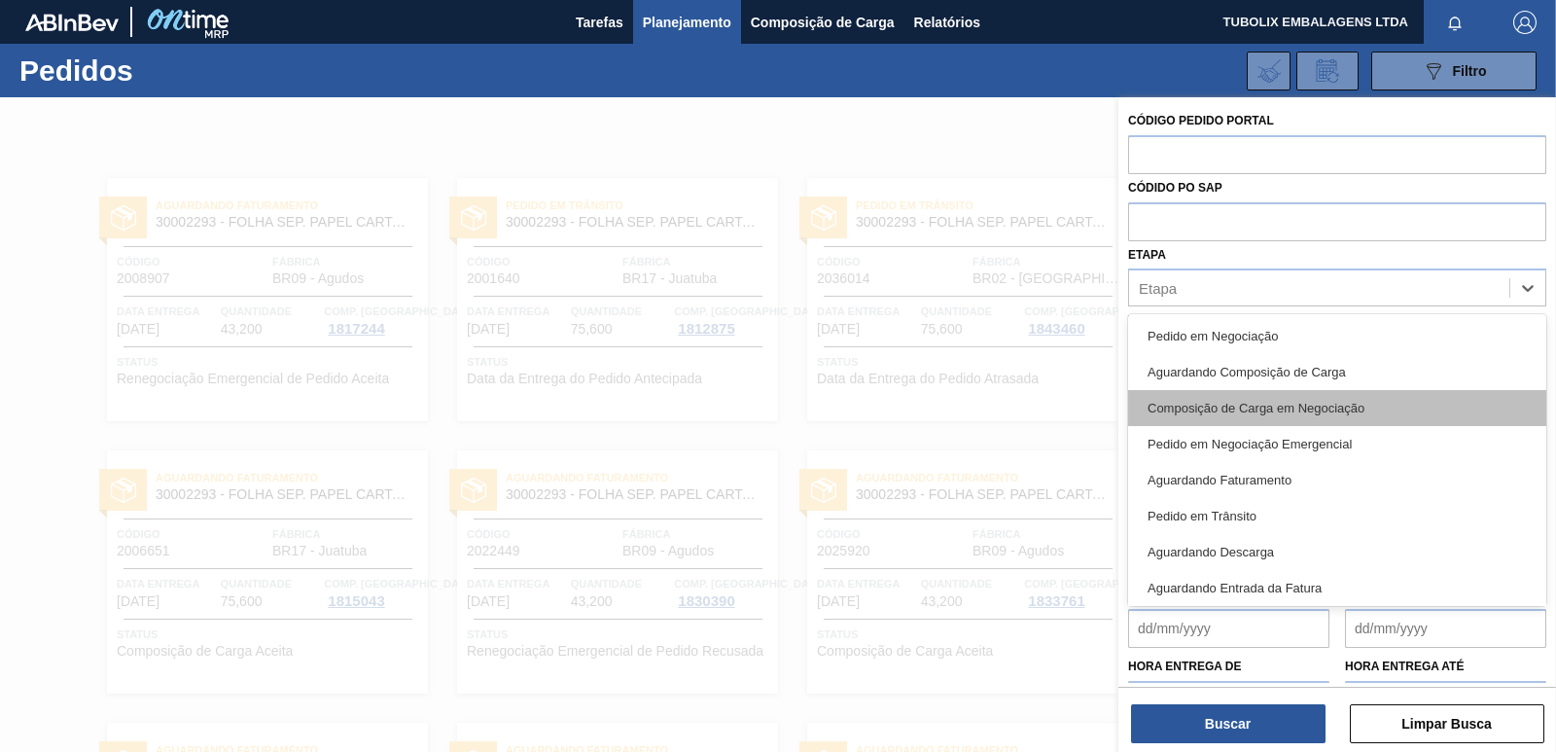
click at [1233, 407] on div "Composição de Carga em Negociação" at bounding box center [1337, 408] width 418 height 36
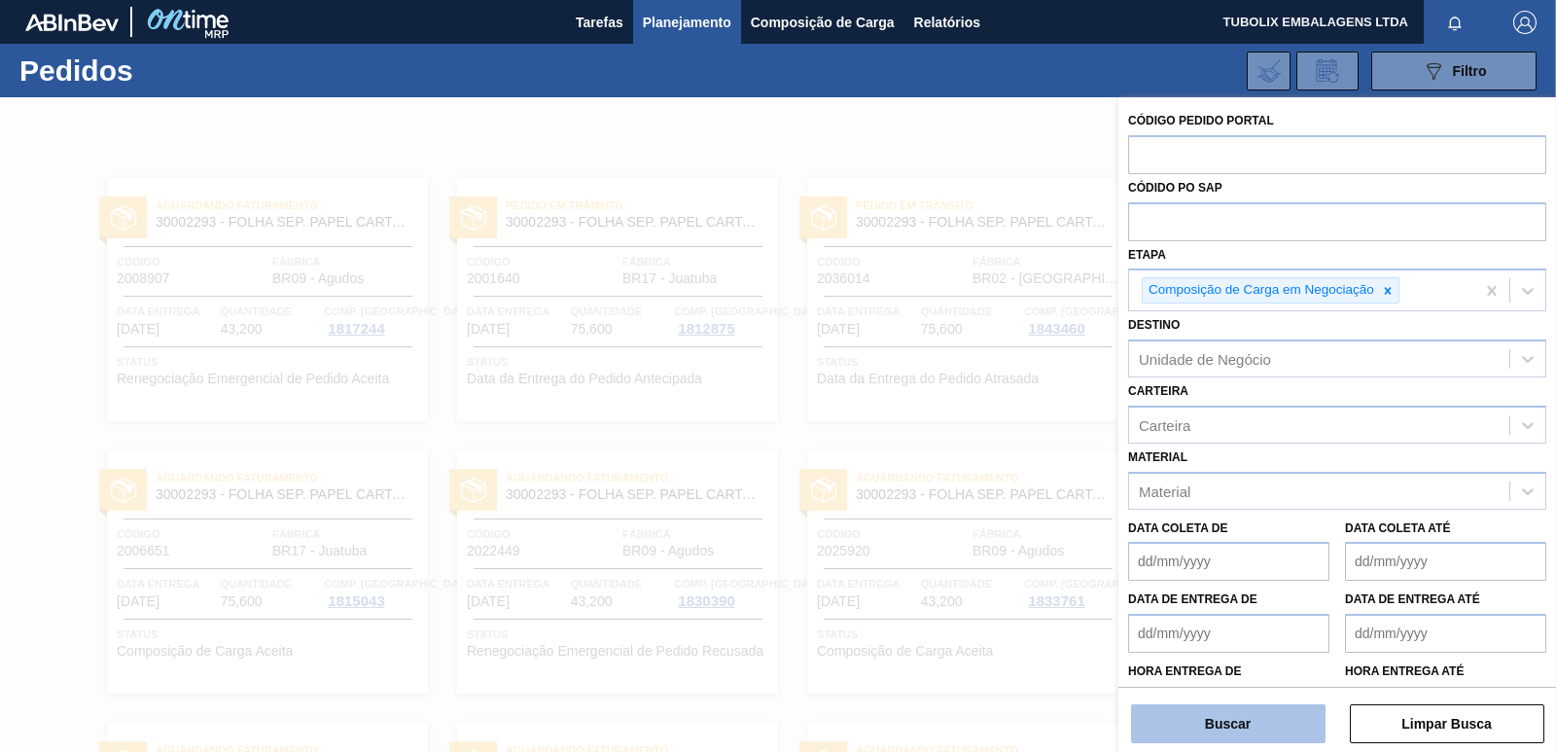
click at [1215, 731] on button "Buscar" at bounding box center [1228, 723] width 194 height 39
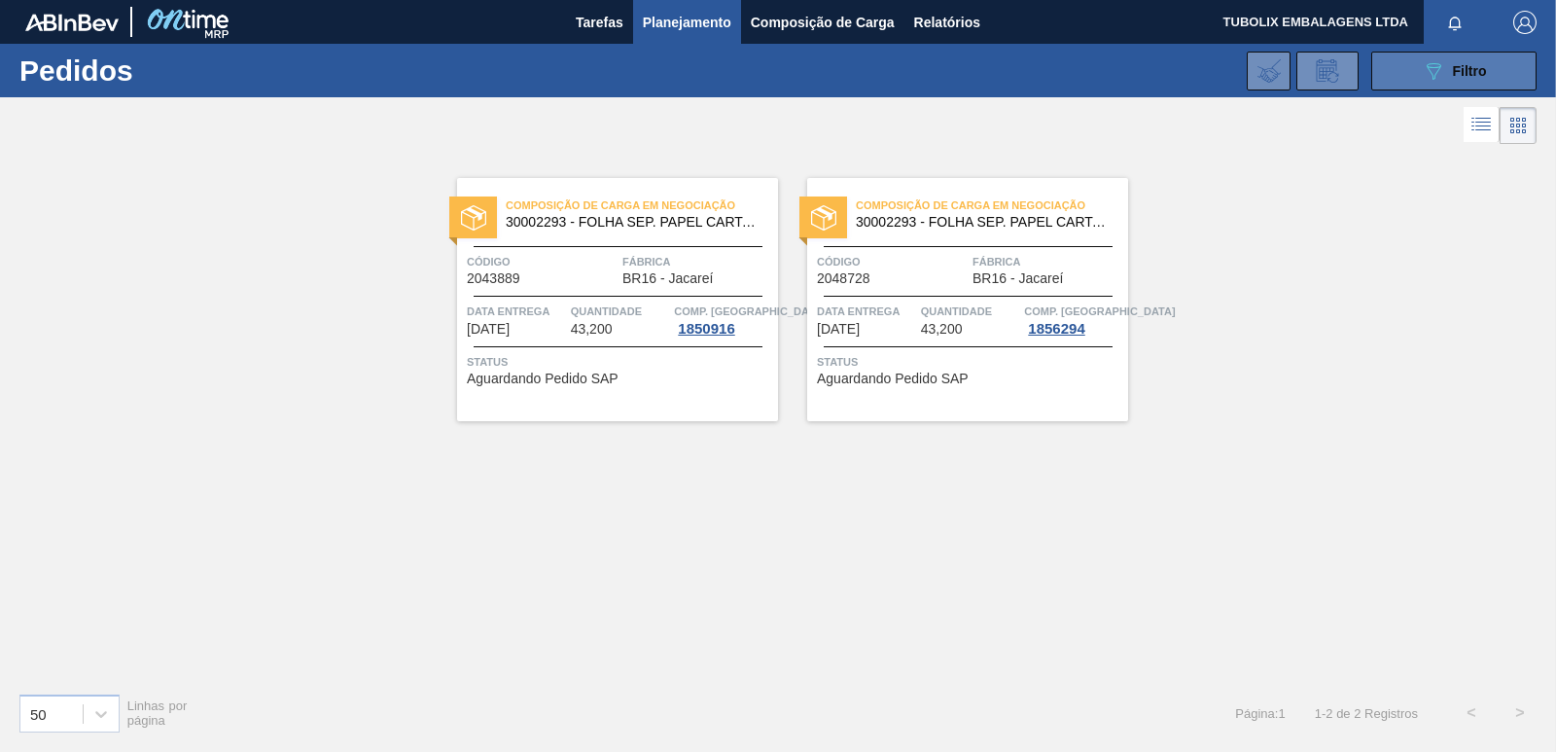
click at [1488, 70] on button "089F7B8B-B2A5-4AFE-B5C0-19BA573D28AC Filtro" at bounding box center [1453, 71] width 165 height 39
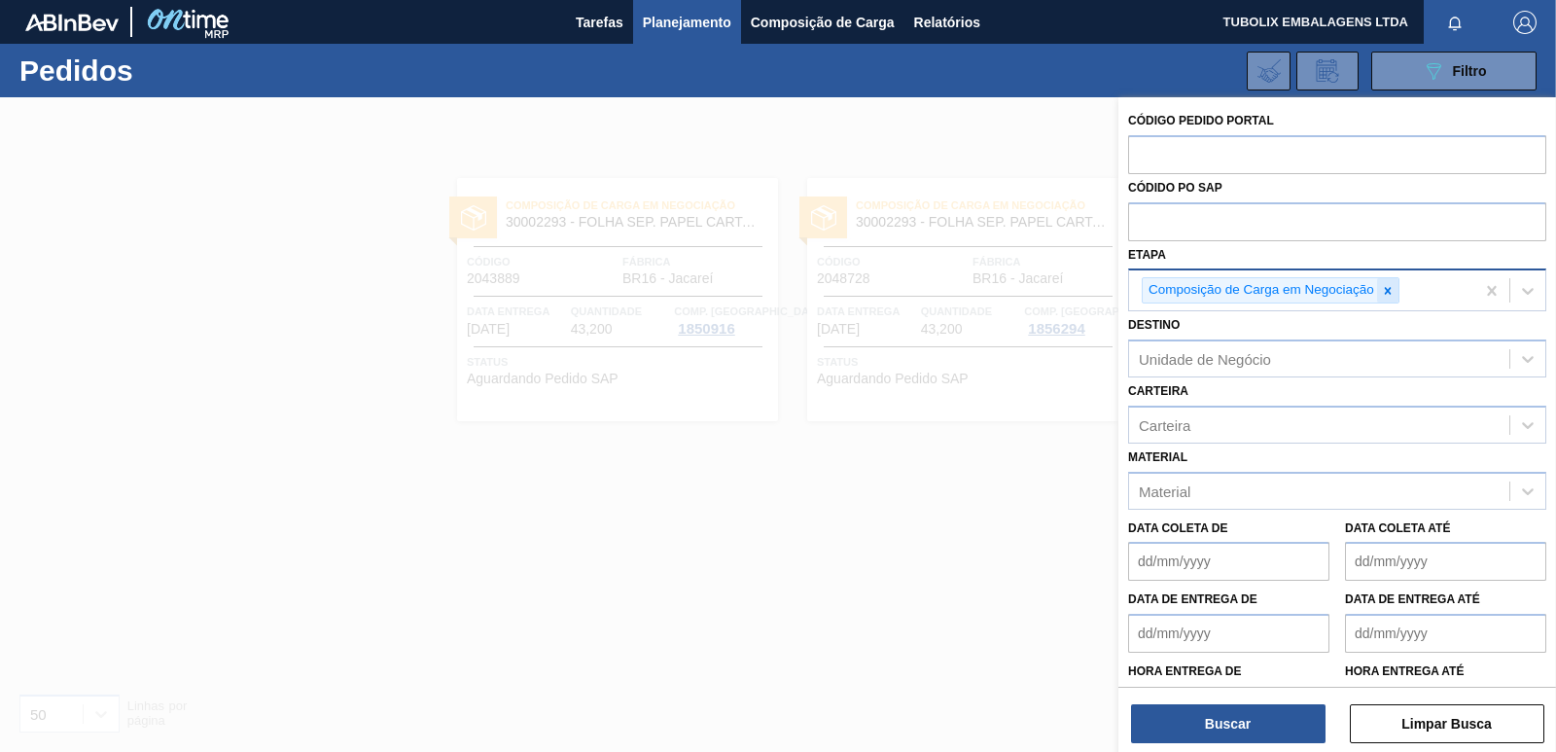
click at [1389, 286] on icon at bounding box center [1388, 291] width 14 height 14
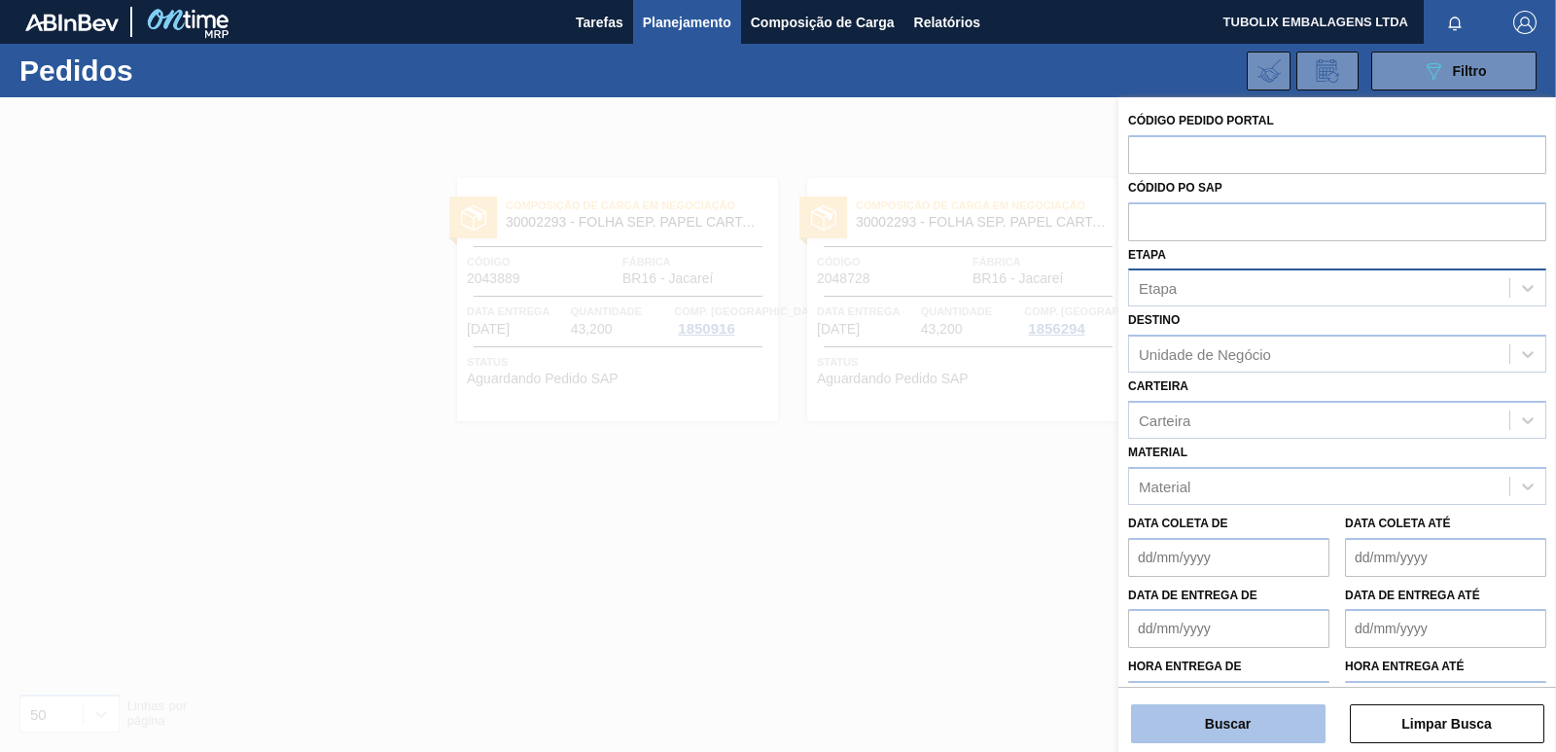
click at [1219, 713] on button "Buscar" at bounding box center [1228, 723] width 194 height 39
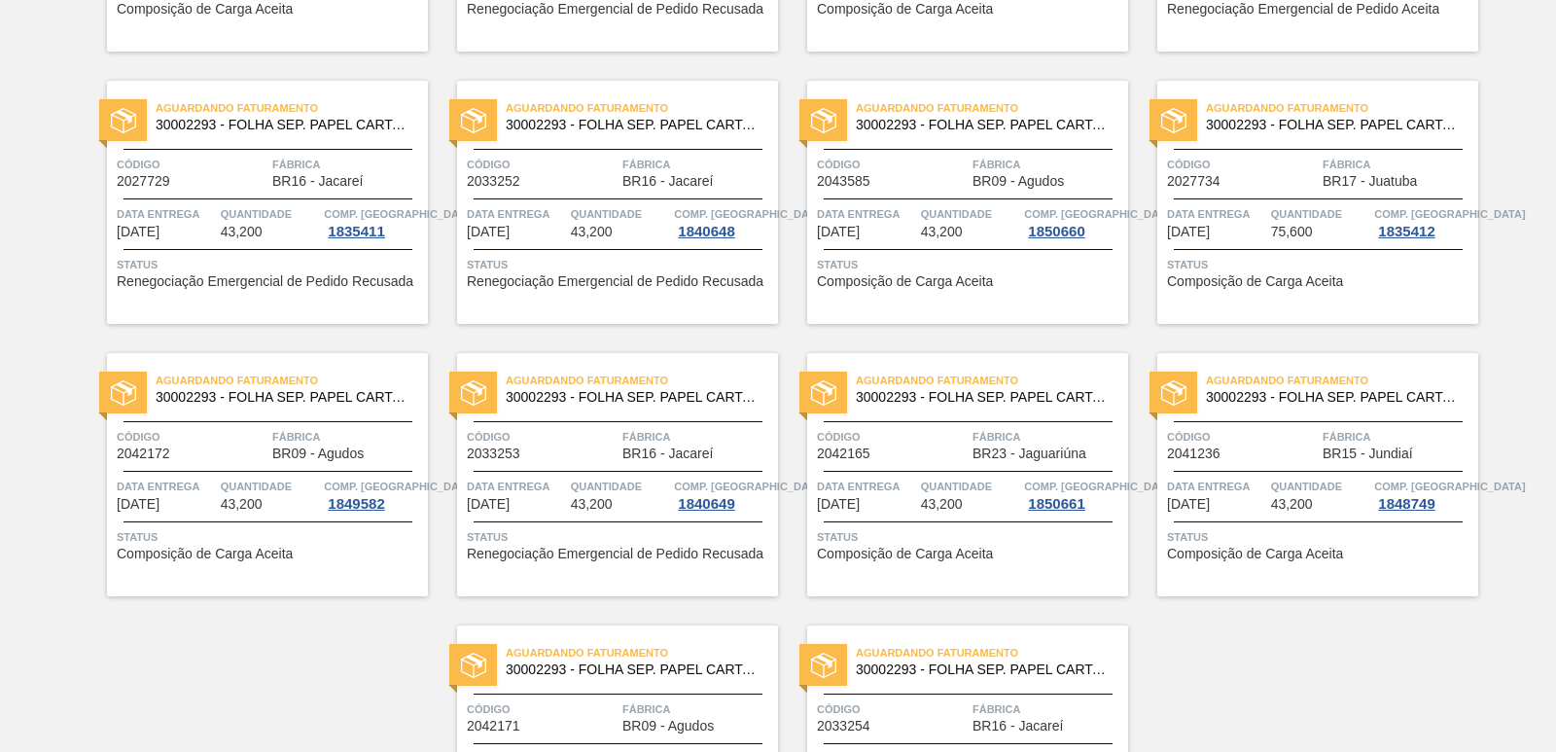
scroll to position [3009, 0]
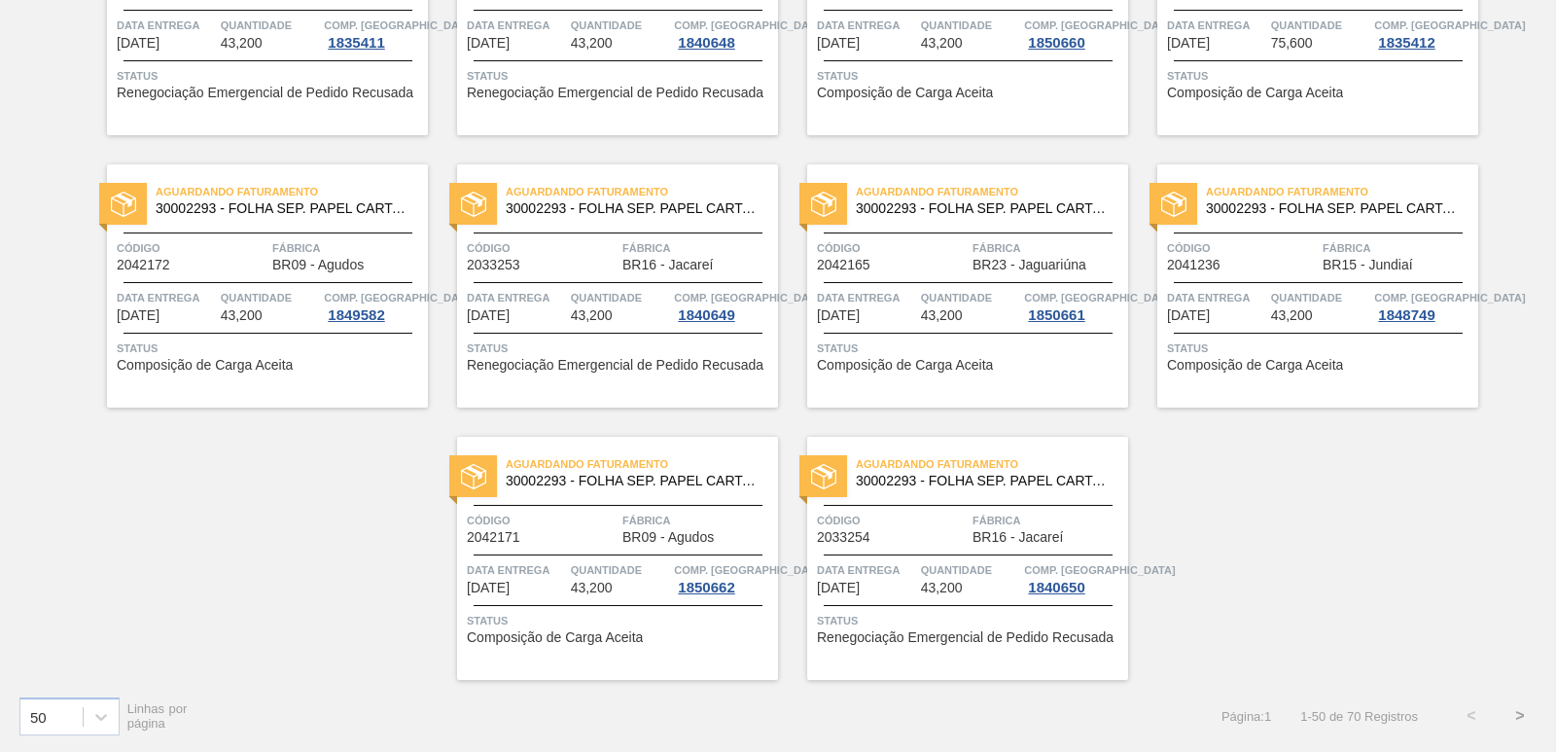
click at [1515, 720] on button ">" at bounding box center [1520, 715] width 49 height 49
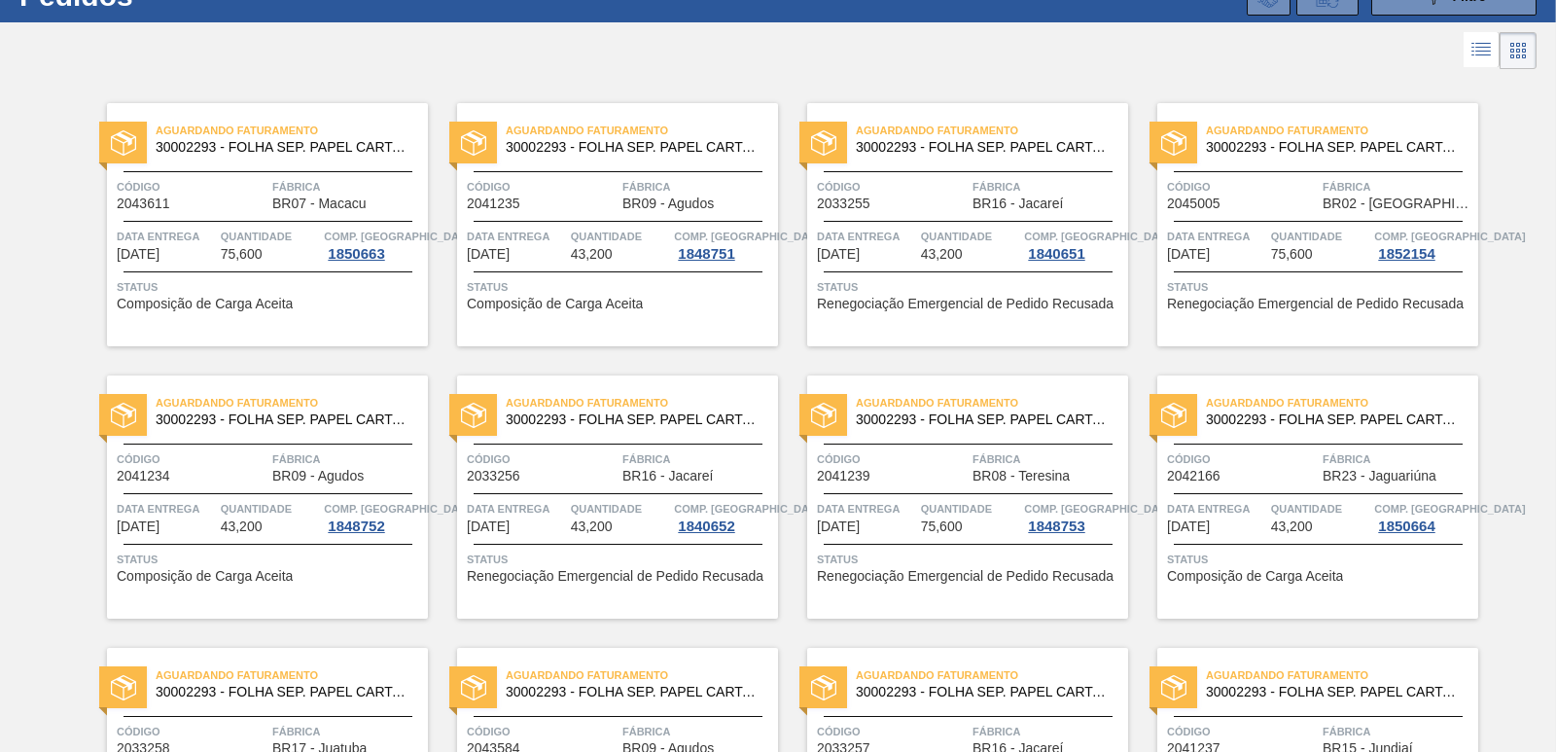
scroll to position [0, 0]
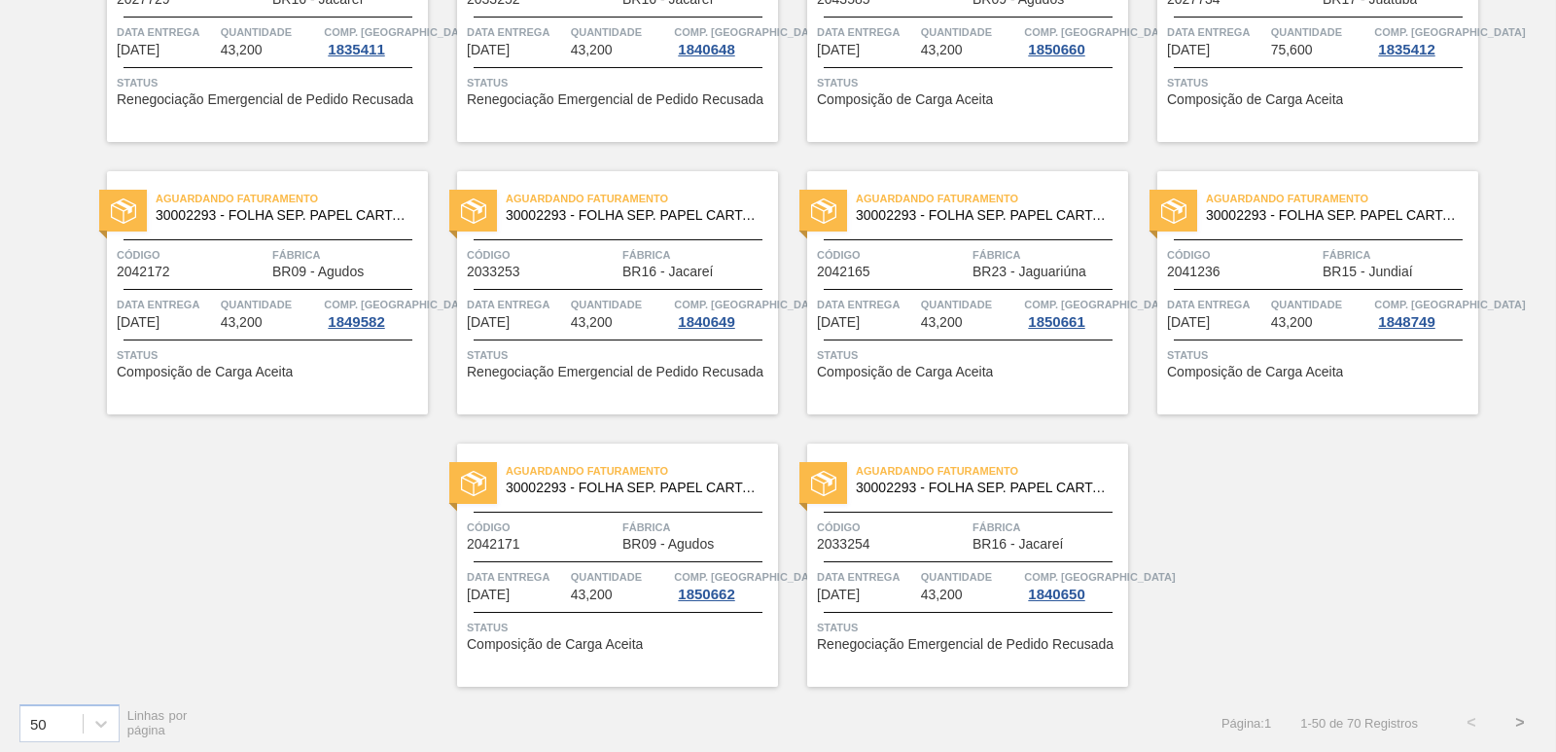
scroll to position [3009, 0]
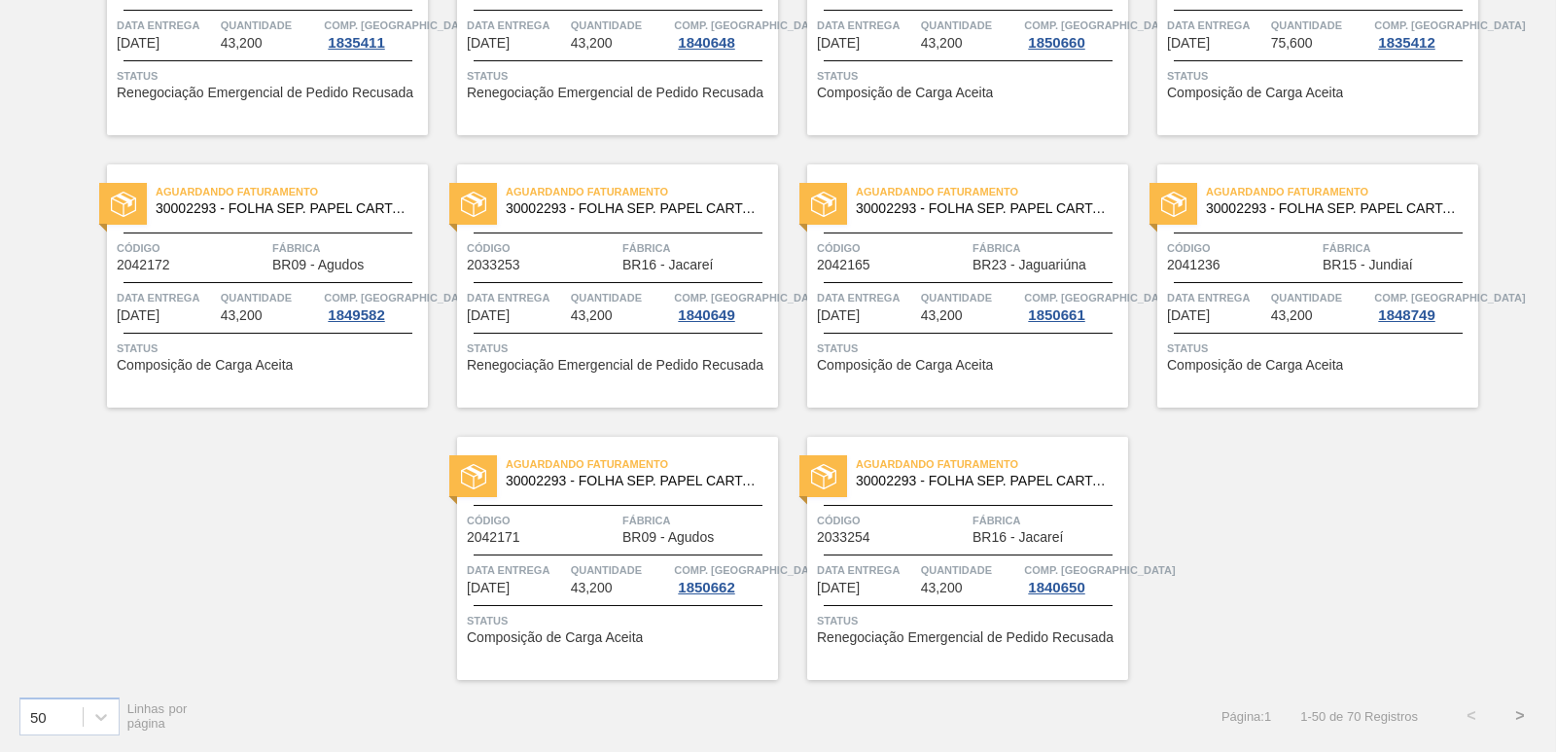
click at [1518, 718] on button ">" at bounding box center [1520, 715] width 49 height 49
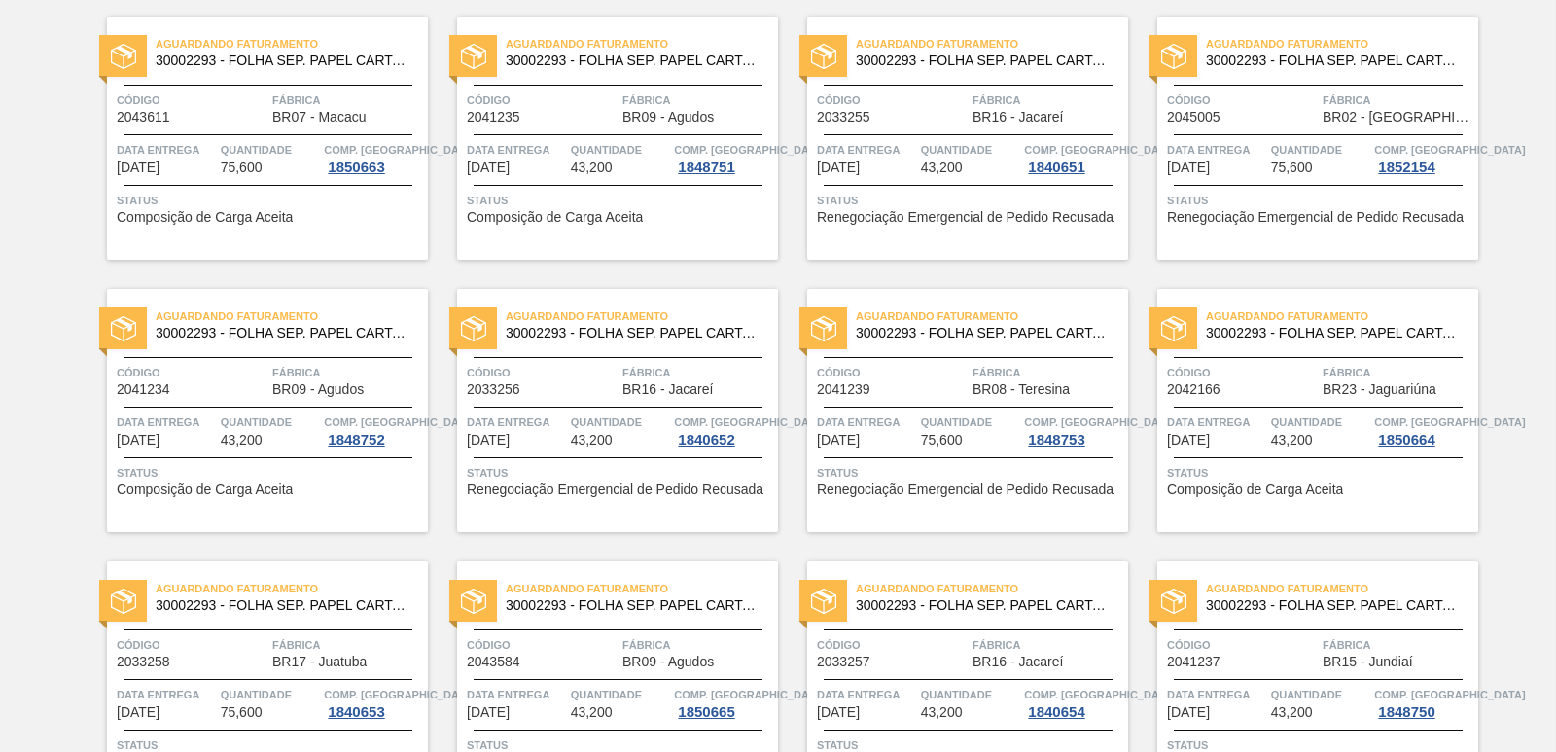
scroll to position [0, 0]
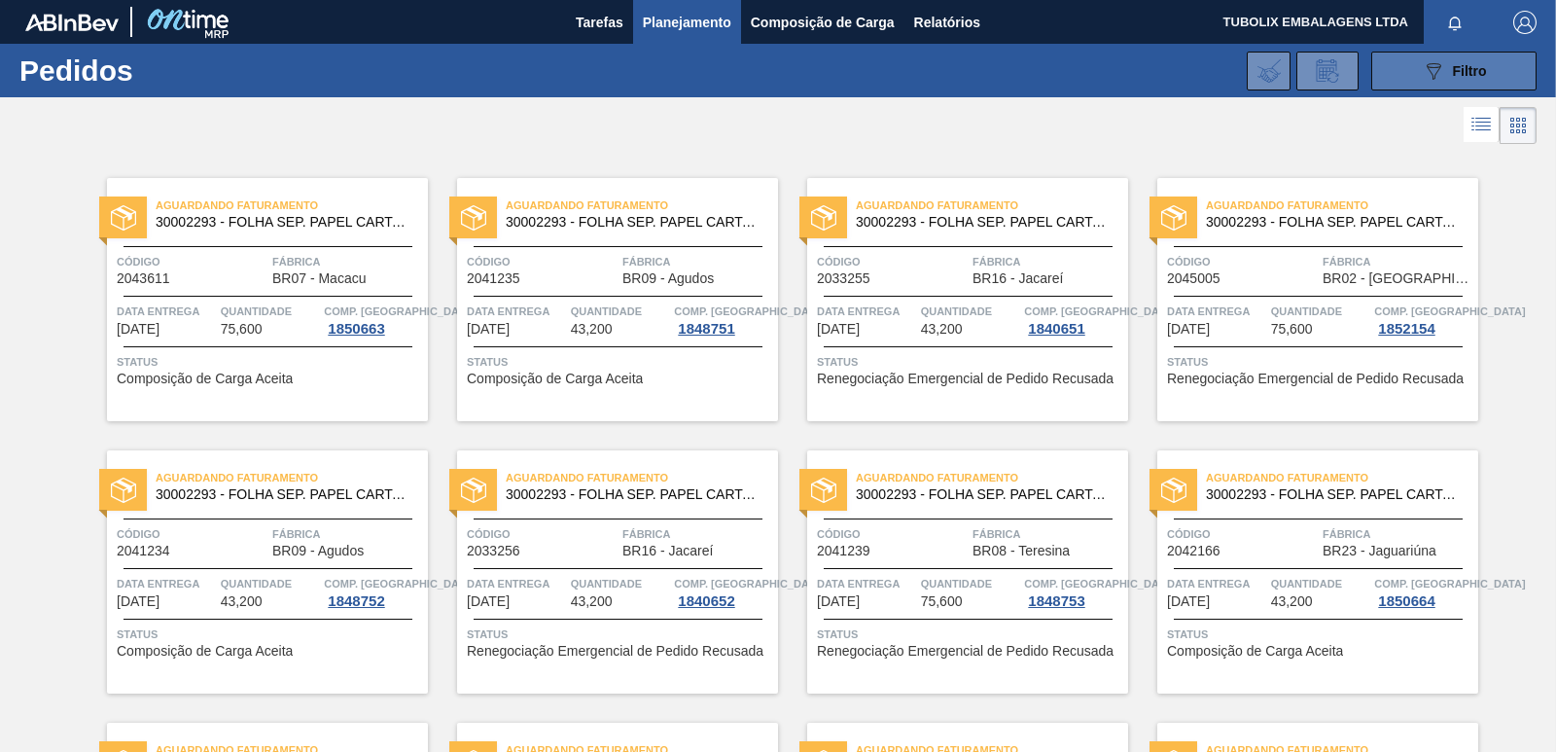
click at [1443, 61] on div "089F7B8B-B2A5-4AFE-B5C0-19BA573D28AC Filtro" at bounding box center [1454, 70] width 65 height 23
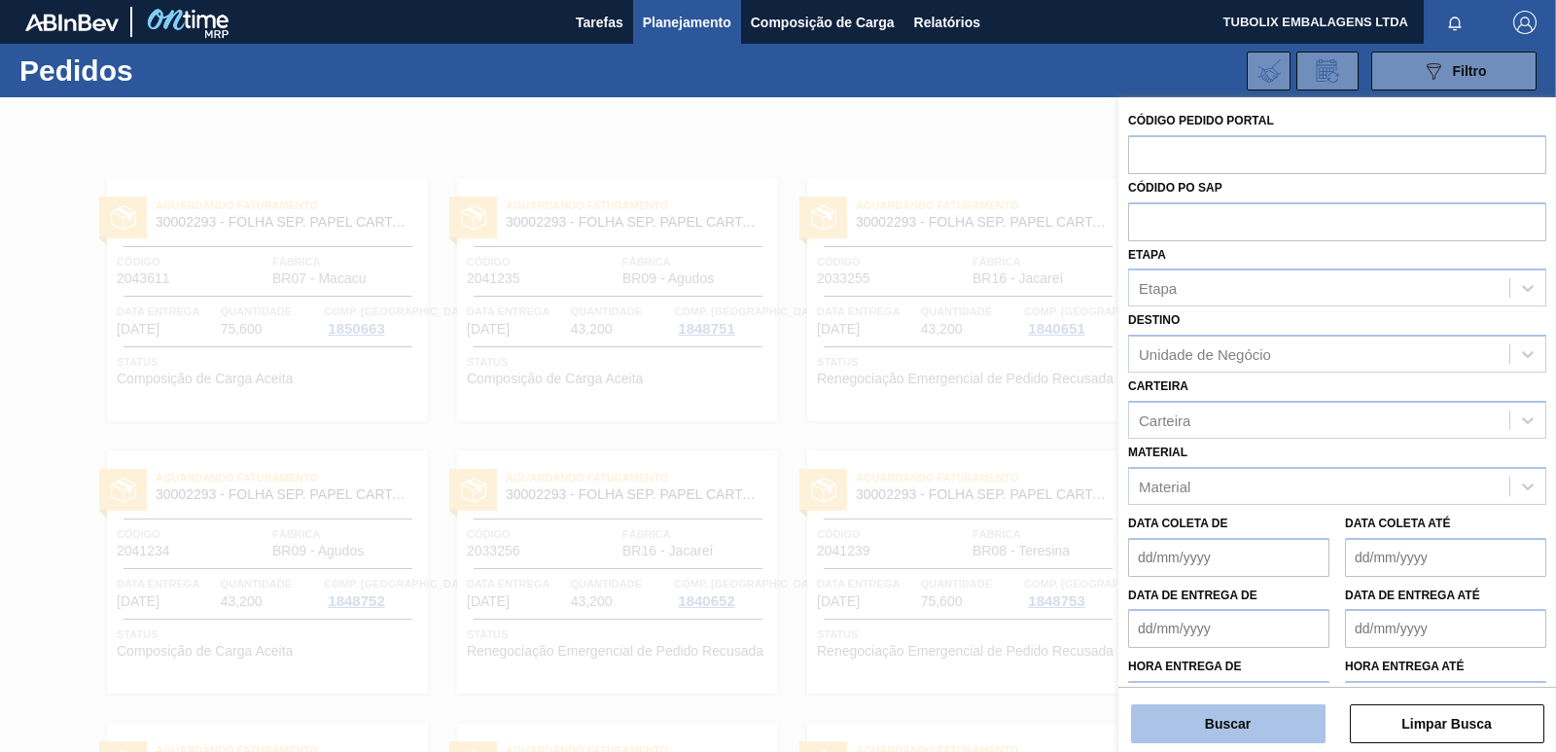
click at [1224, 720] on button "Buscar" at bounding box center [1228, 723] width 194 height 39
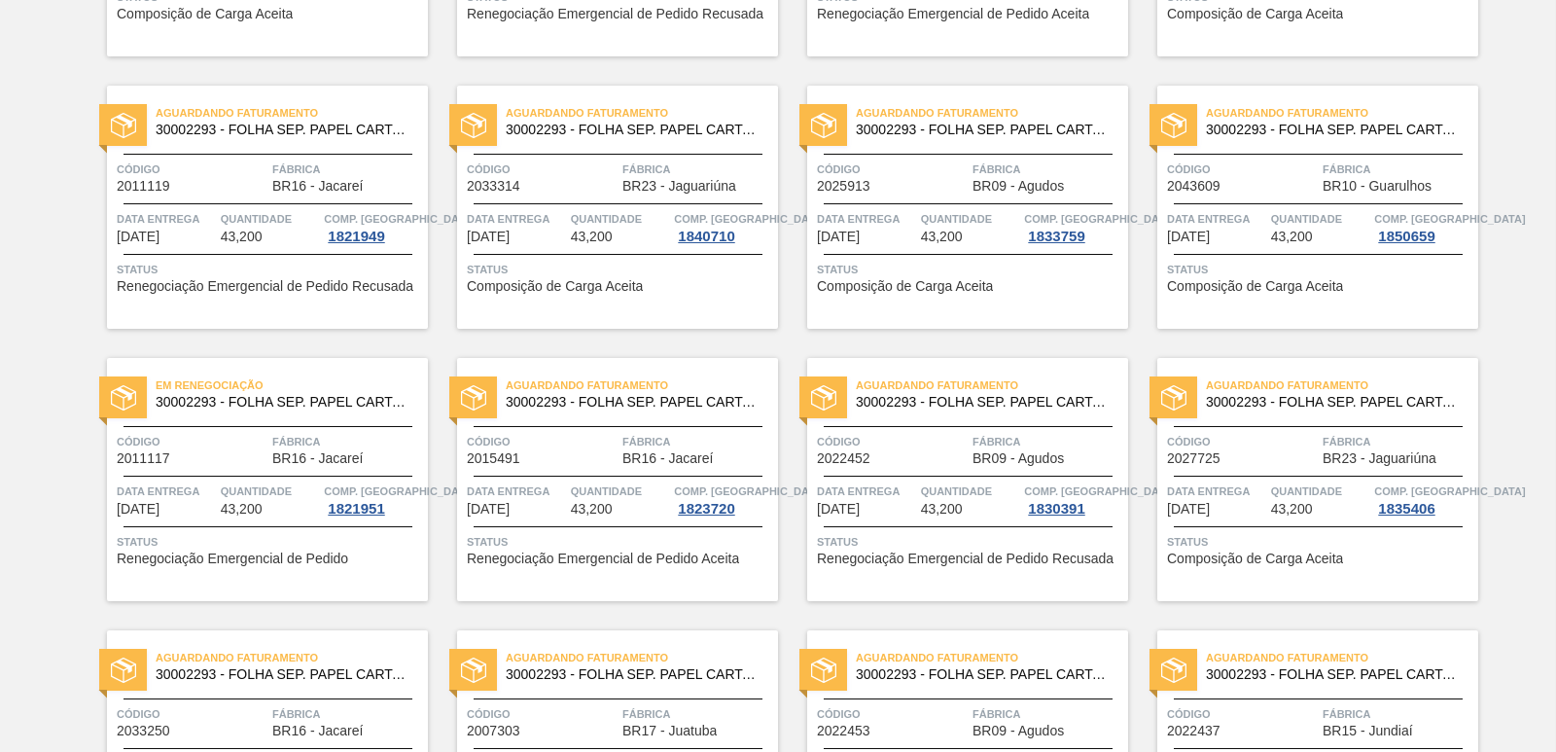
scroll to position [681, 0]
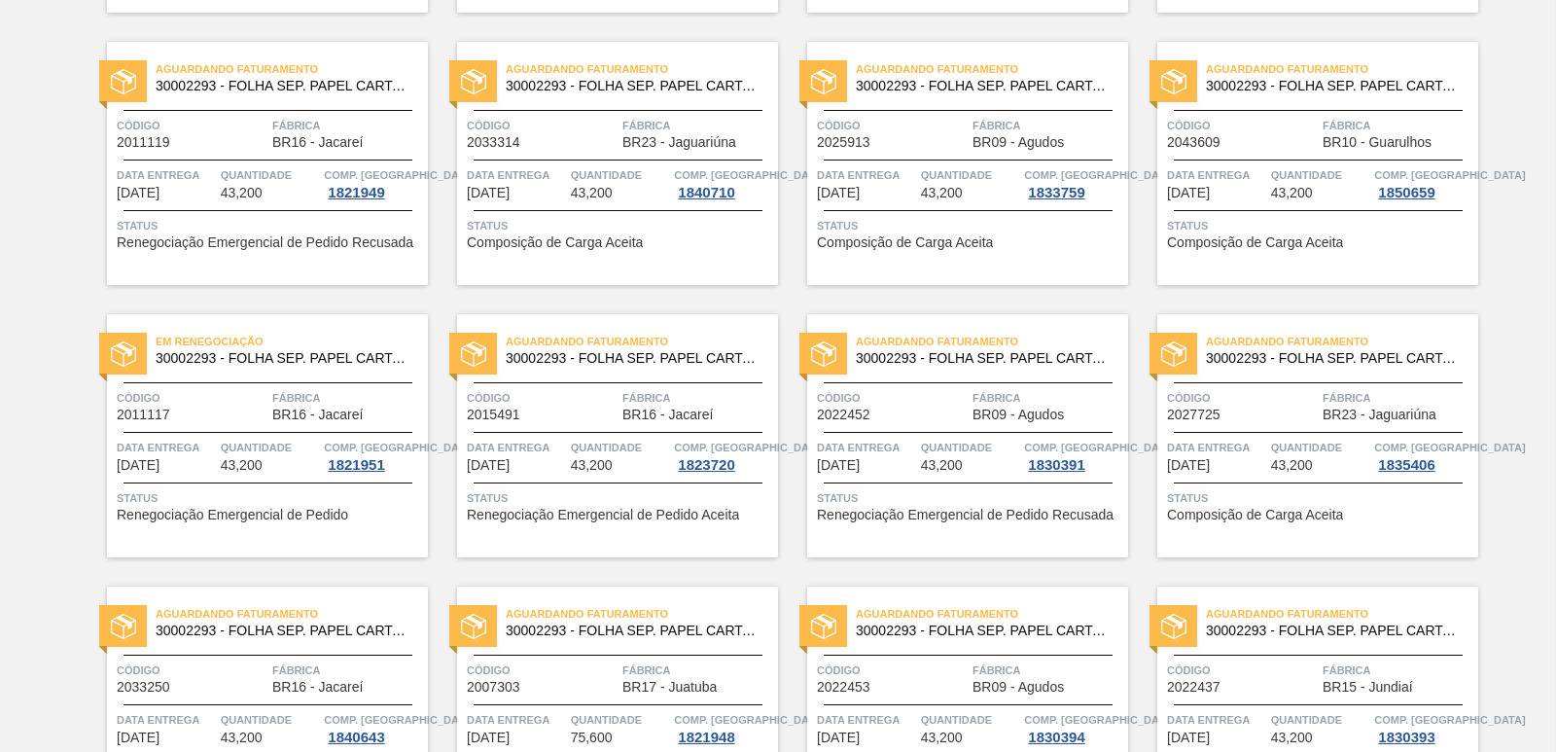
click at [301, 366] on div "Em Renegociação 30002293 - FOLHA SEP. PAPEL CARTAO 1200x1000M 350g" at bounding box center [267, 351] width 321 height 44
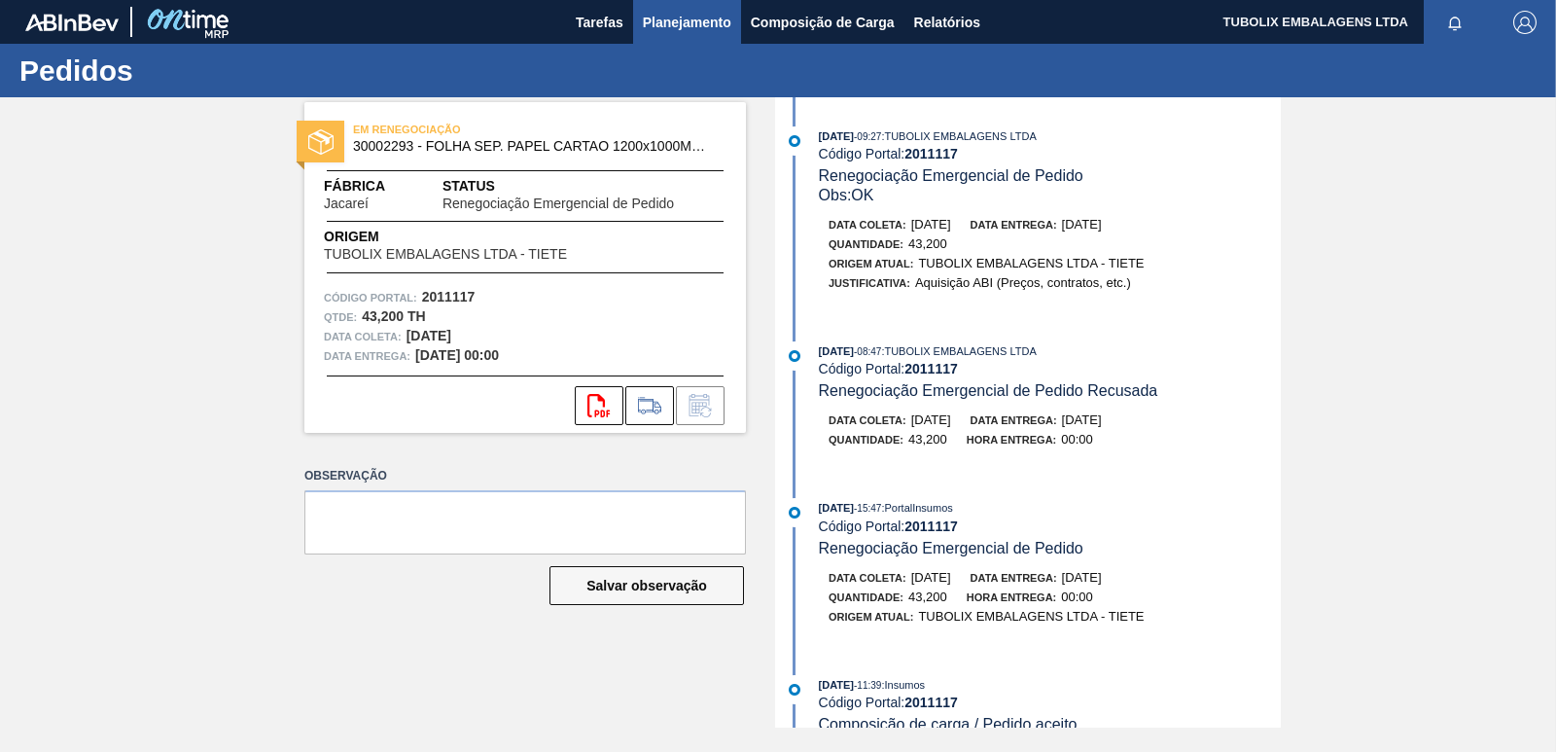
click at [668, 17] on span "Planejamento" at bounding box center [687, 22] width 88 height 23
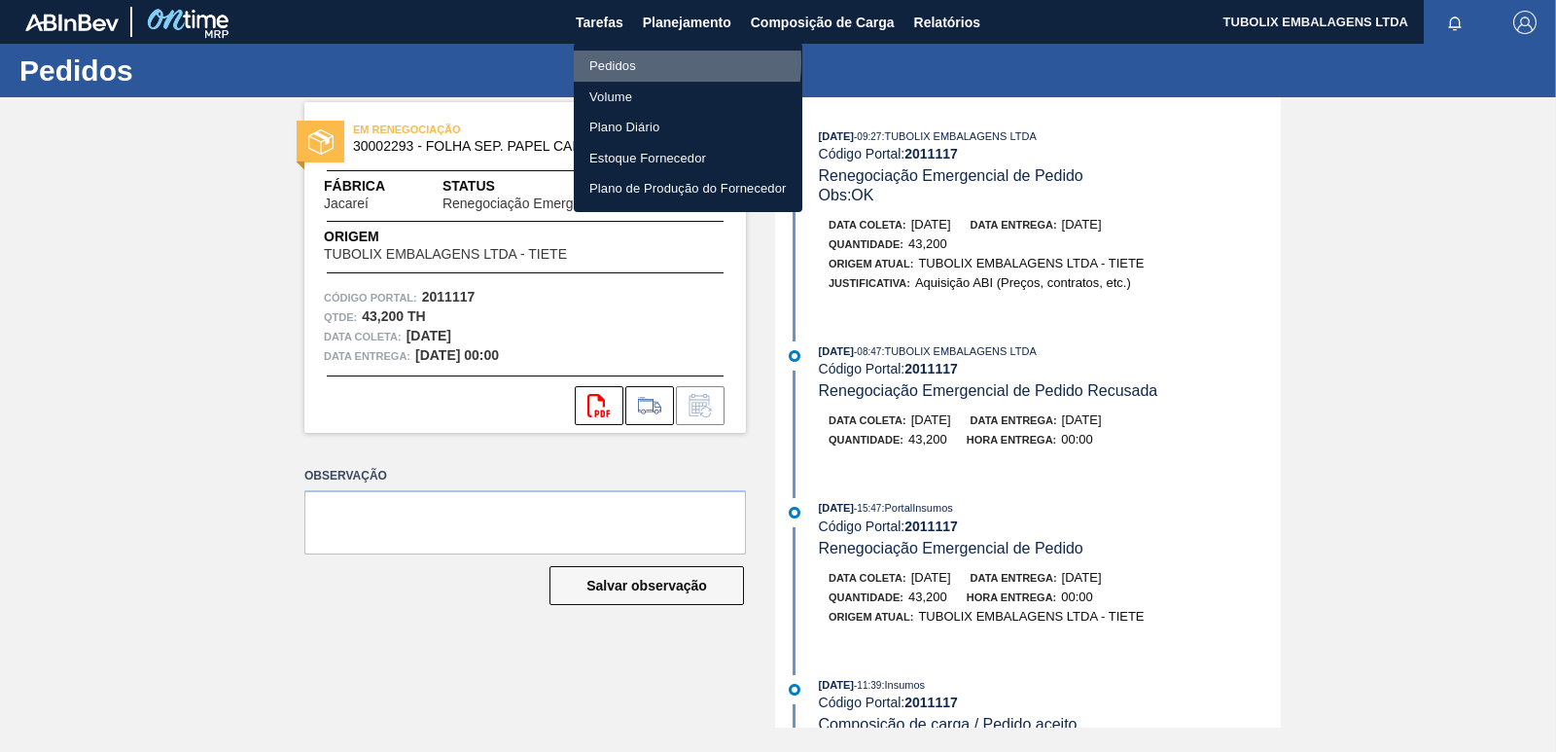
click at [633, 61] on li "Pedidos" at bounding box center [688, 66] width 229 height 31
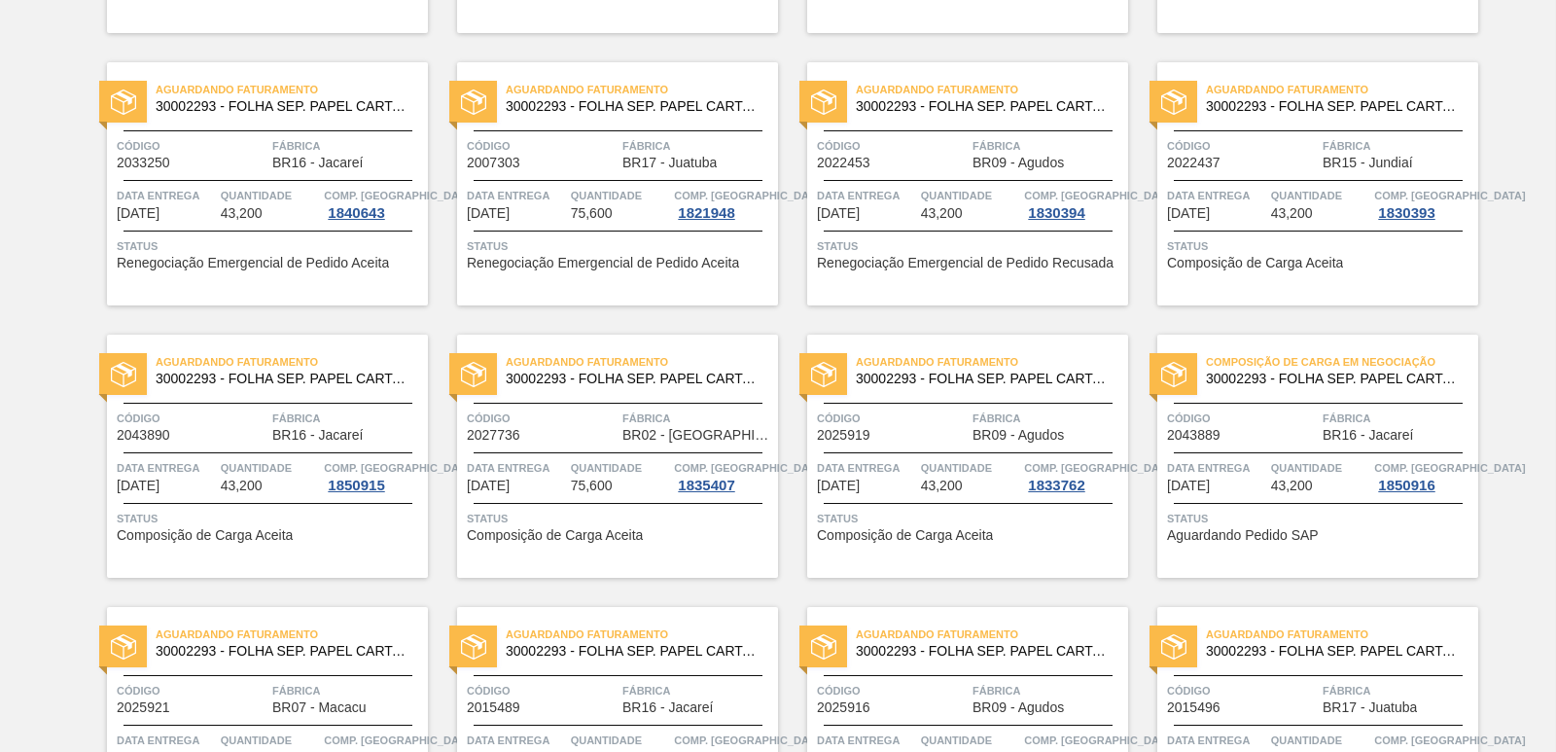
scroll to position [1161, 0]
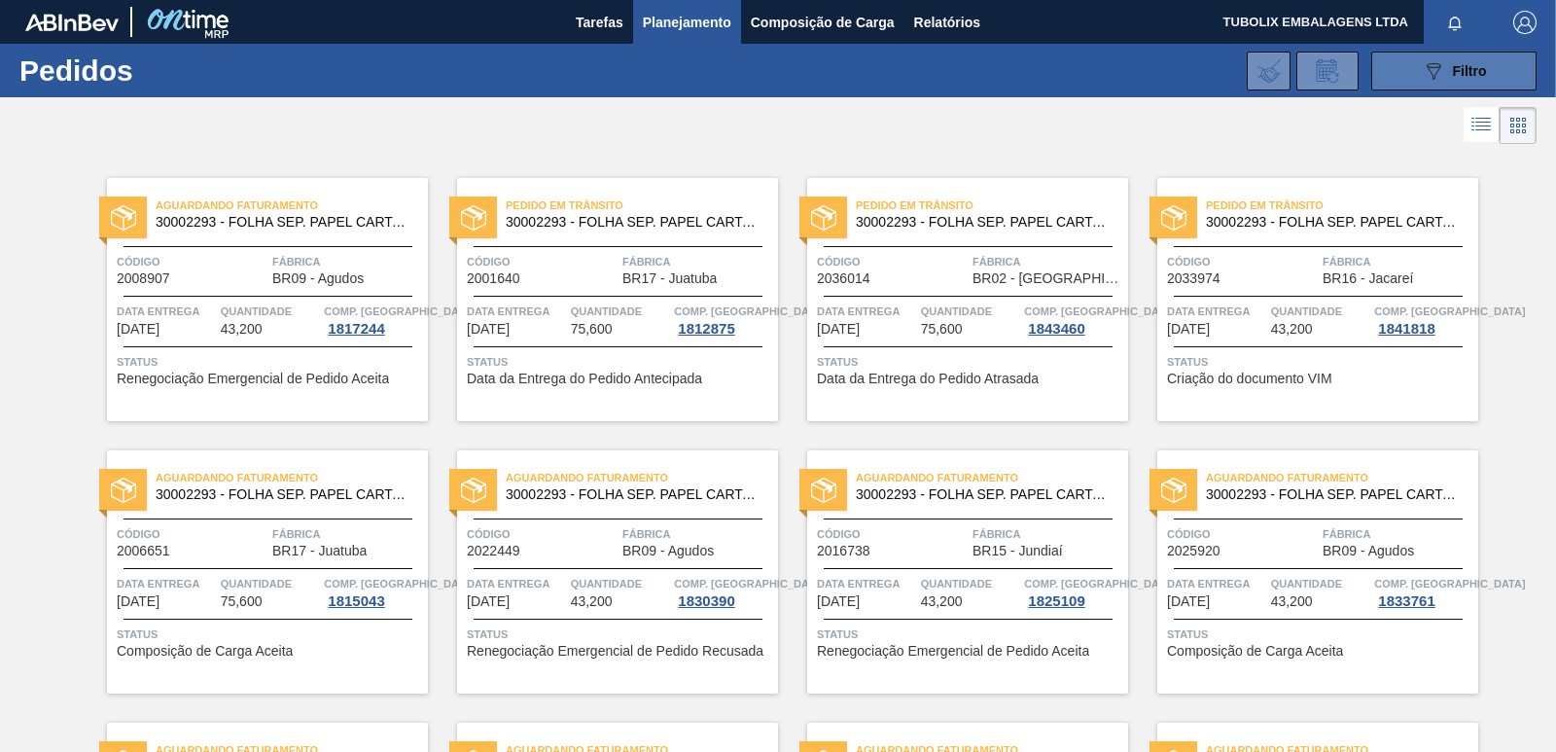
click at [1445, 79] on div "089F7B8B-B2A5-4AFE-B5C0-19BA573D28AC Filtro" at bounding box center [1454, 70] width 65 height 23
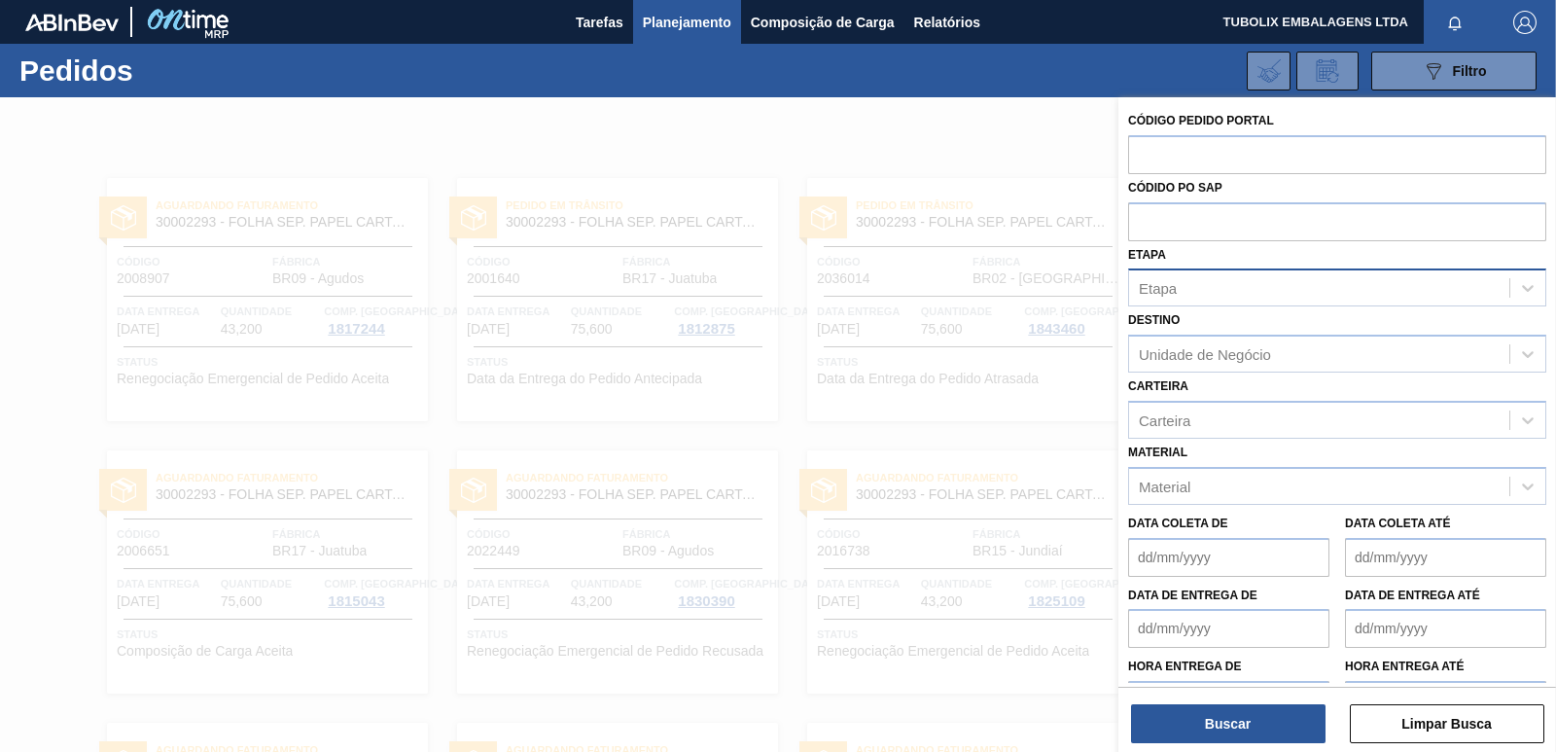
click at [1166, 280] on div "Etapa" at bounding box center [1158, 288] width 38 height 17
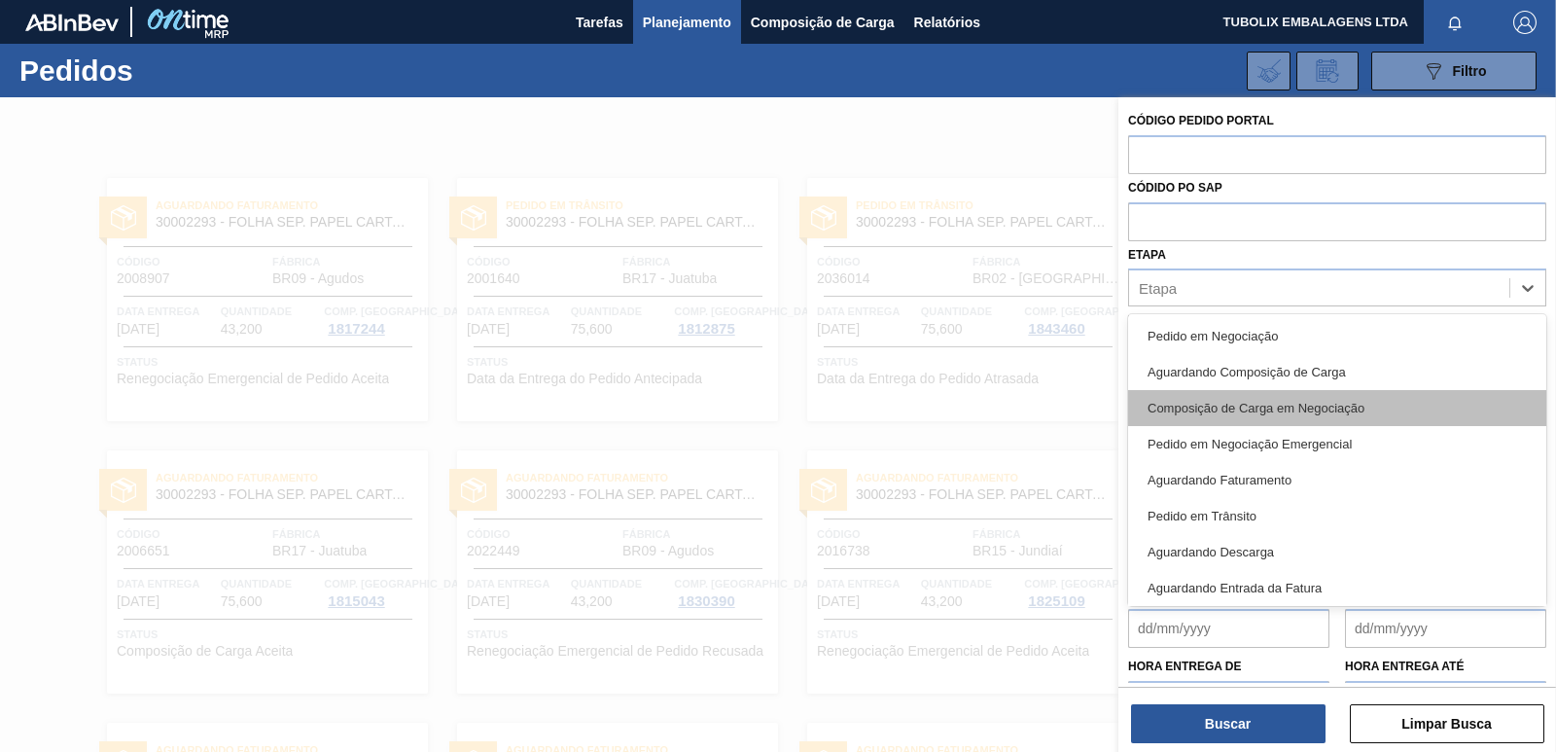
click at [1227, 403] on div "Composição de Carga em Negociação" at bounding box center [1337, 408] width 418 height 36
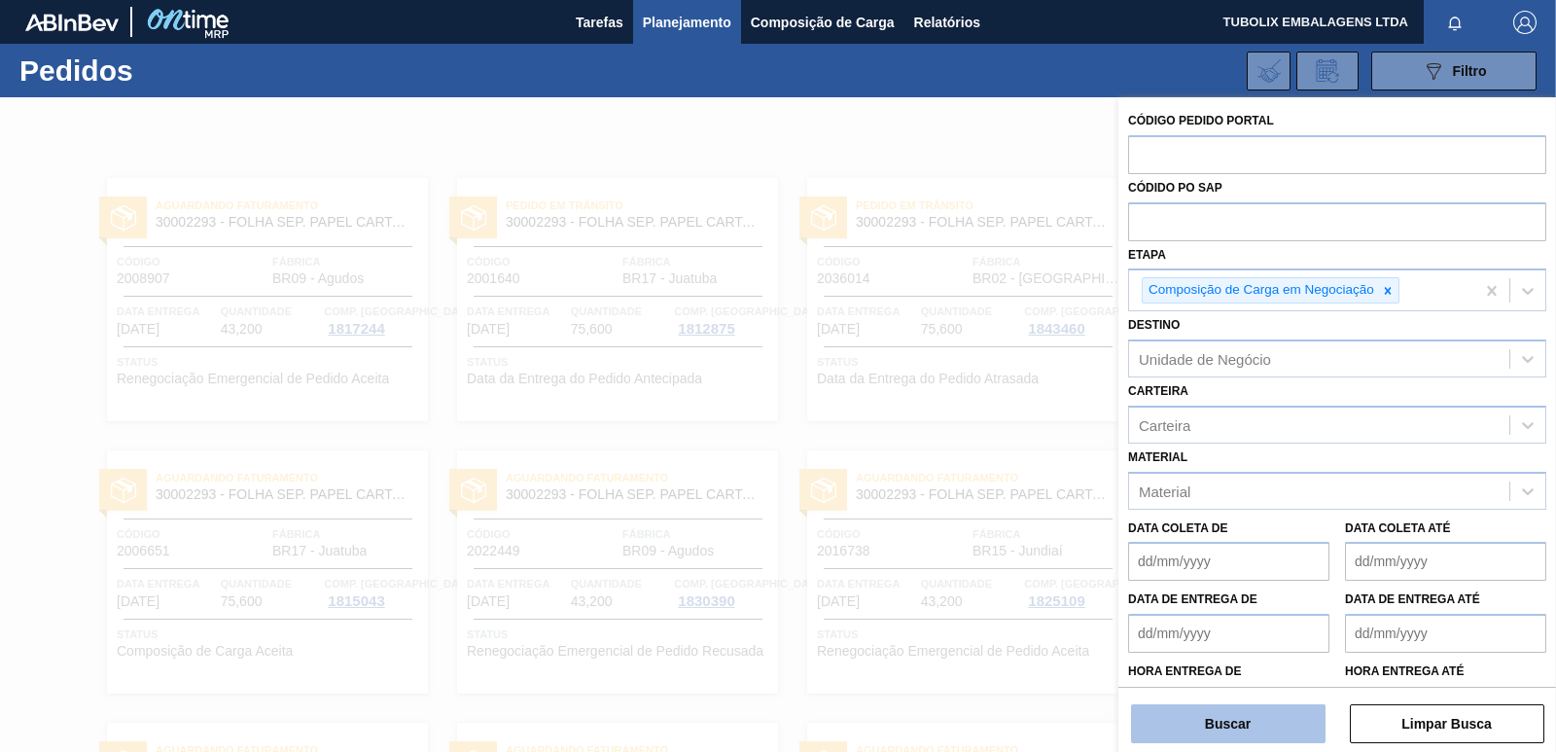
click at [1271, 718] on button "Buscar" at bounding box center [1228, 723] width 194 height 39
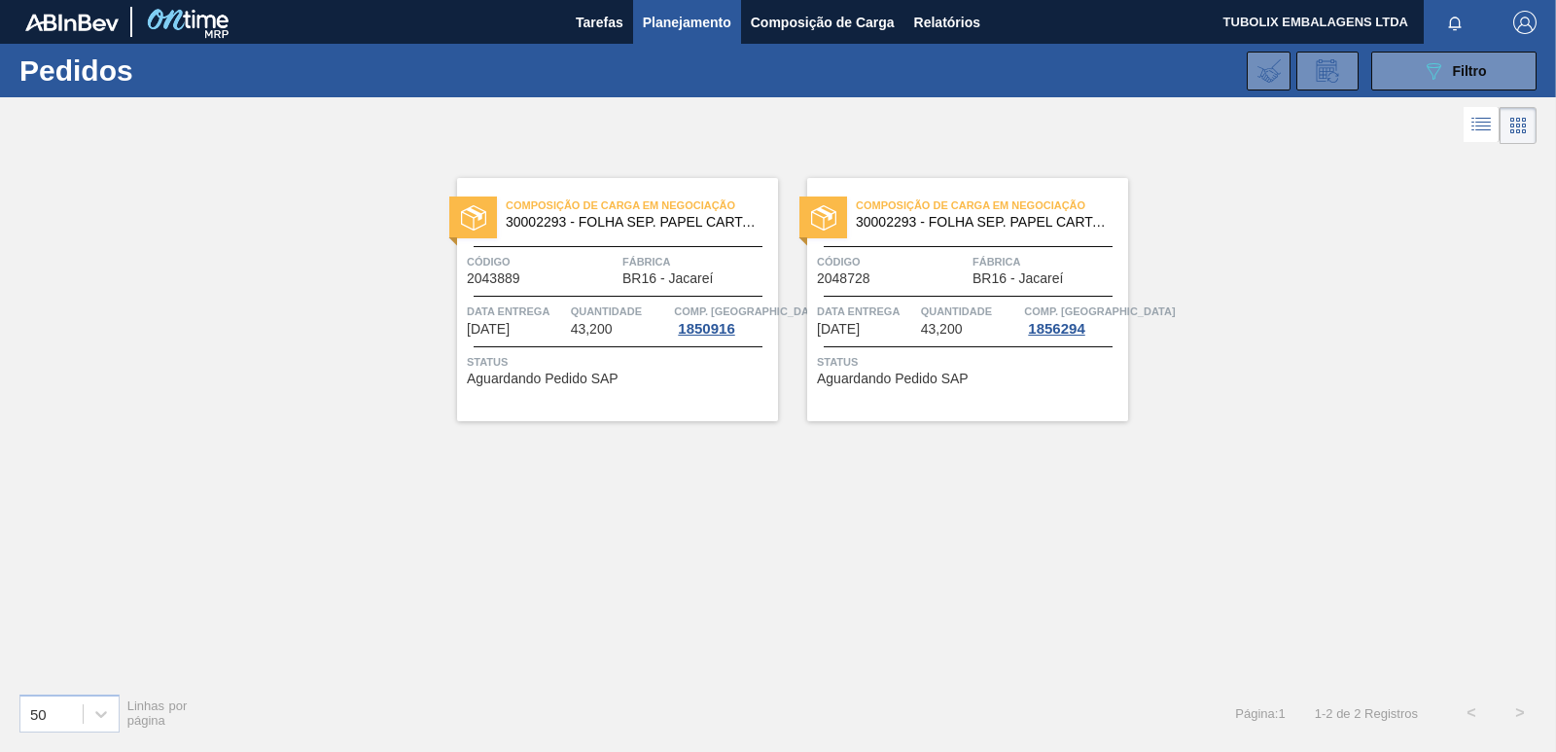
click at [237, 556] on div "Composição de Carga em Negociação 30002293 - FOLHA SEP. PAPEL CARTAO 1200x1000M…" at bounding box center [778, 413] width 1556 height 528
click at [359, 518] on div "Composição de Carga em Negociação 30002293 - FOLHA SEP. PAPEL CARTAO 1200x1000M…" at bounding box center [778, 413] width 1556 height 528
click at [100, 712] on icon at bounding box center [100, 713] width 19 height 19
click at [1474, 73] on span "Filtro" at bounding box center [1470, 71] width 34 height 16
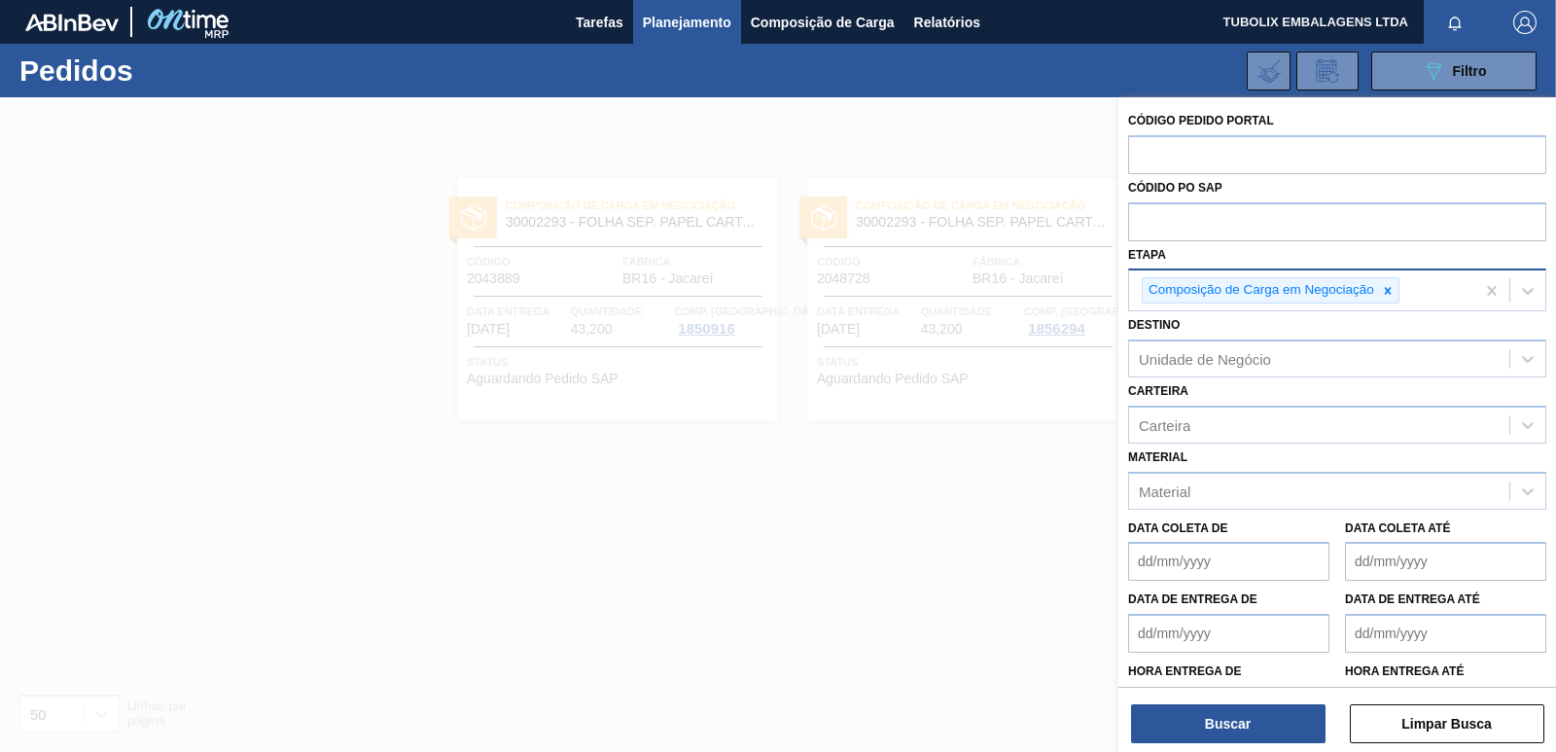
click at [1393, 285] on icon at bounding box center [1388, 291] width 14 height 14
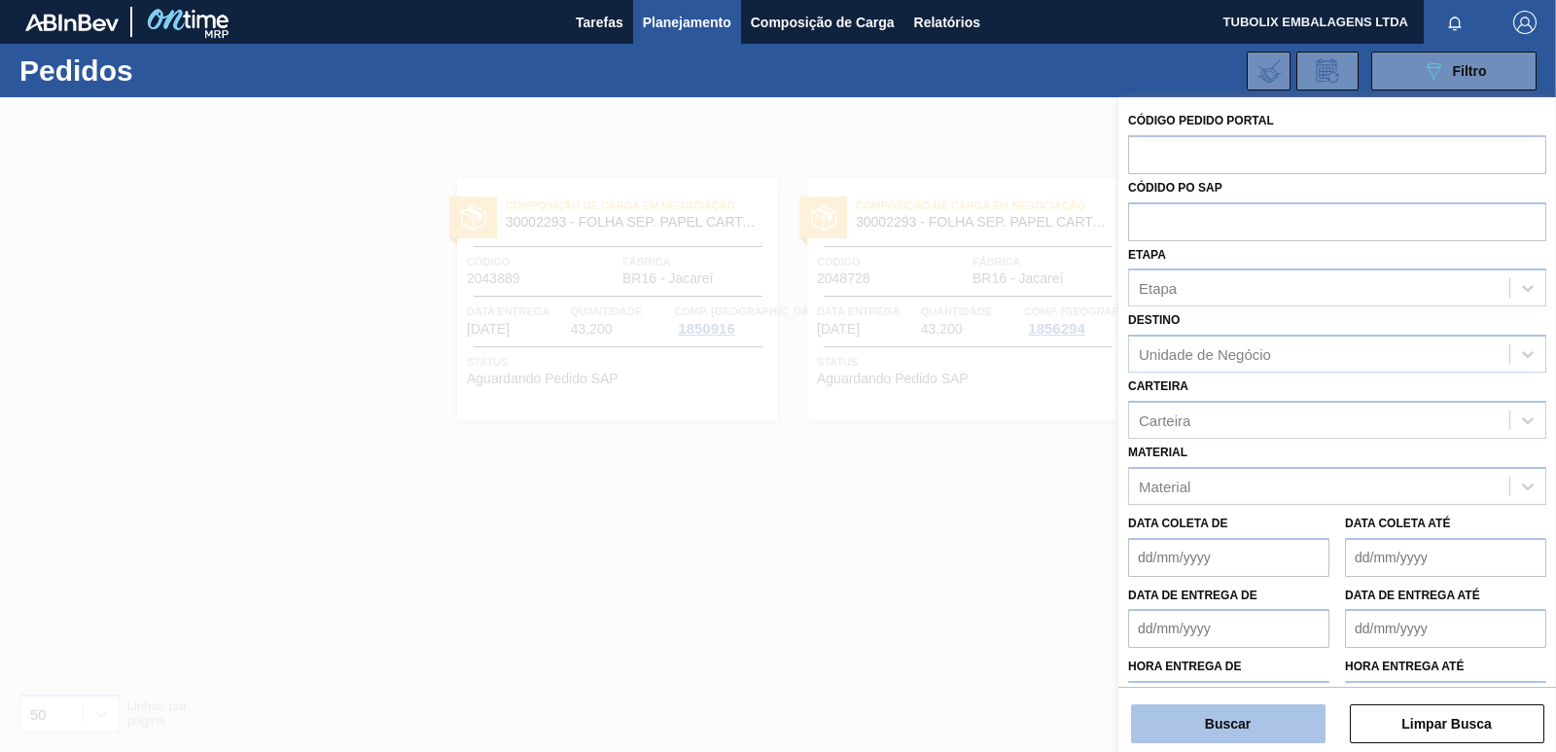
click at [1253, 730] on button "Buscar" at bounding box center [1228, 723] width 194 height 39
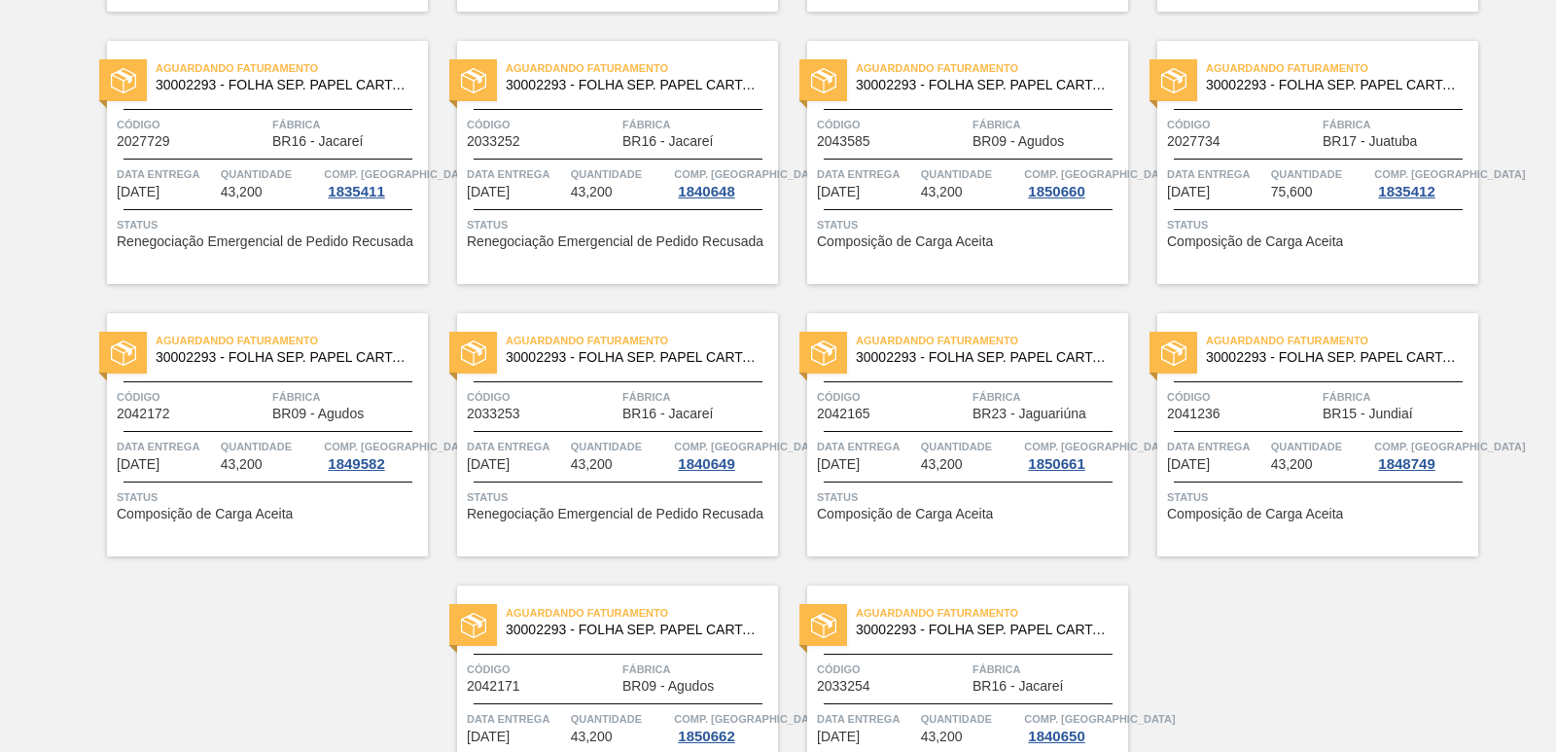
scroll to position [3009, 0]
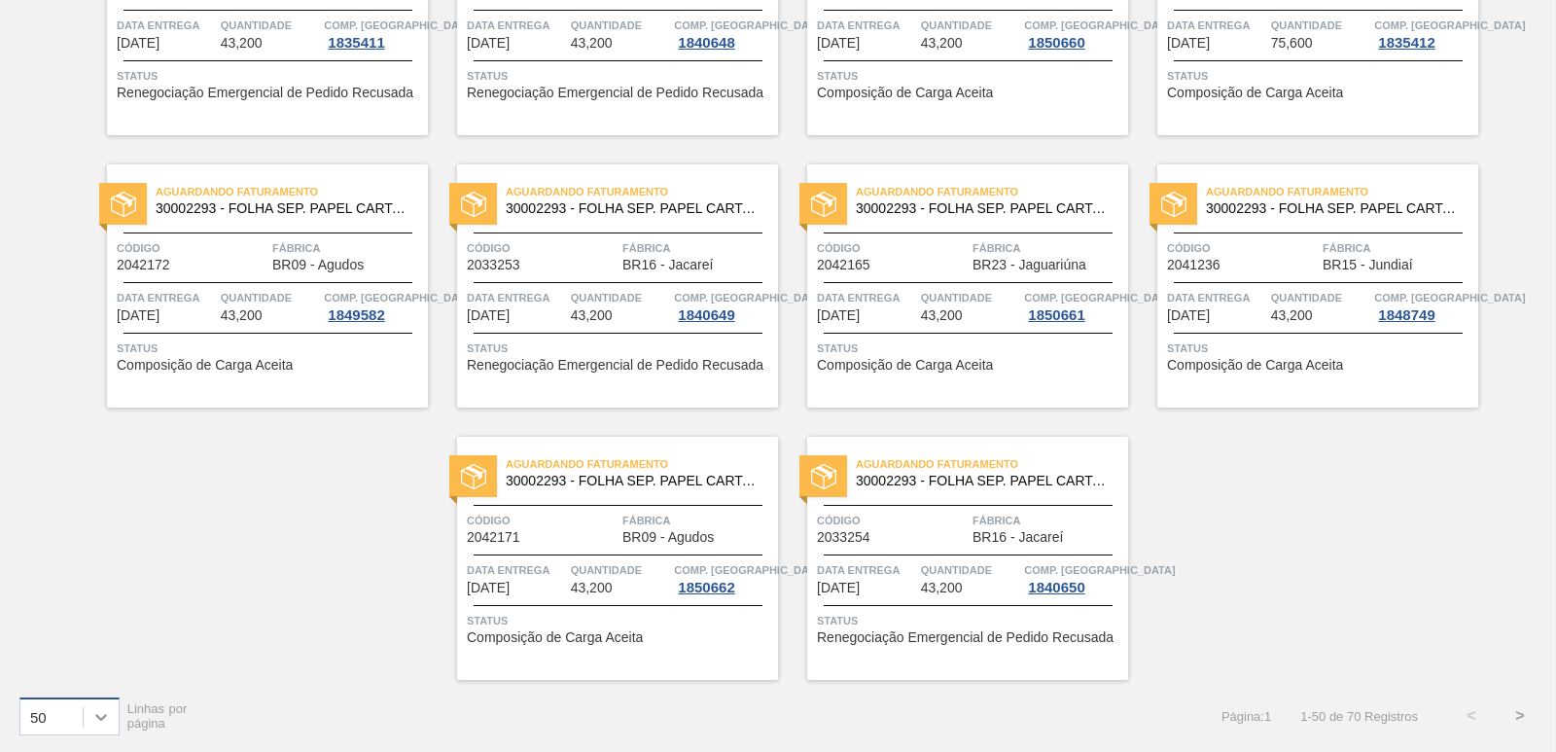
click at [103, 716] on icon at bounding box center [101, 717] width 12 height 7
click at [46, 668] on div "100" at bounding box center [69, 668] width 100 height 36
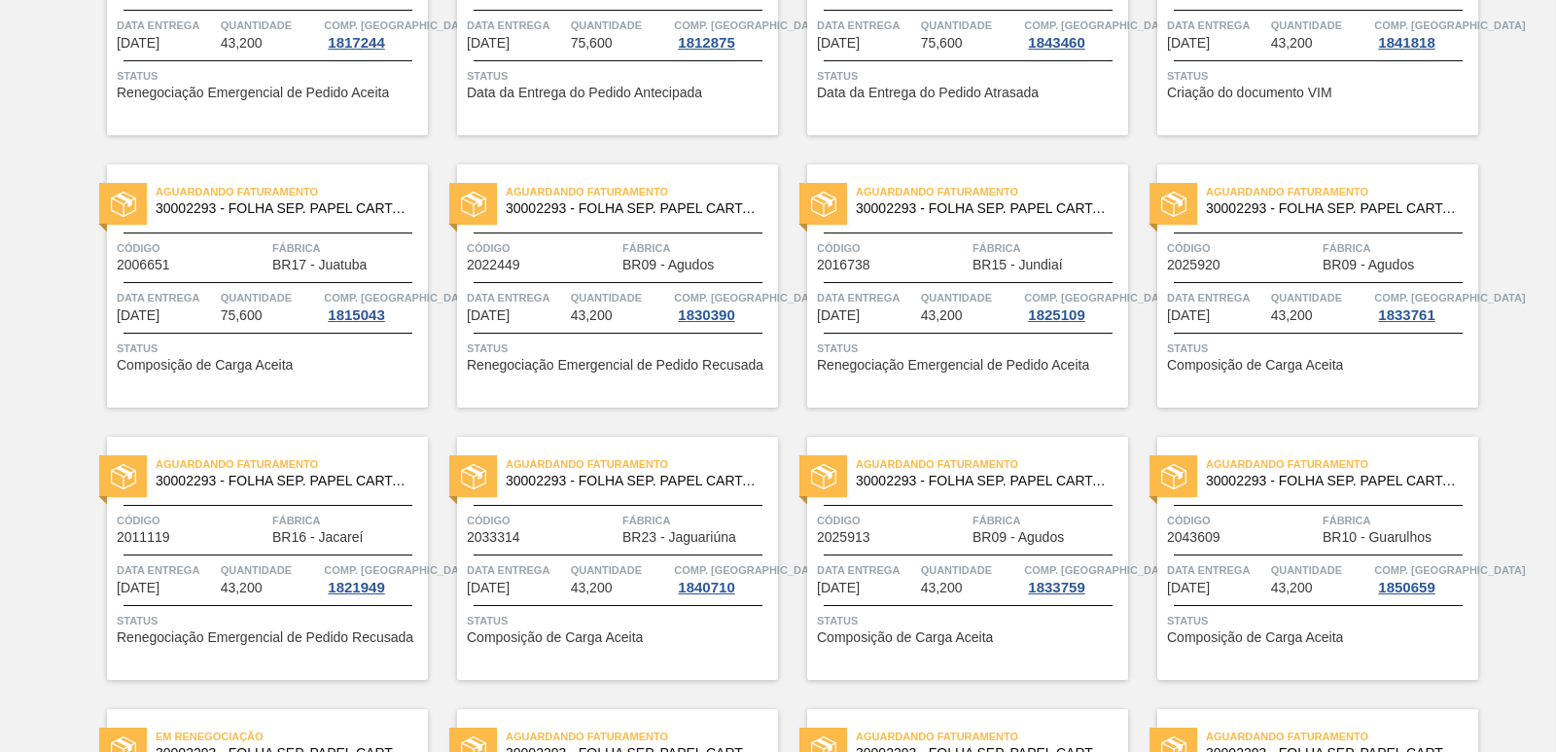
scroll to position [0, 0]
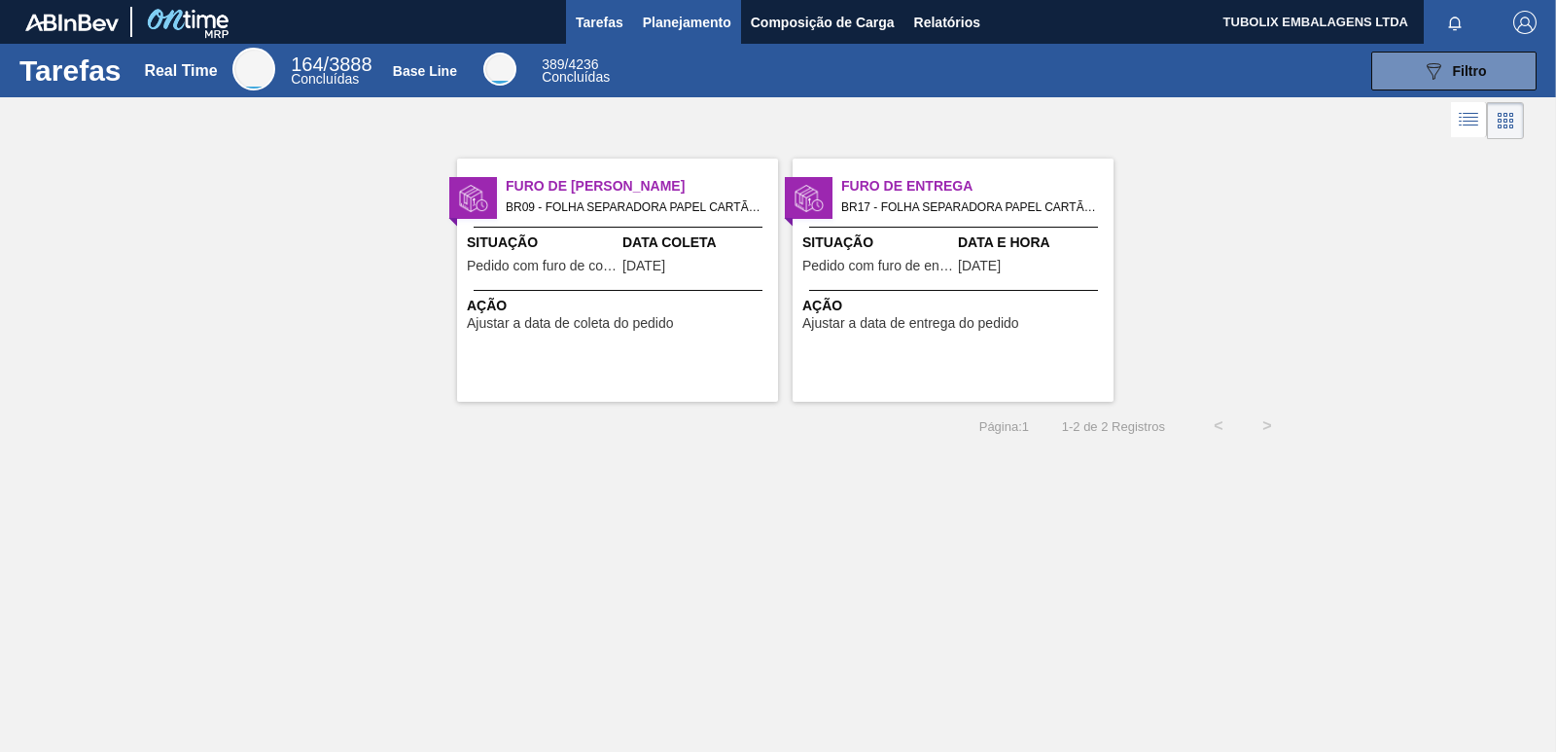
click at [661, 22] on span "Planejamento" at bounding box center [687, 22] width 88 height 23
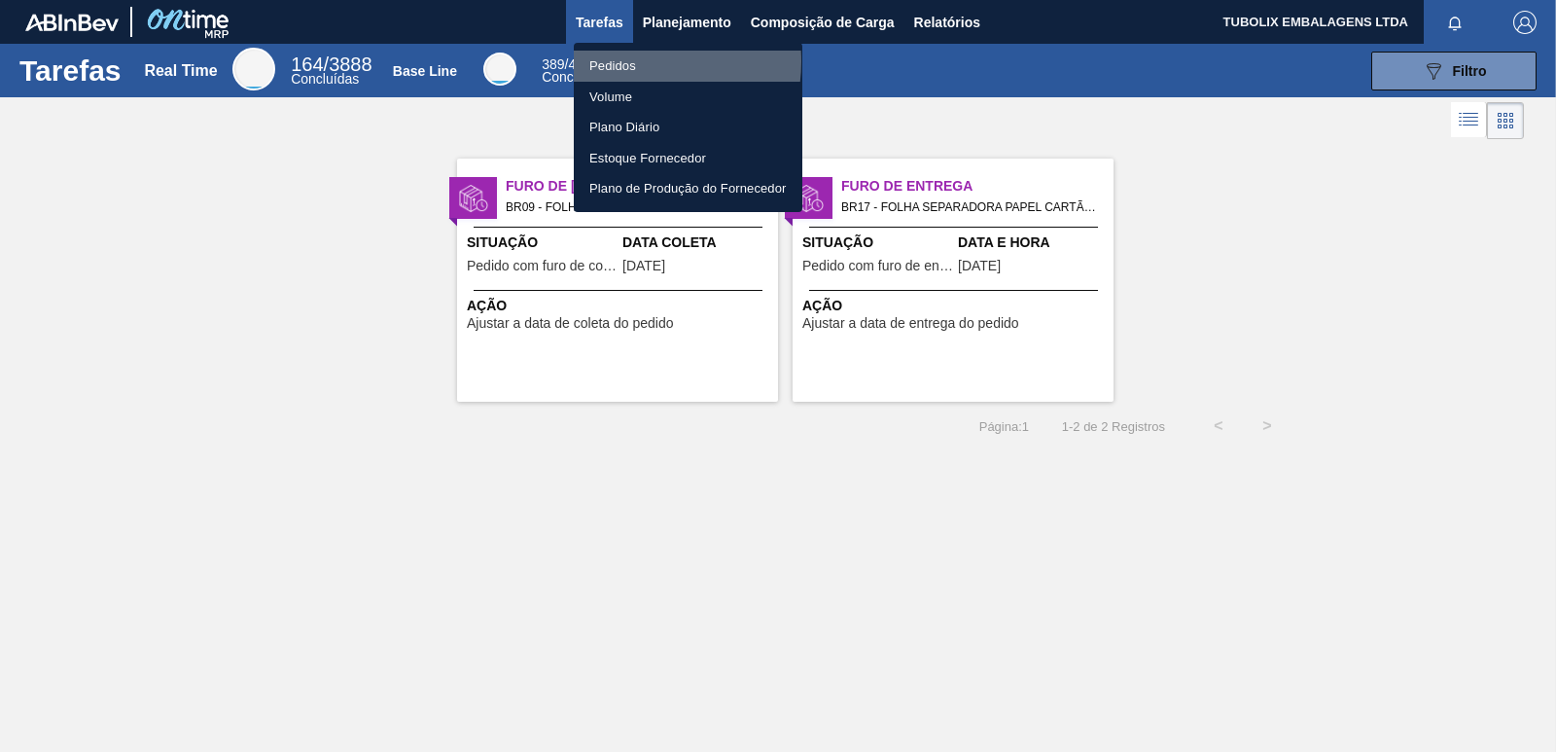
click at [628, 61] on li "Pedidos" at bounding box center [688, 66] width 229 height 31
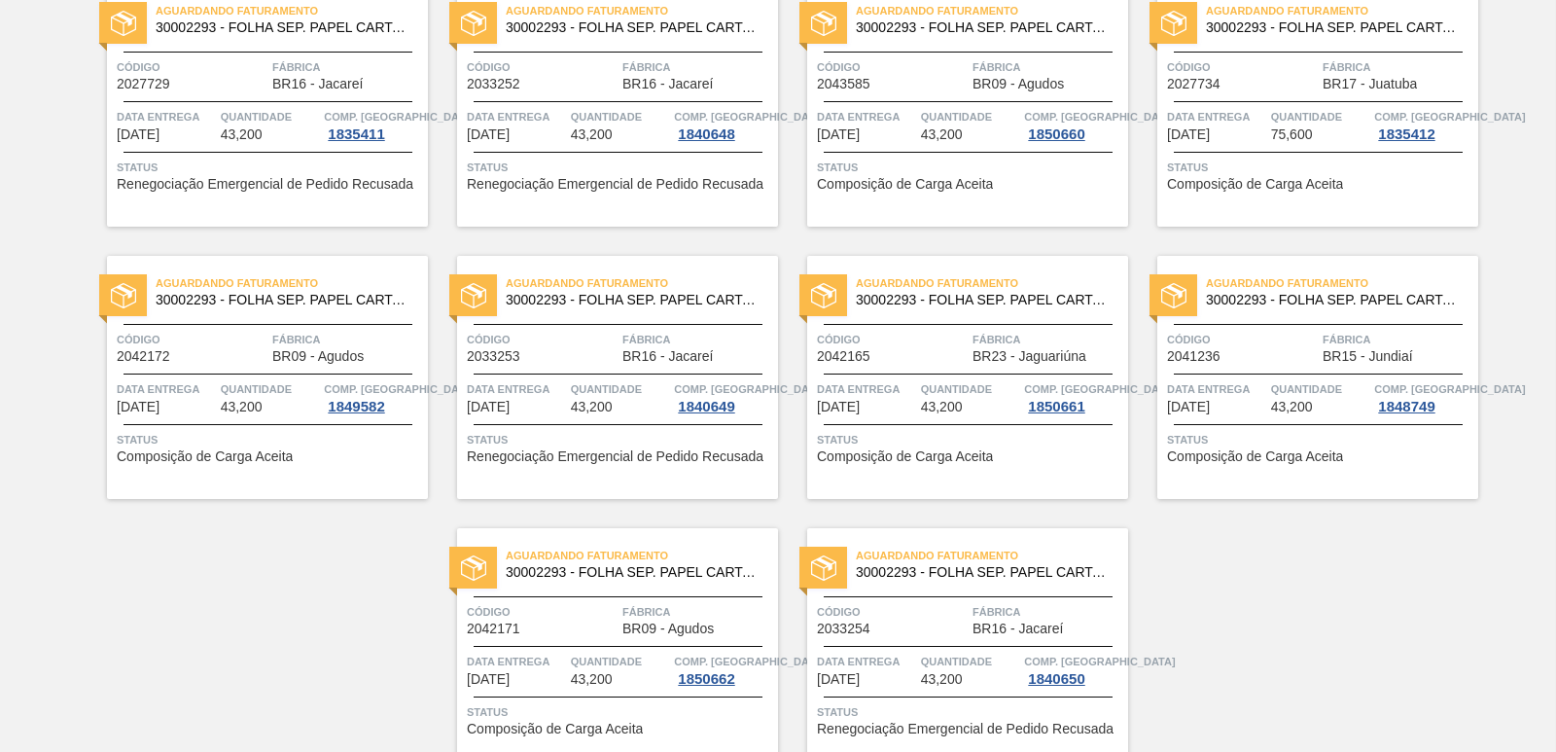
scroll to position [3009, 0]
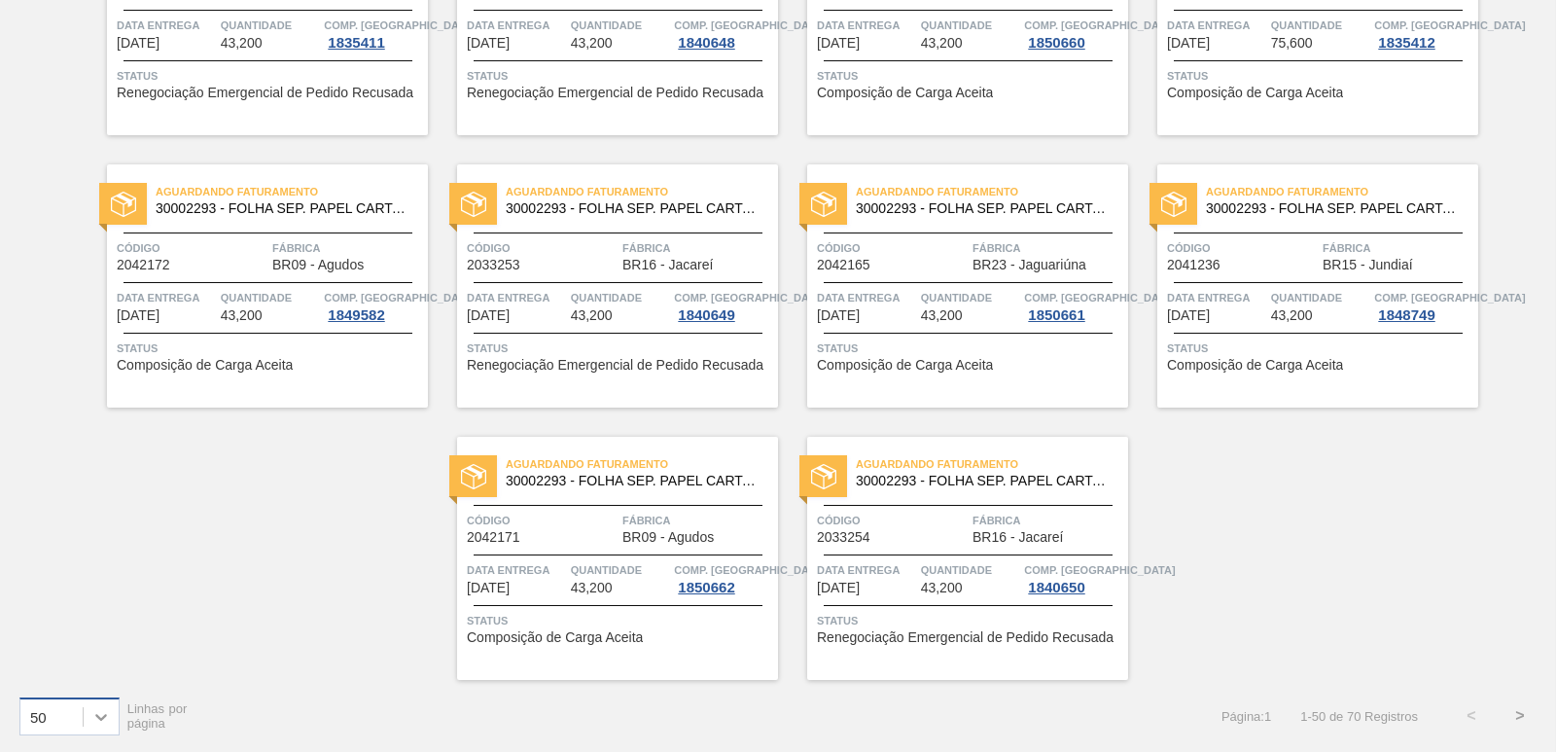
click at [103, 725] on icon at bounding box center [100, 716] width 19 height 19
click at [58, 670] on div "100" at bounding box center [69, 668] width 100 height 36
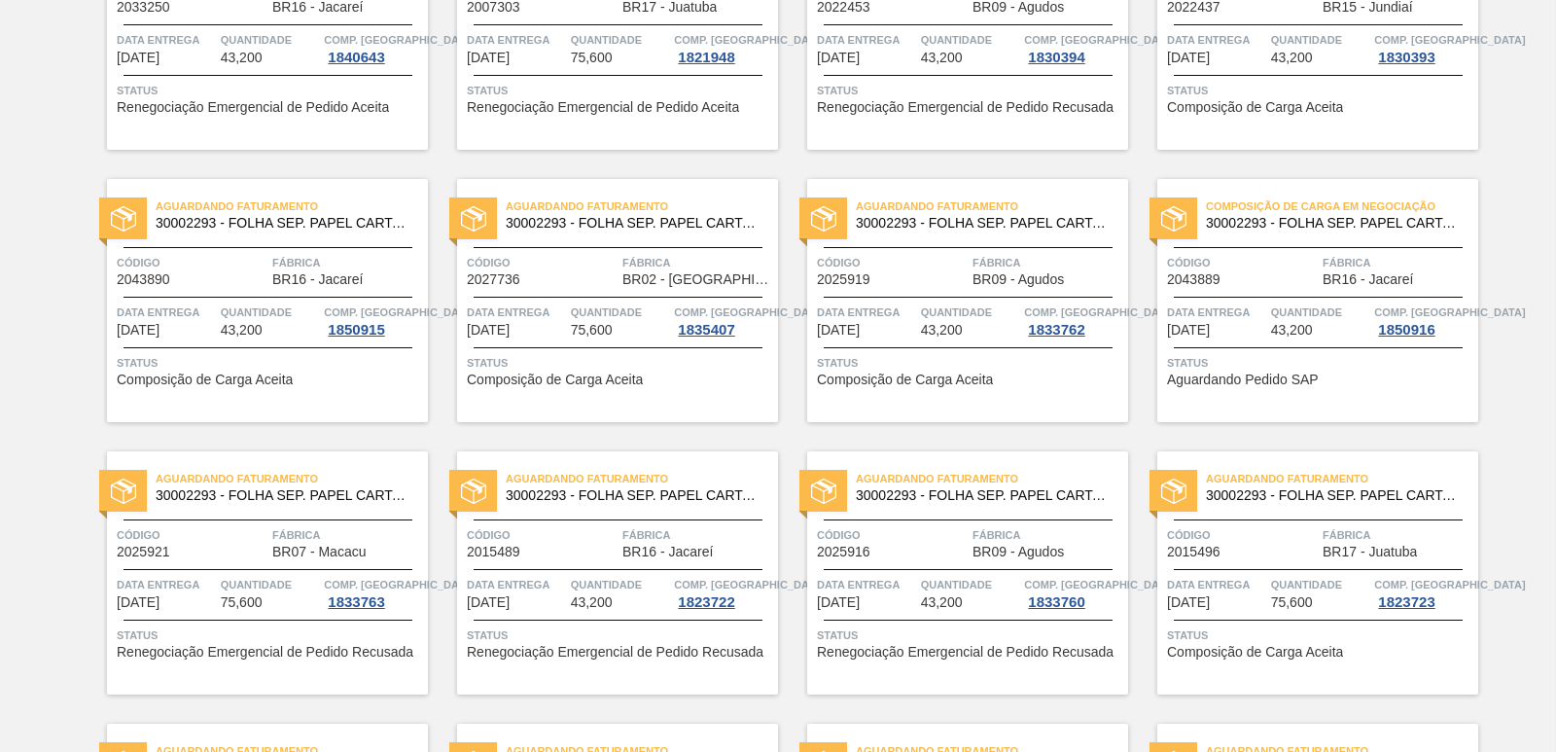
scroll to position [1459, 0]
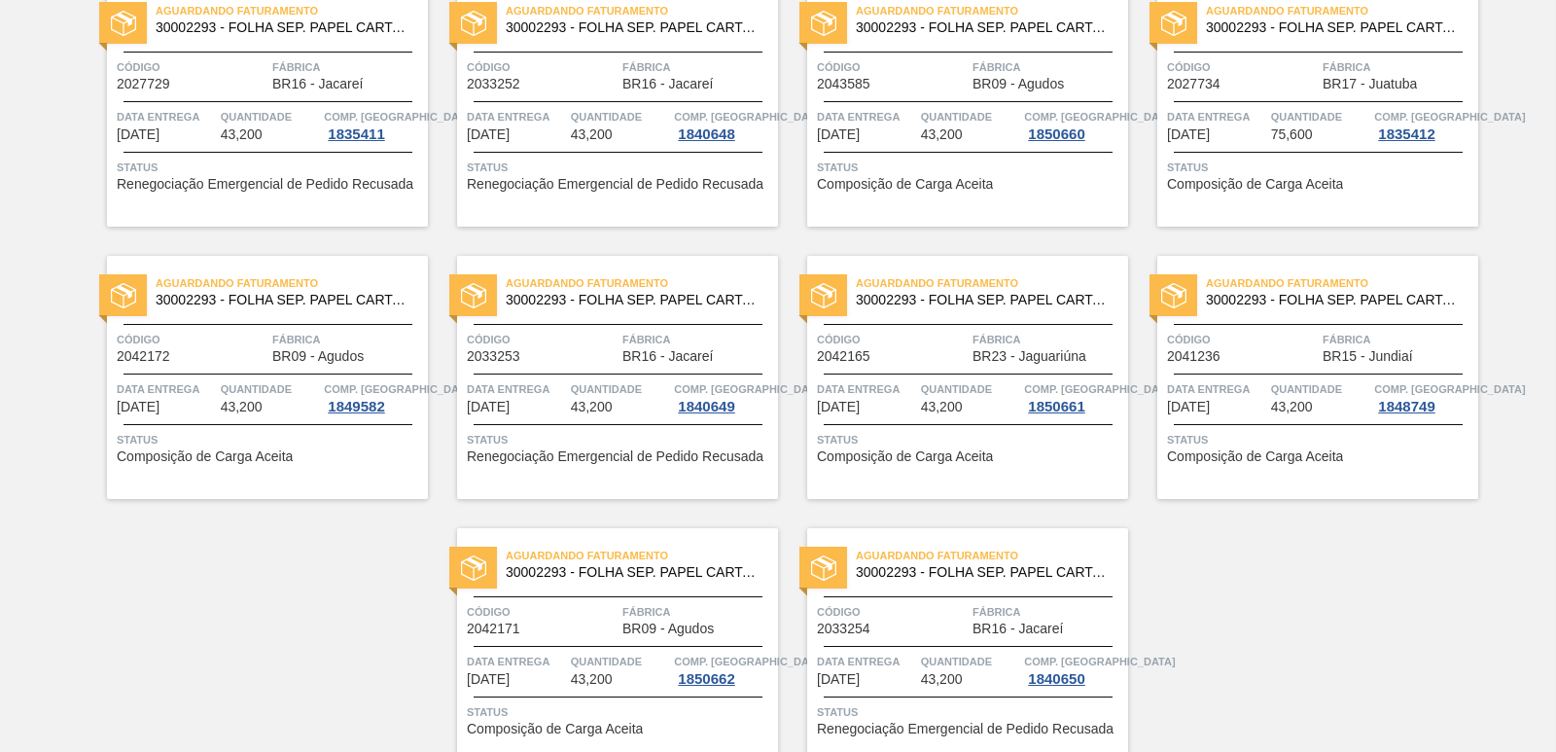
scroll to position [3009, 0]
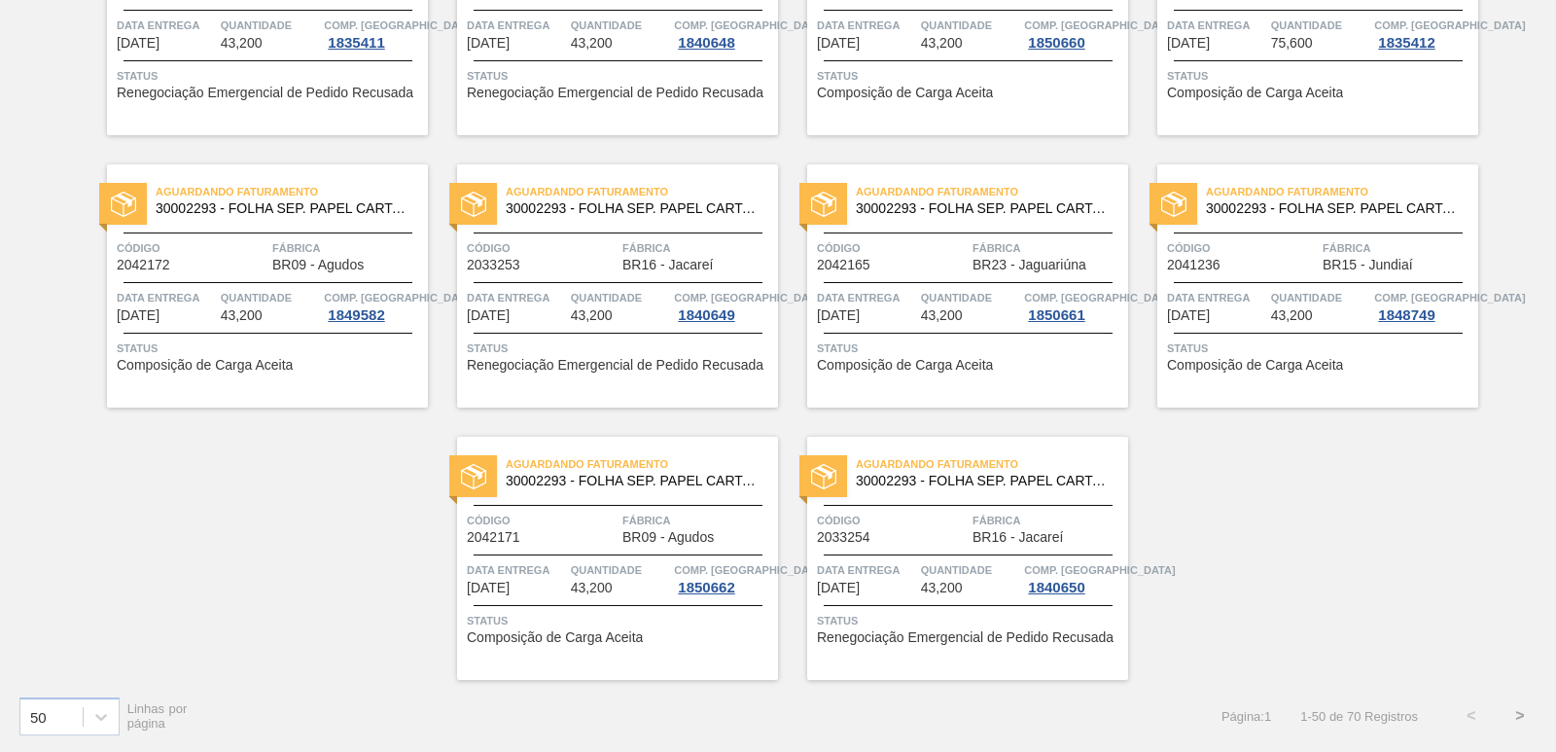
click at [1509, 712] on button ">" at bounding box center [1520, 715] width 49 height 49
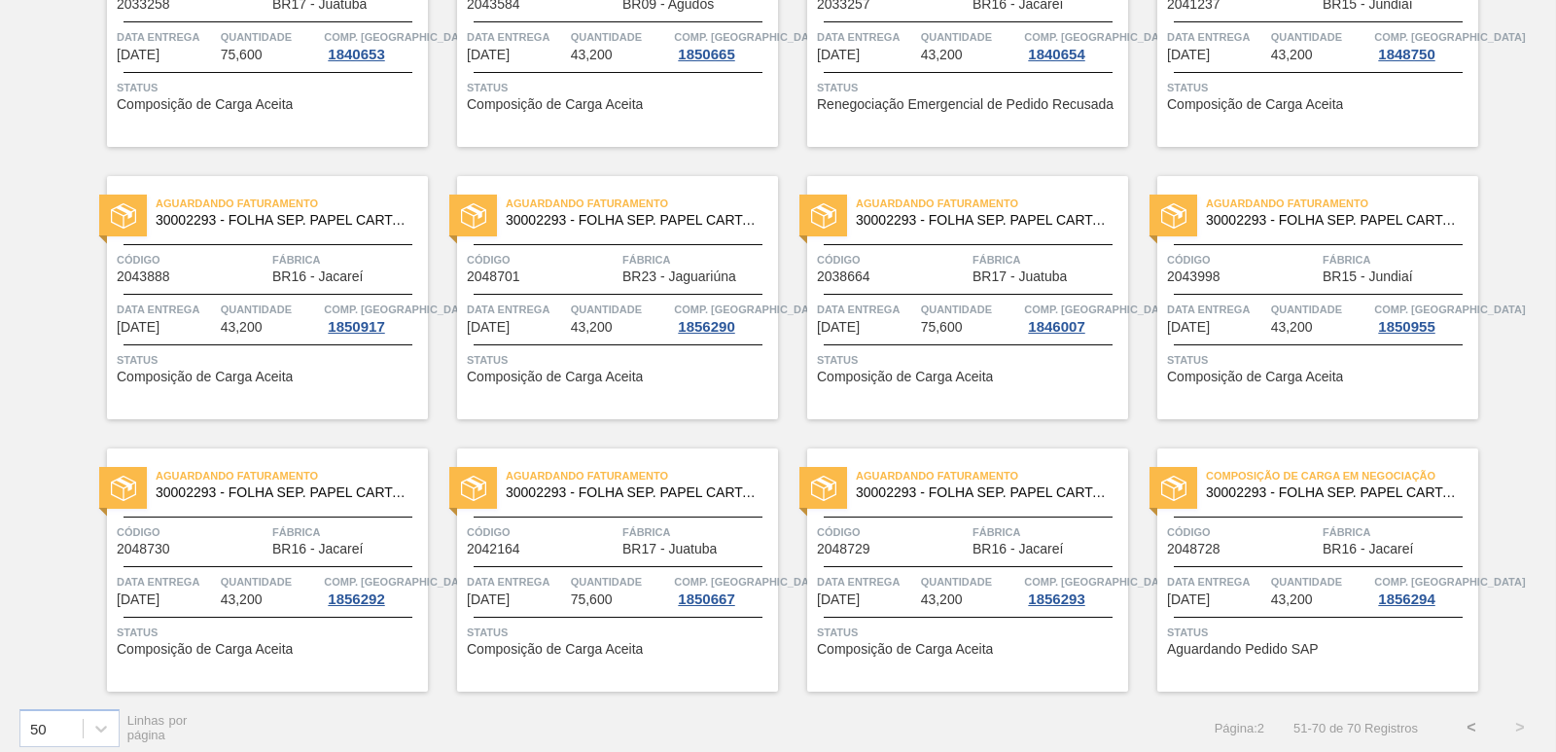
scroll to position [831, 0]
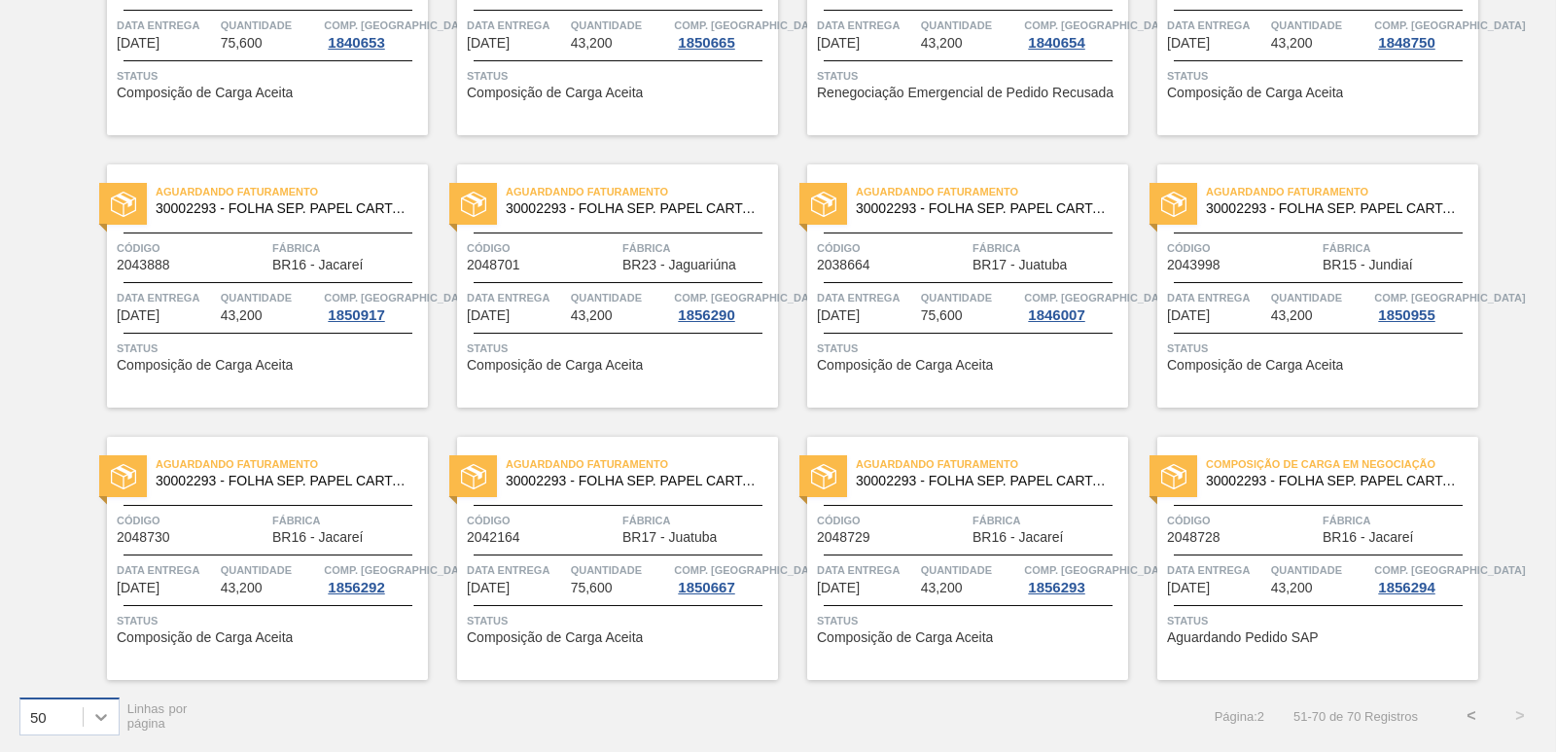
click at [105, 710] on icon at bounding box center [100, 716] width 19 height 19
click at [68, 669] on div "100" at bounding box center [69, 668] width 100 height 36
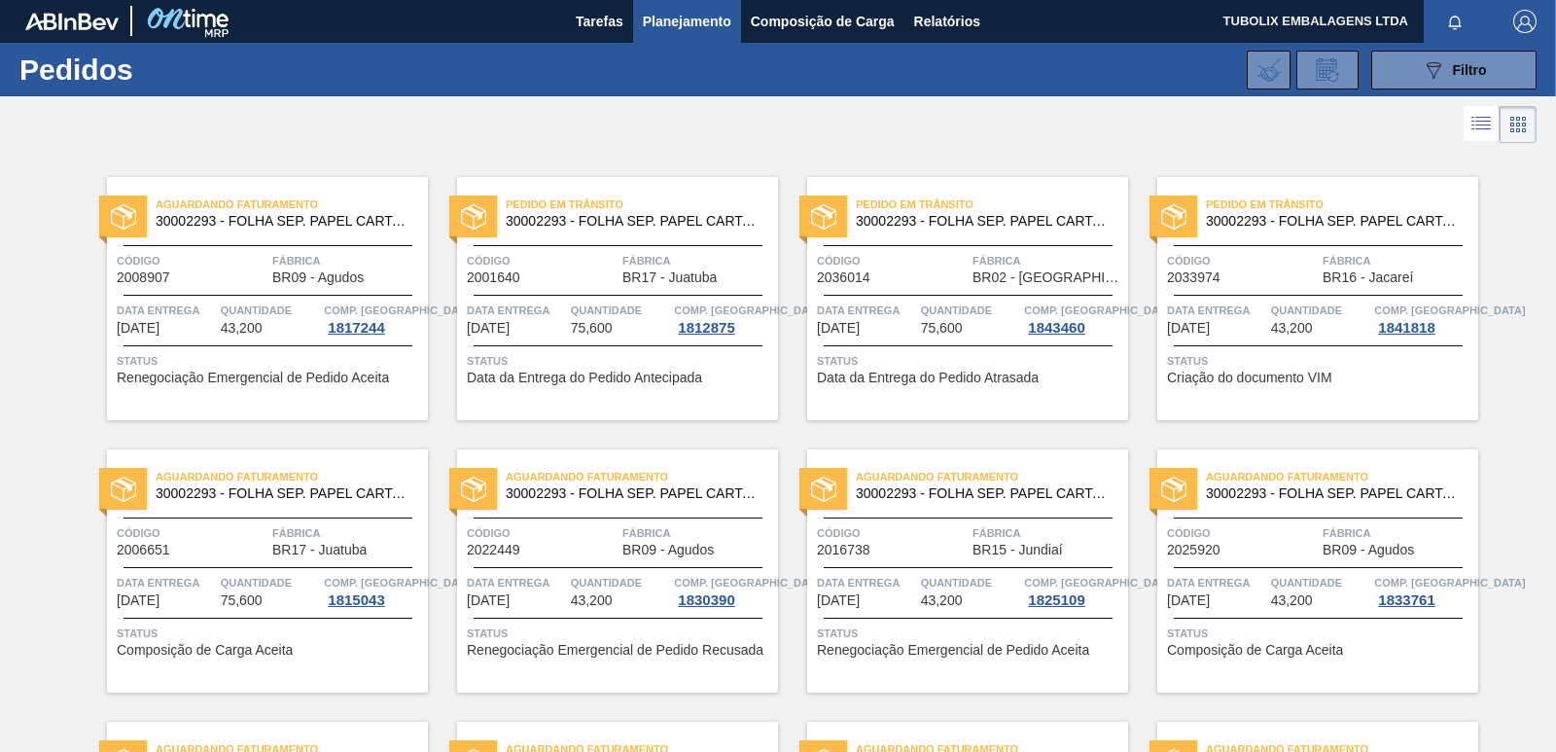
scroll to position [0, 0]
click at [781, 23] on span "Composição de Carga" at bounding box center [823, 22] width 144 height 23
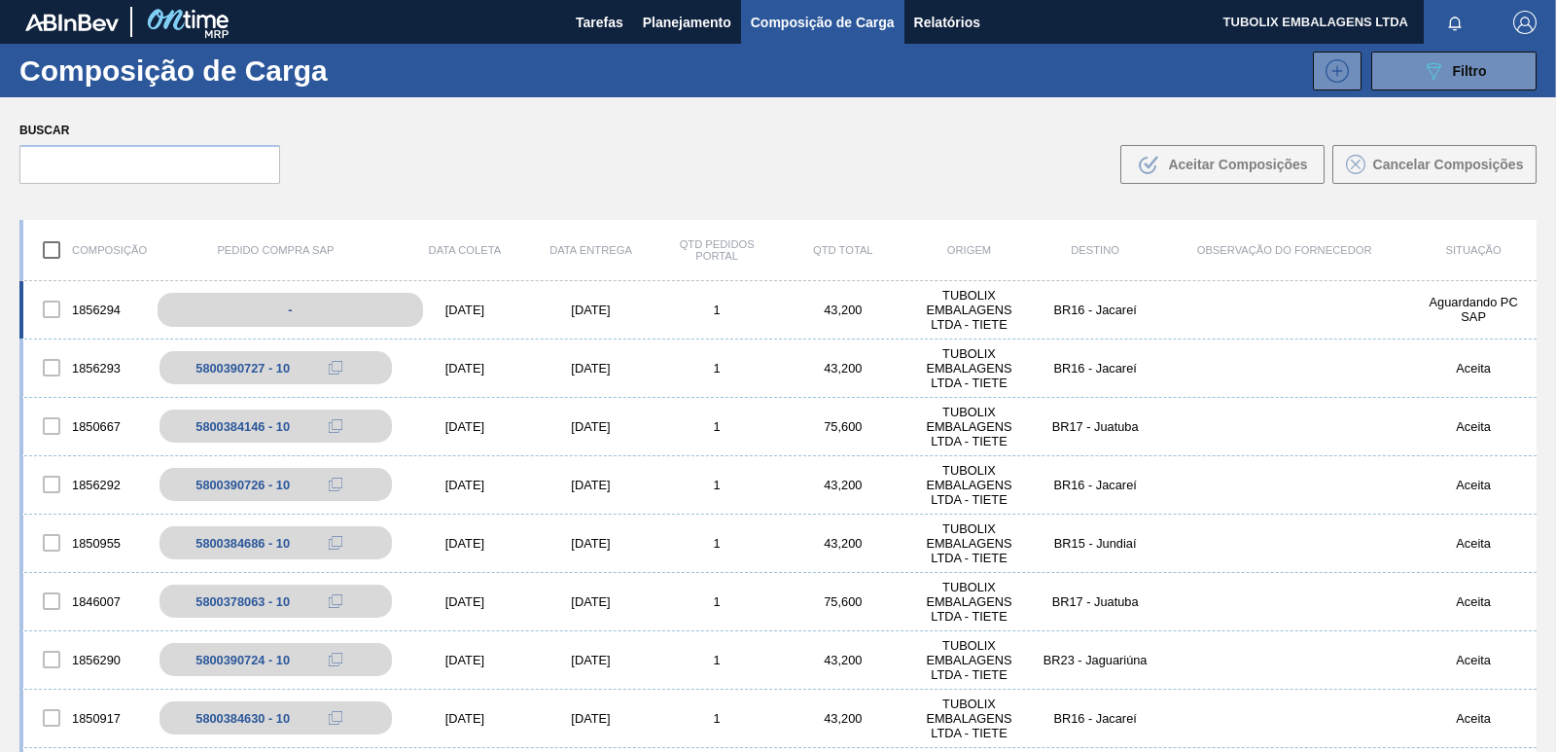
click at [269, 309] on div "-" at bounding box center [290, 310] width 265 height 34
click at [54, 304] on div at bounding box center [51, 309] width 41 height 41
click at [53, 309] on div at bounding box center [51, 309] width 41 height 41
click at [55, 369] on div at bounding box center [51, 367] width 41 height 41
click at [46, 312] on div at bounding box center [51, 309] width 41 height 41
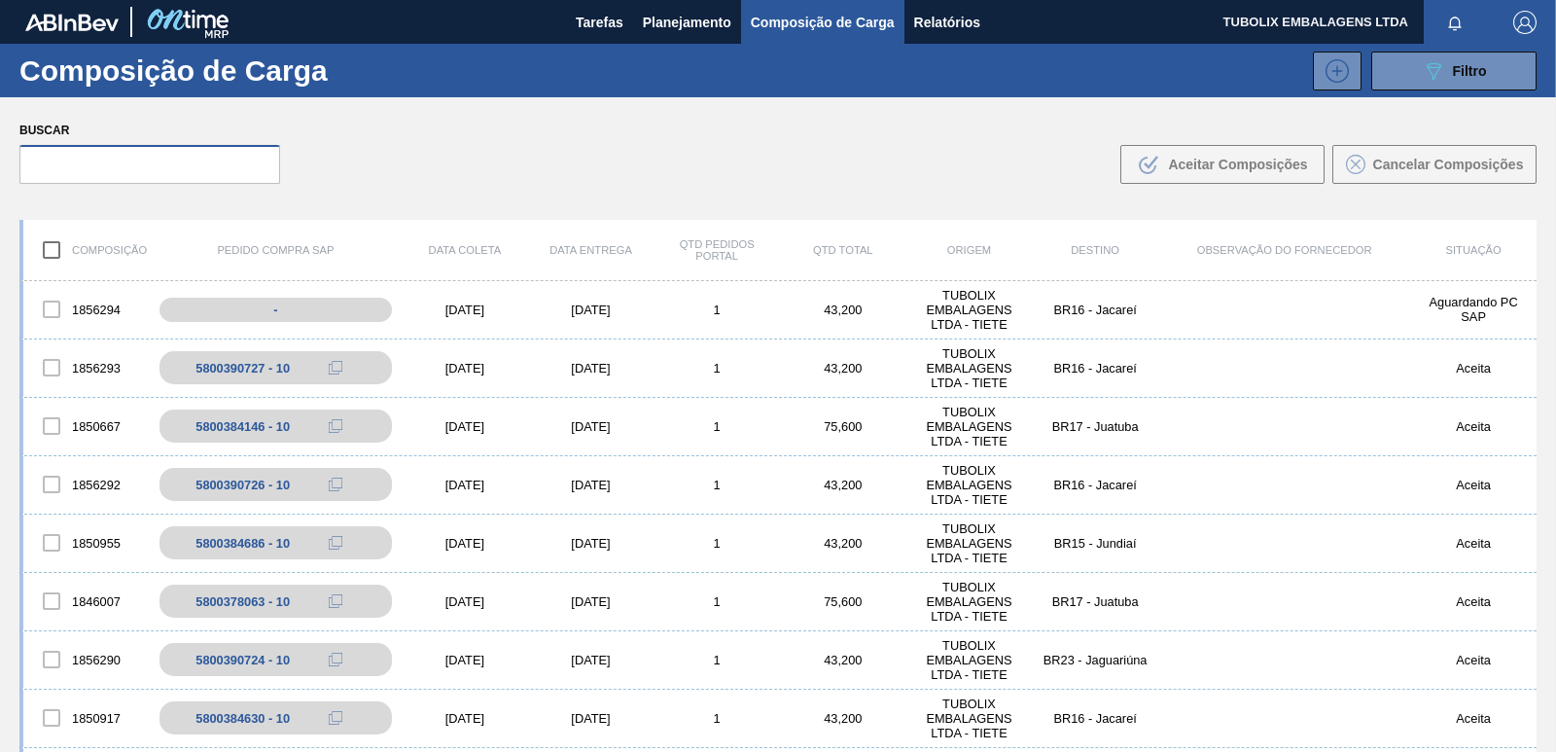
click at [112, 171] on input "text" at bounding box center [149, 164] width 261 height 39
click at [117, 165] on input "text" at bounding box center [149, 164] width 261 height 39
click at [118, 164] on input "text" at bounding box center [149, 164] width 261 height 39
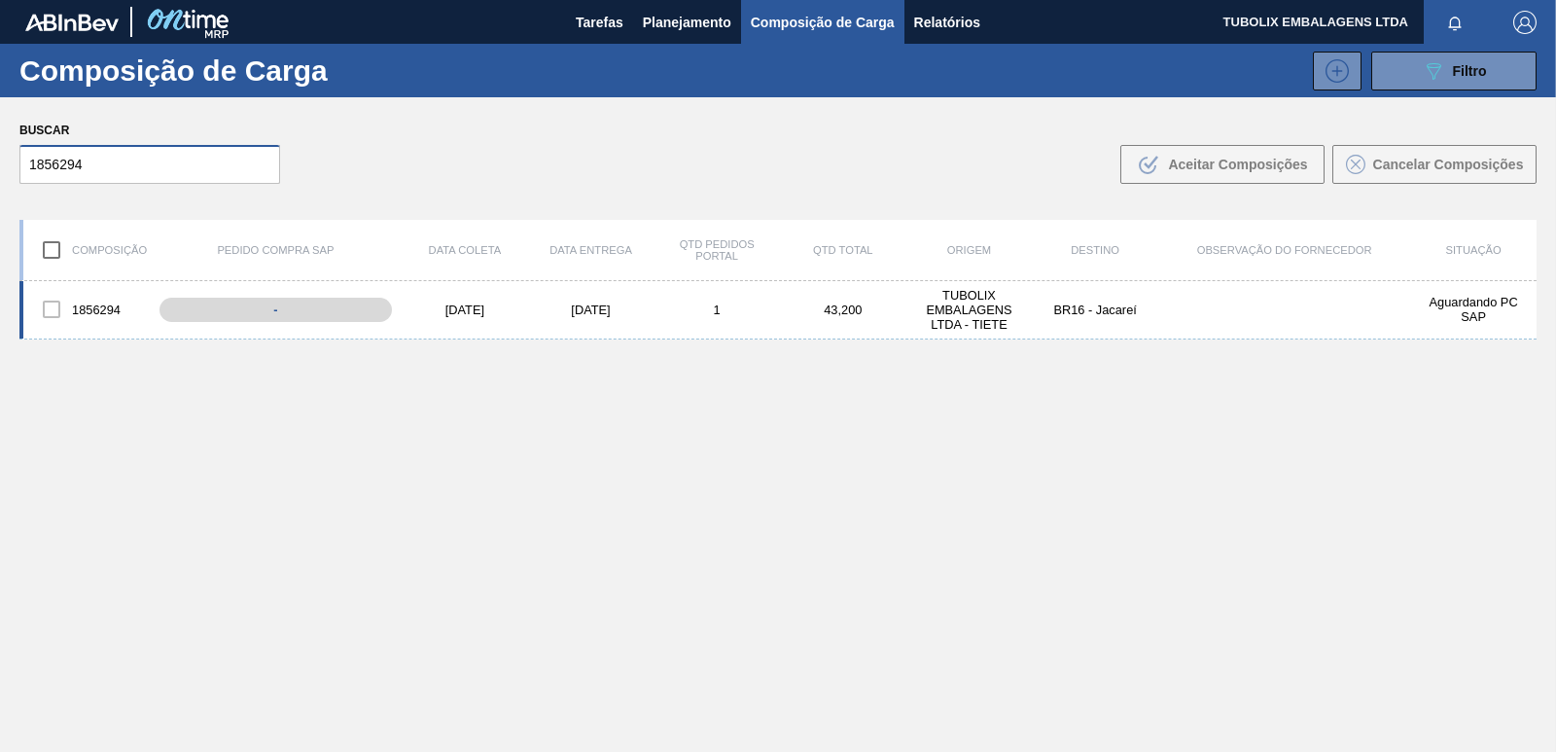
type input "1856294"
click at [51, 308] on div at bounding box center [51, 309] width 41 height 41
click at [56, 247] on input "checkbox" at bounding box center [51, 250] width 41 height 41
click at [45, 243] on input "checkbox" at bounding box center [51, 250] width 41 height 41
checkbox input "false"
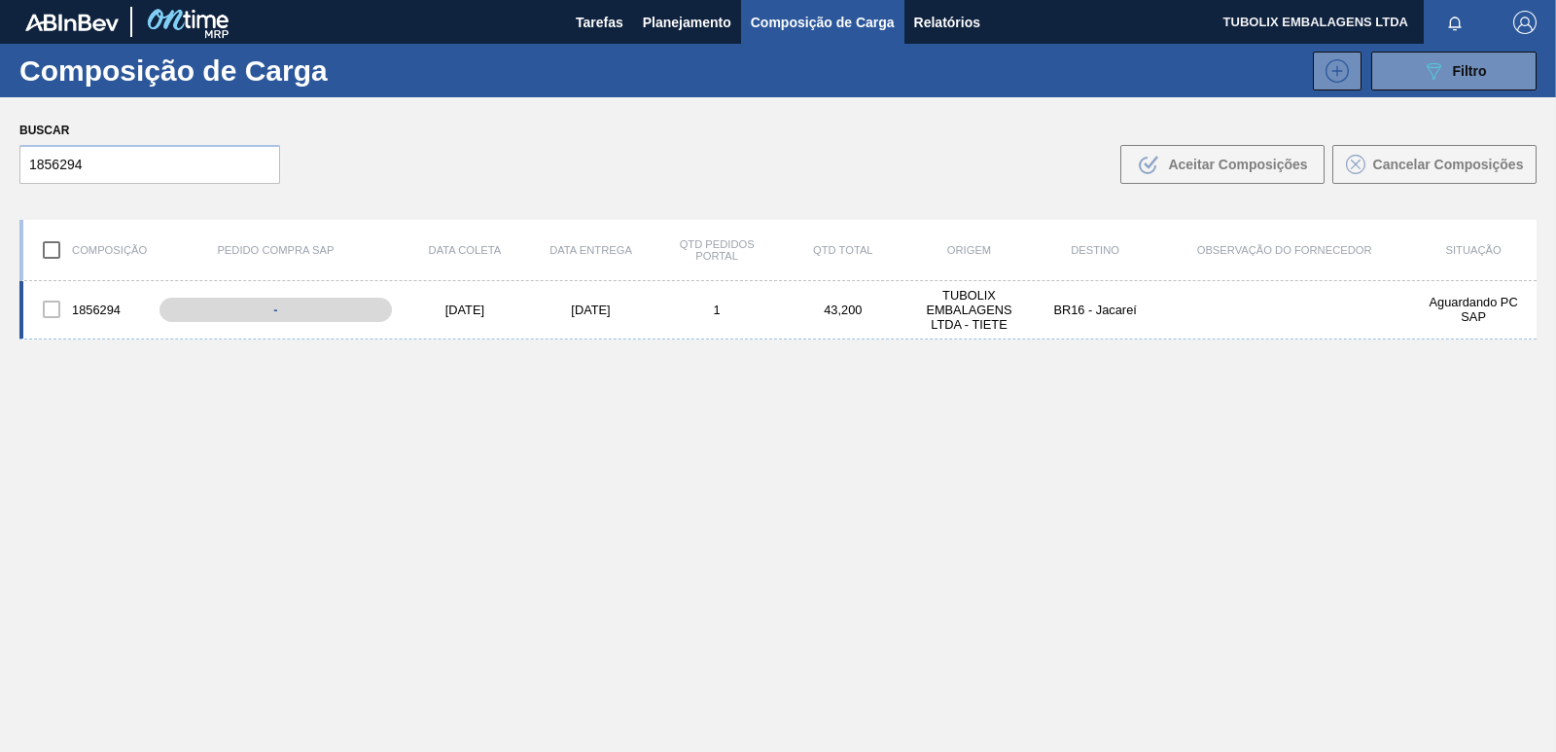
click at [48, 306] on div at bounding box center [51, 309] width 41 height 41
click at [49, 307] on div at bounding box center [51, 309] width 41 height 41
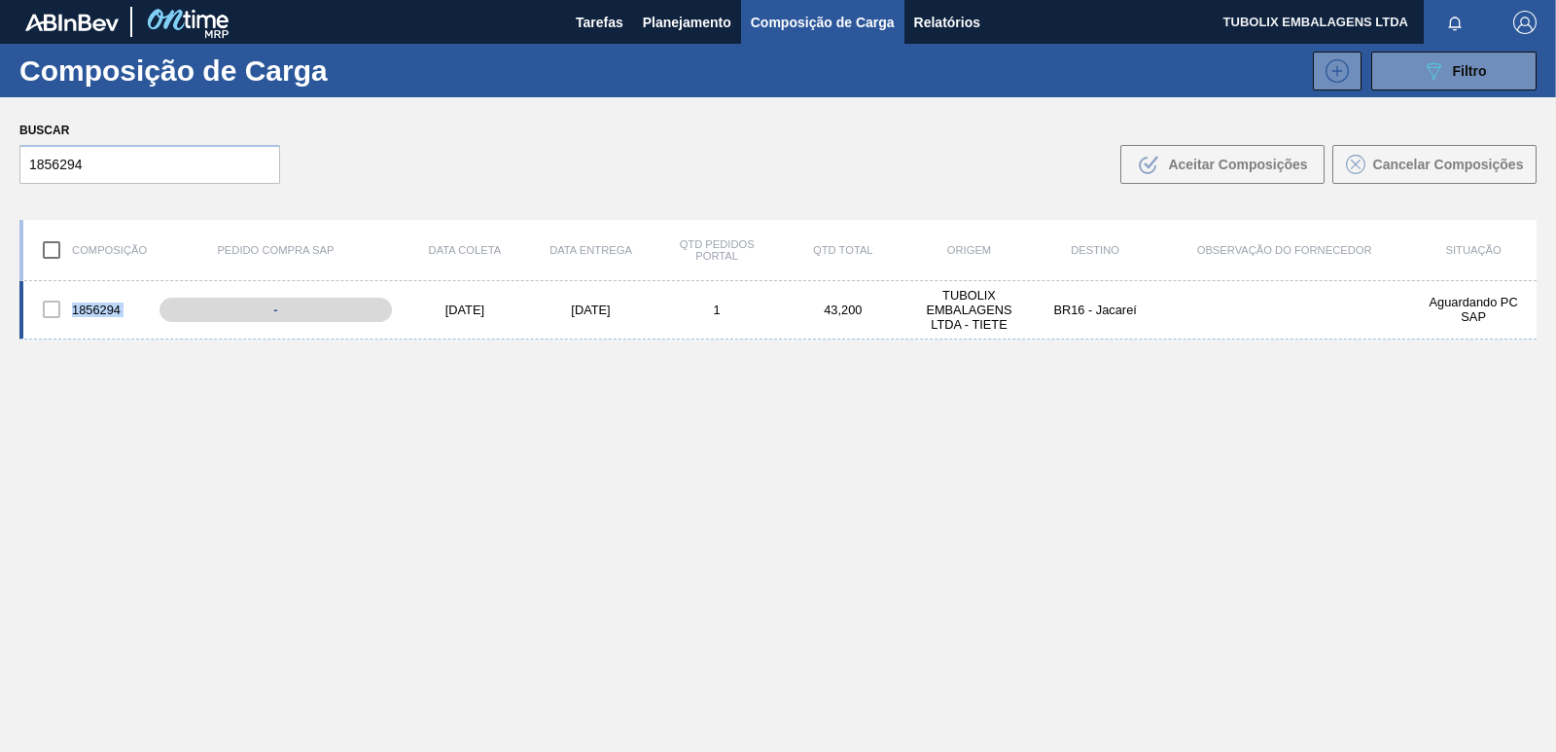
click at [49, 307] on div at bounding box center [51, 309] width 41 height 41
click at [947, 20] on span "Relatórios" at bounding box center [947, 22] width 66 height 23
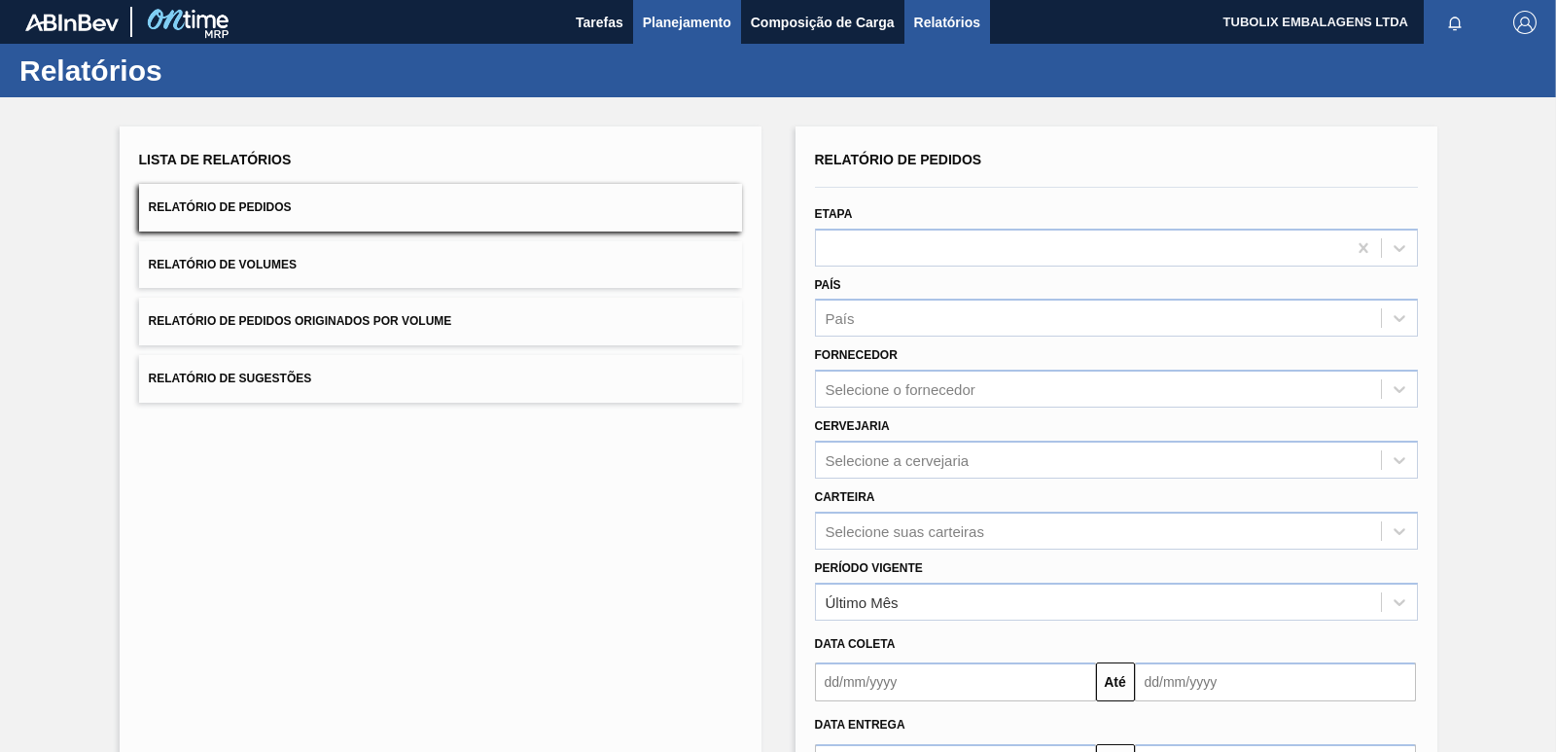
click at [707, 18] on span "Planejamento" at bounding box center [687, 22] width 88 height 23
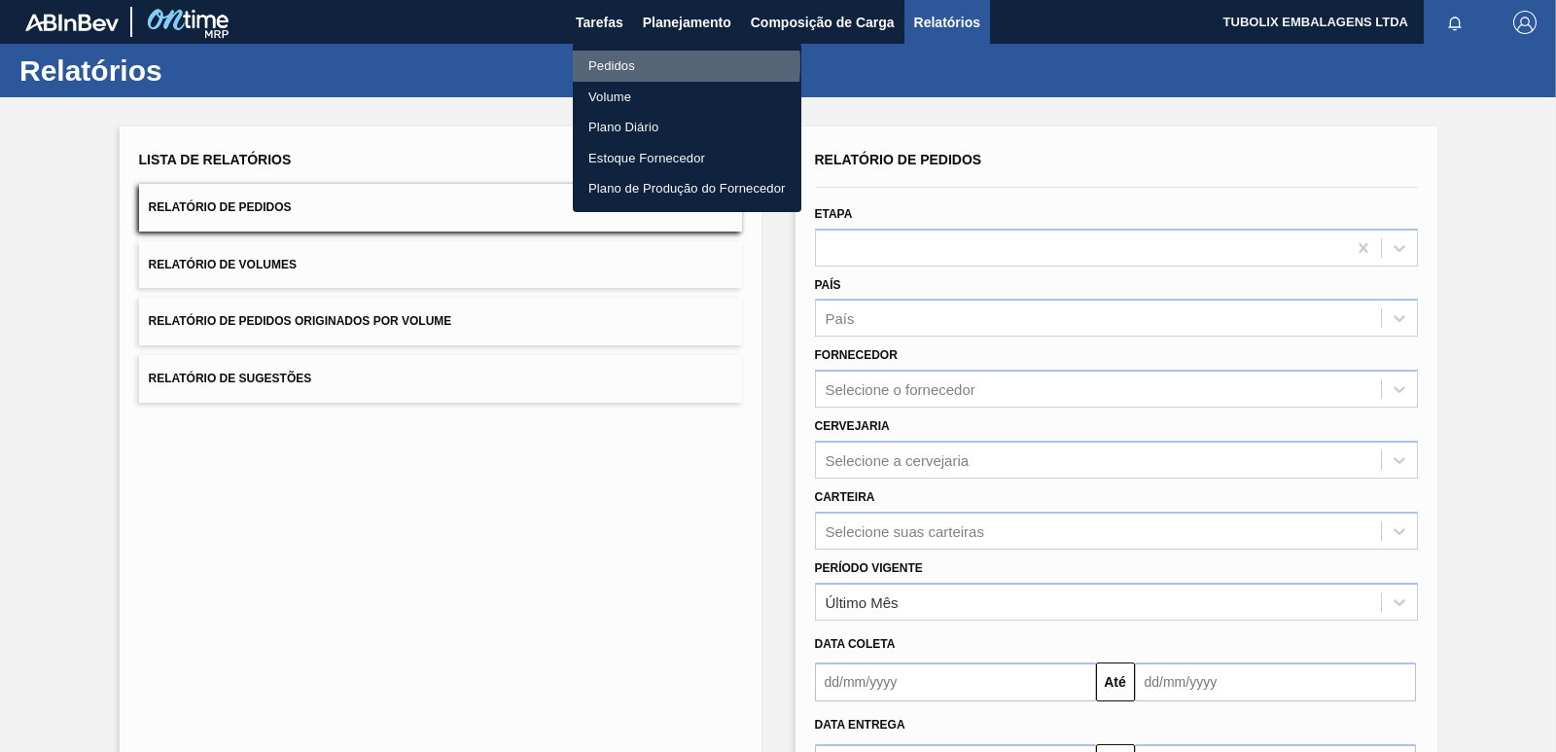
click at [640, 64] on li "Pedidos" at bounding box center [687, 66] width 229 height 31
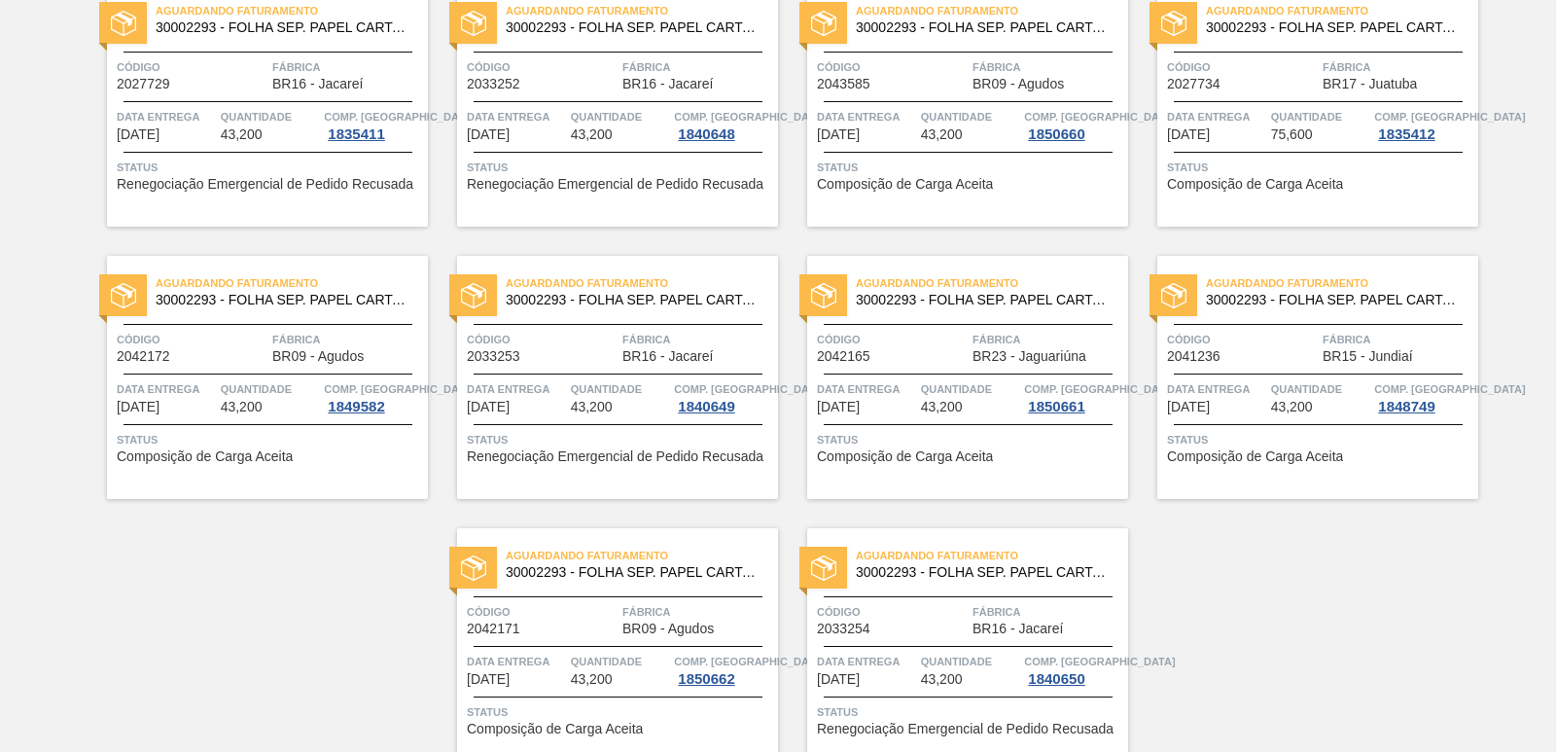
scroll to position [3009, 0]
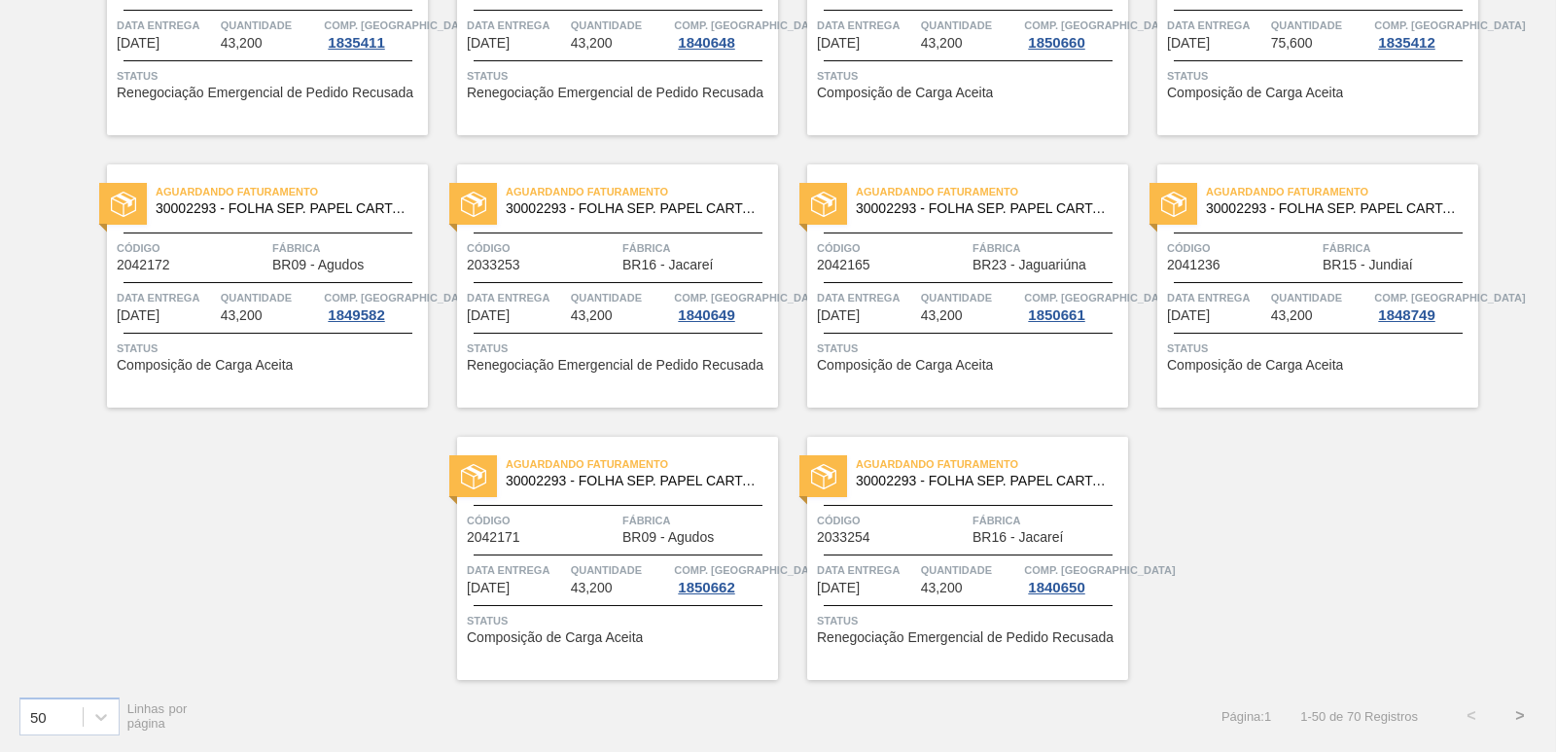
click at [1518, 712] on button ">" at bounding box center [1520, 715] width 49 height 49
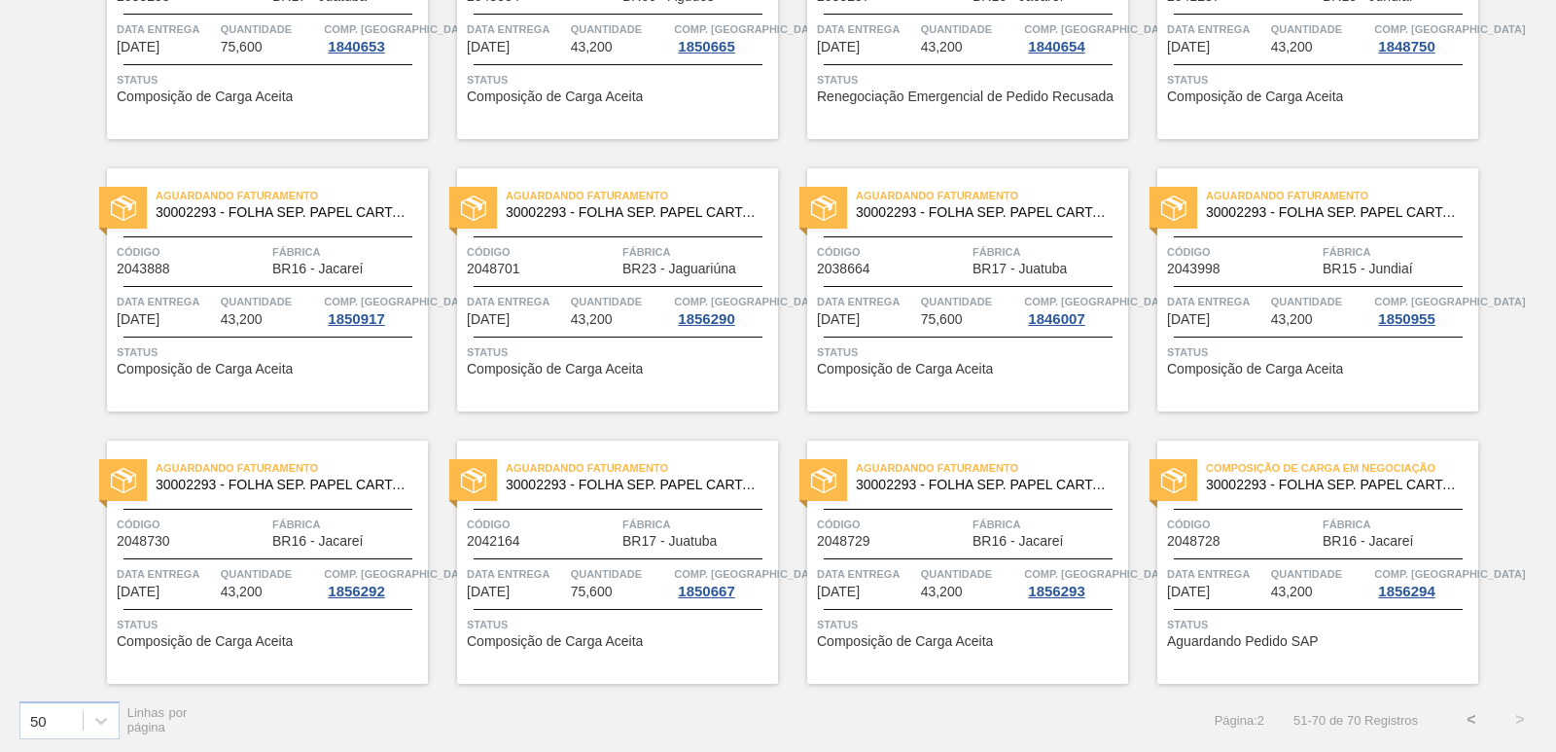
scroll to position [831, 0]
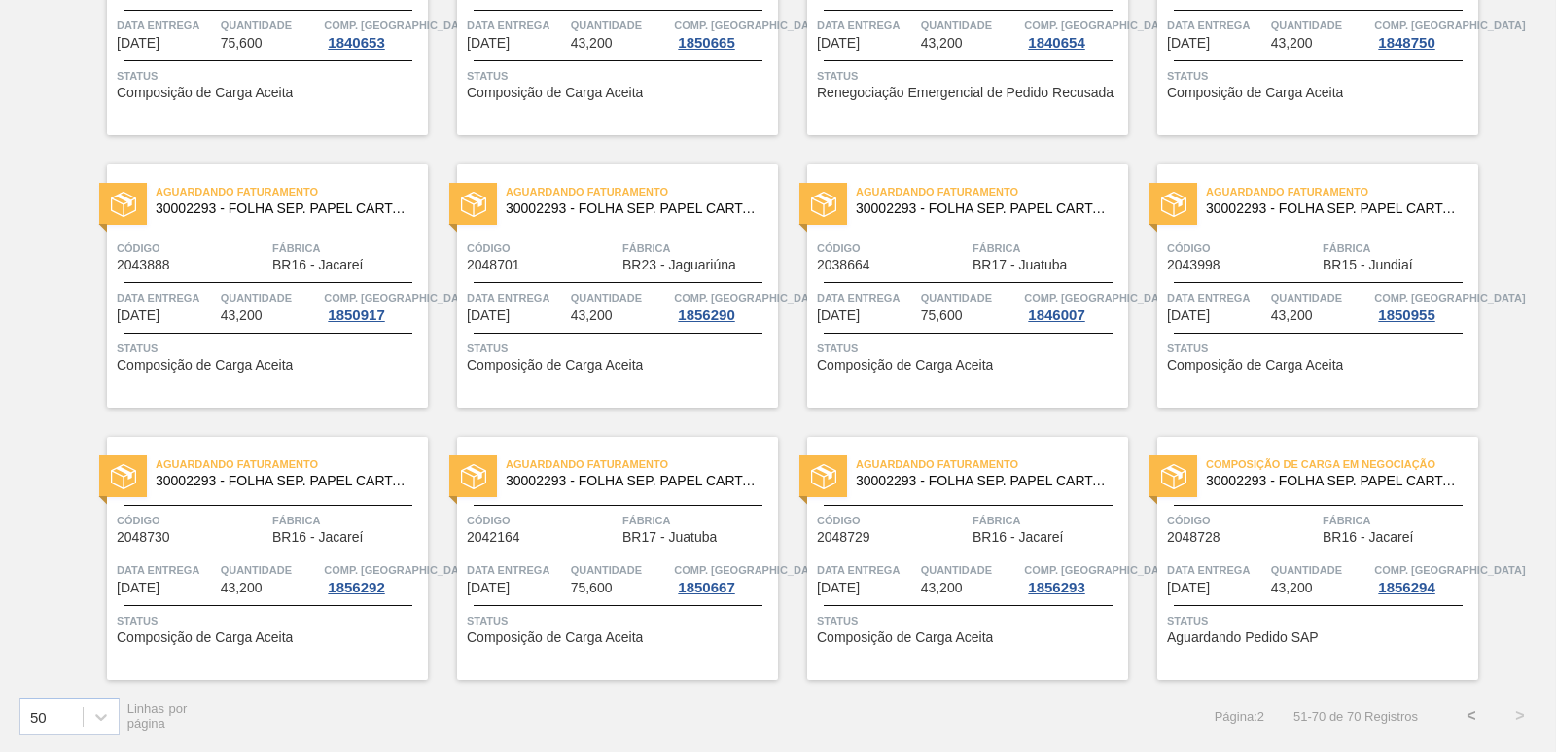
click at [1465, 718] on button "<" at bounding box center [1471, 715] width 49 height 49
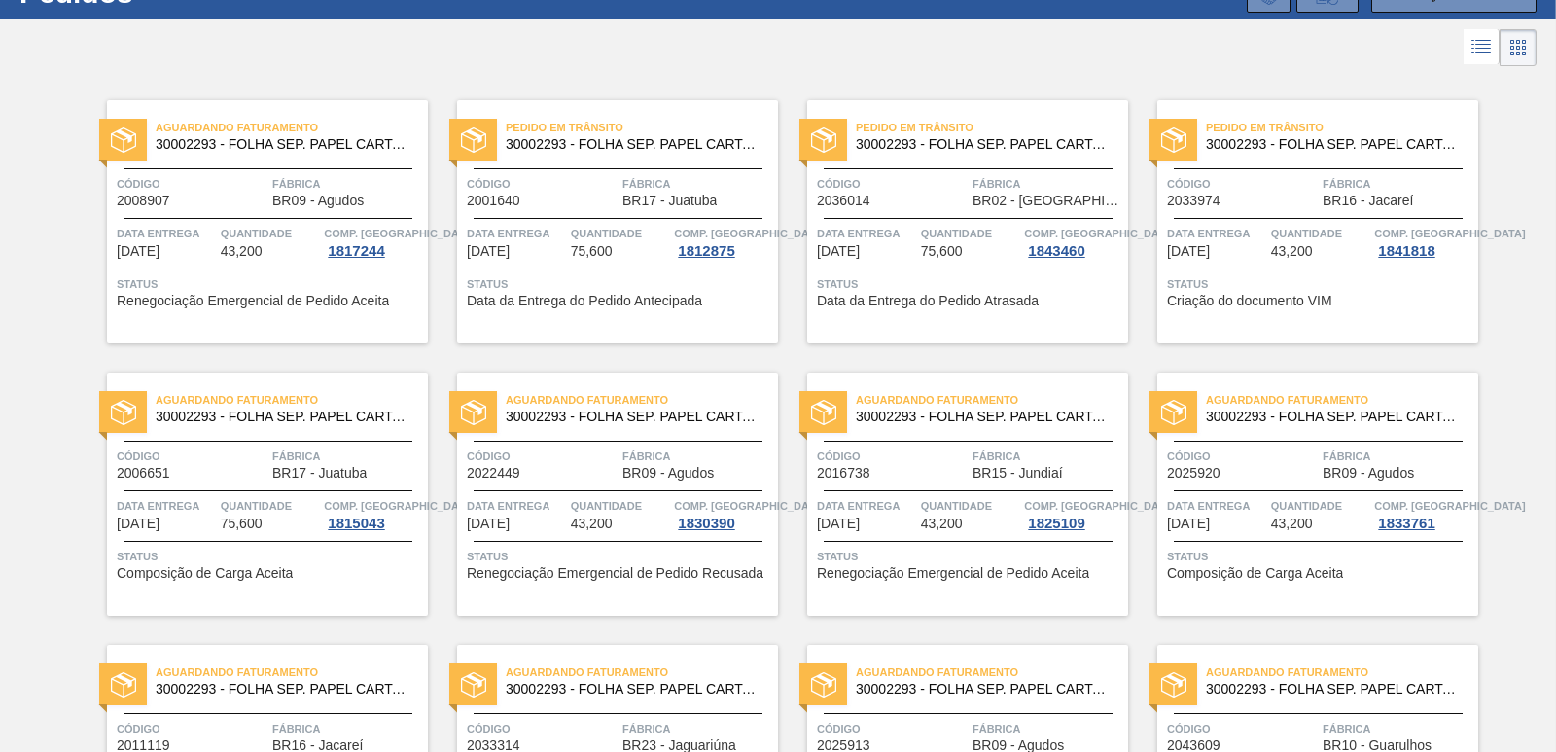
scroll to position [0, 0]
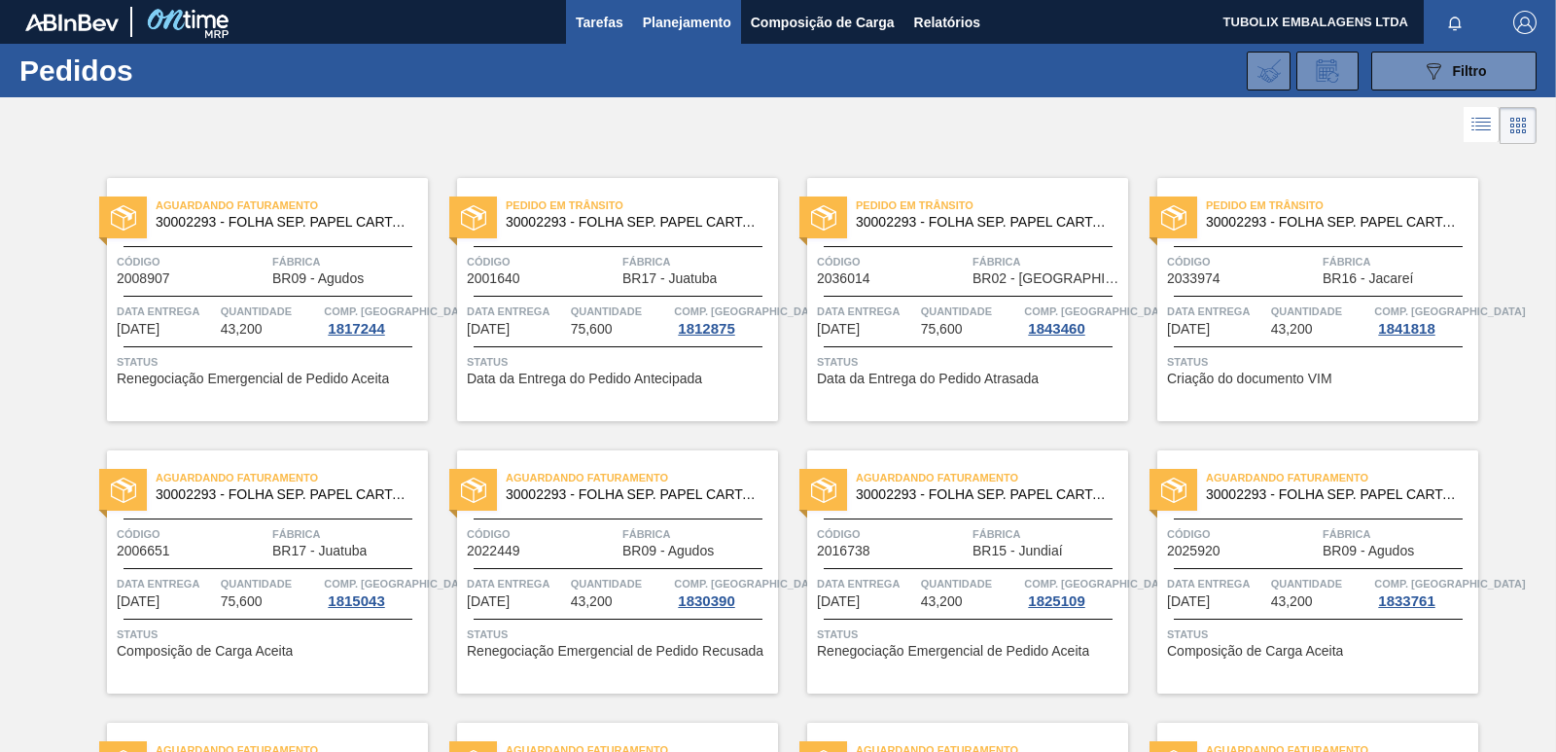
click at [589, 14] on span "Tarefas" at bounding box center [600, 22] width 48 height 23
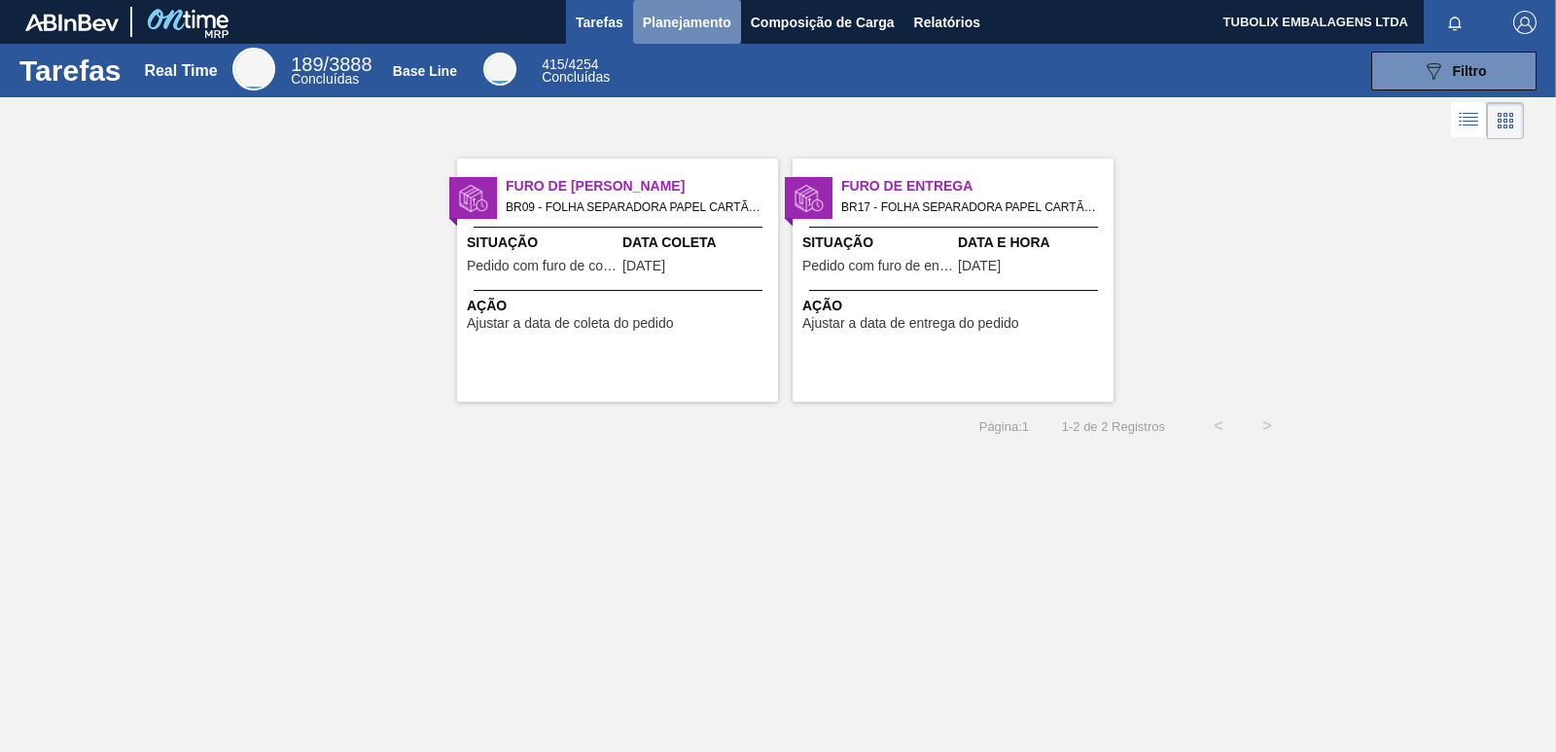
click at [680, 18] on span "Planejamento" at bounding box center [687, 22] width 88 height 23
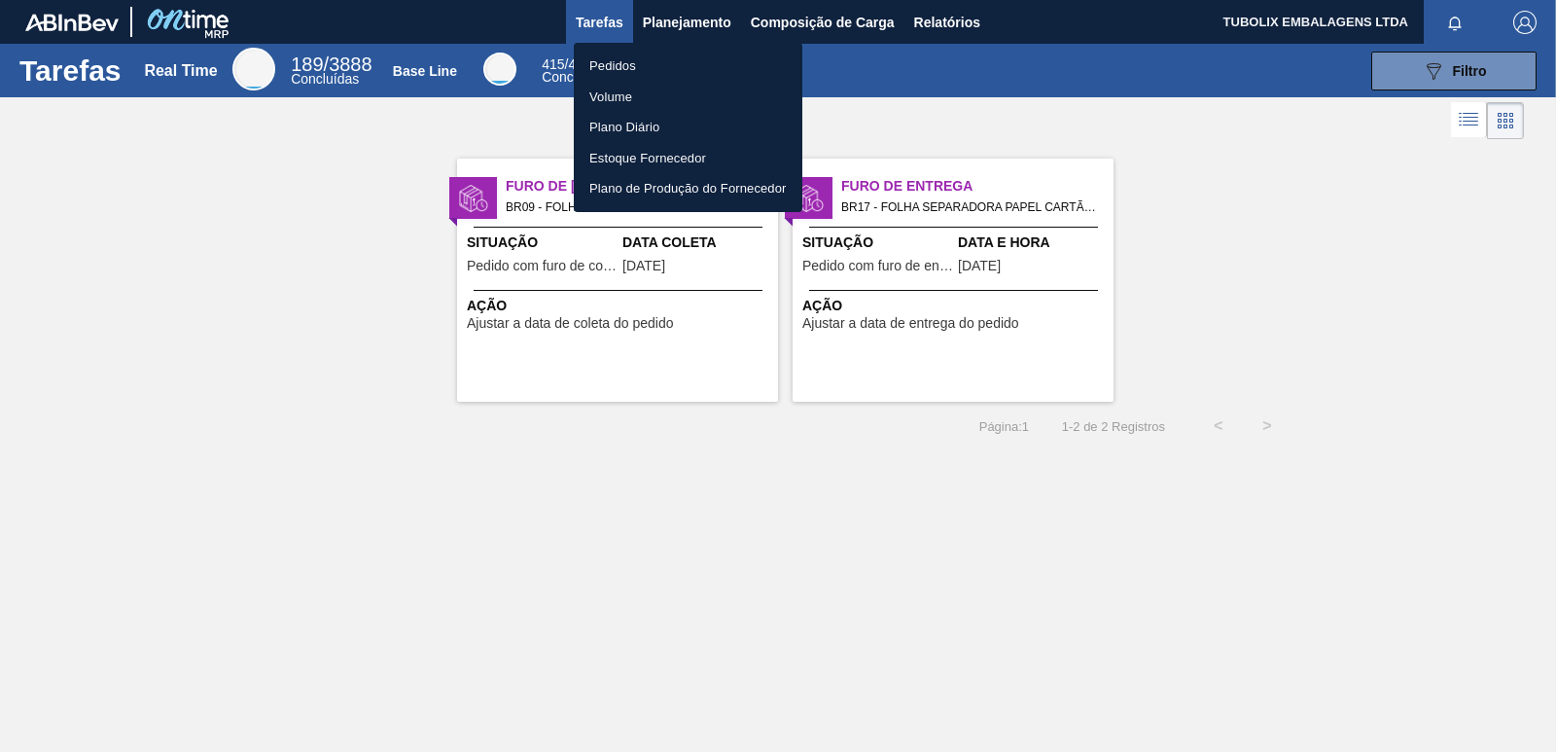
click at [632, 61] on li "Pedidos" at bounding box center [688, 66] width 229 height 31
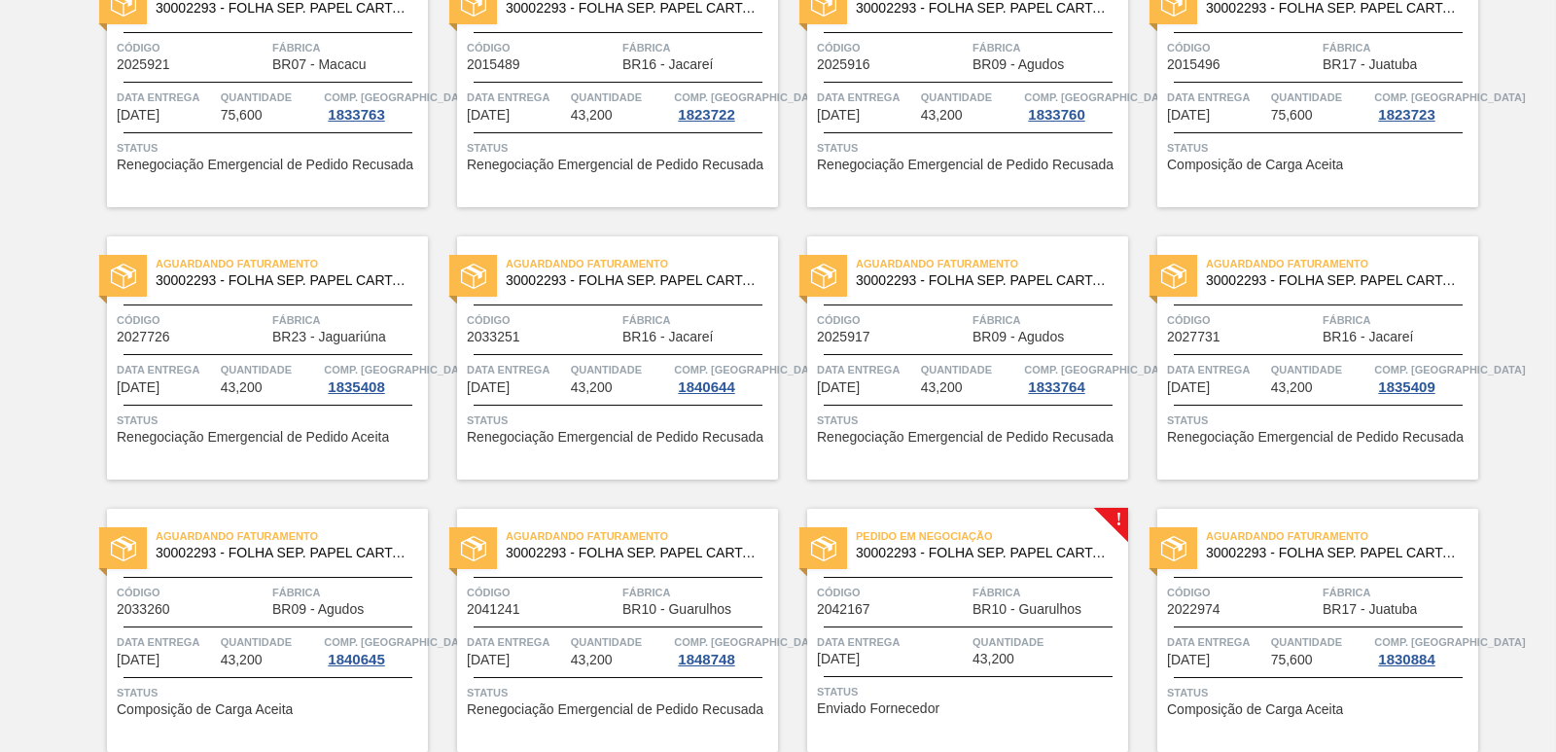
scroll to position [1556, 0]
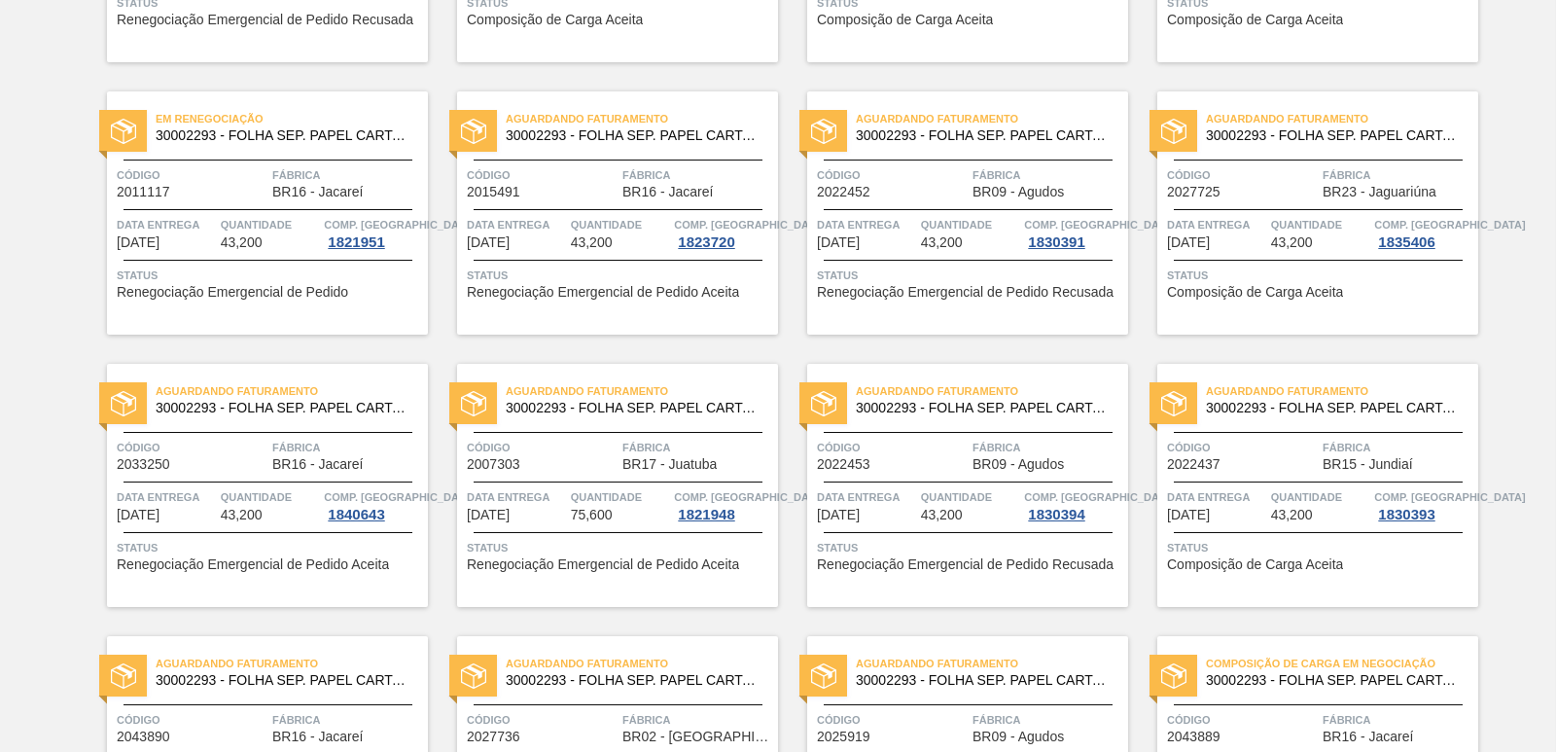
scroll to position [1070, 0]
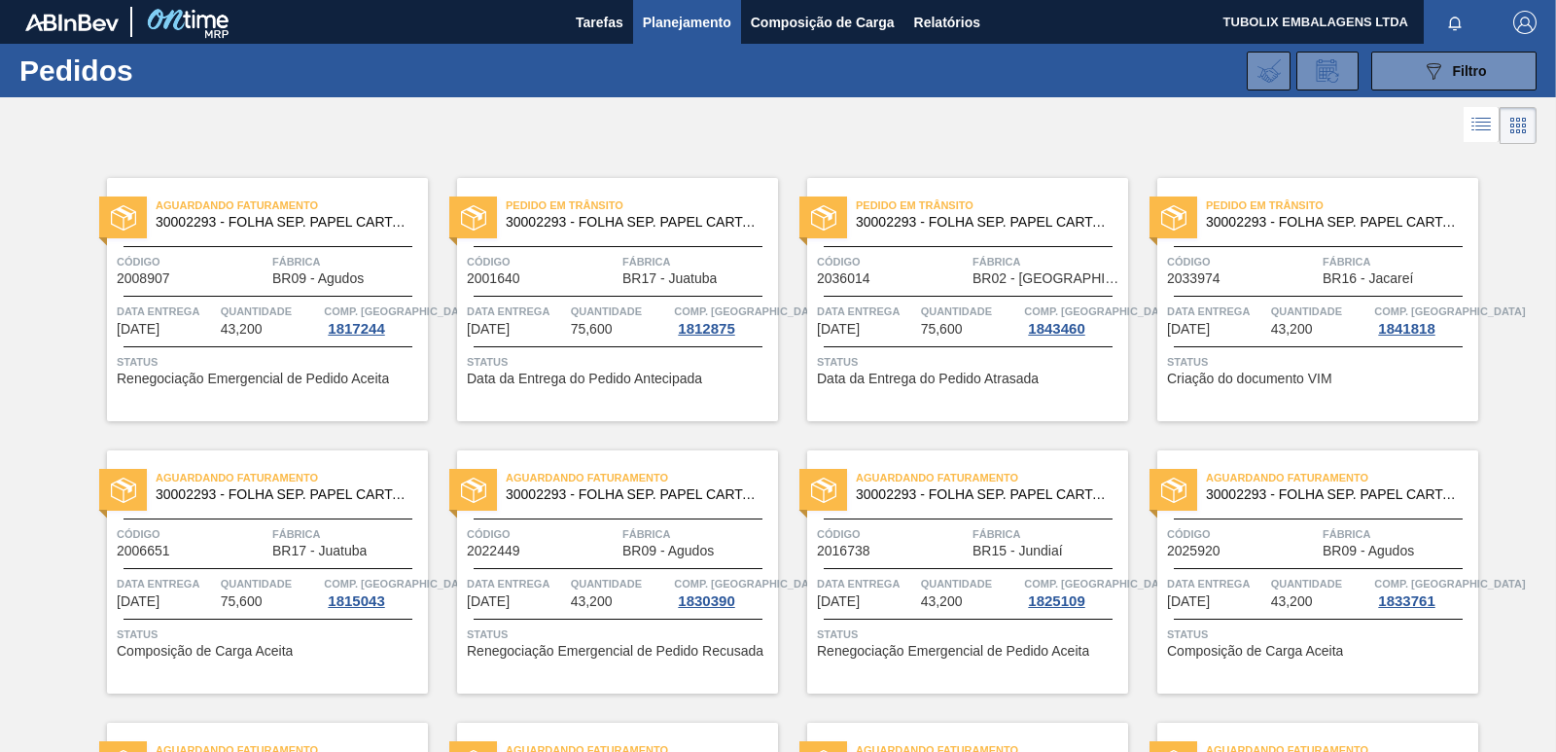
click at [1532, 23] on img "button" at bounding box center [1524, 22] width 23 height 23
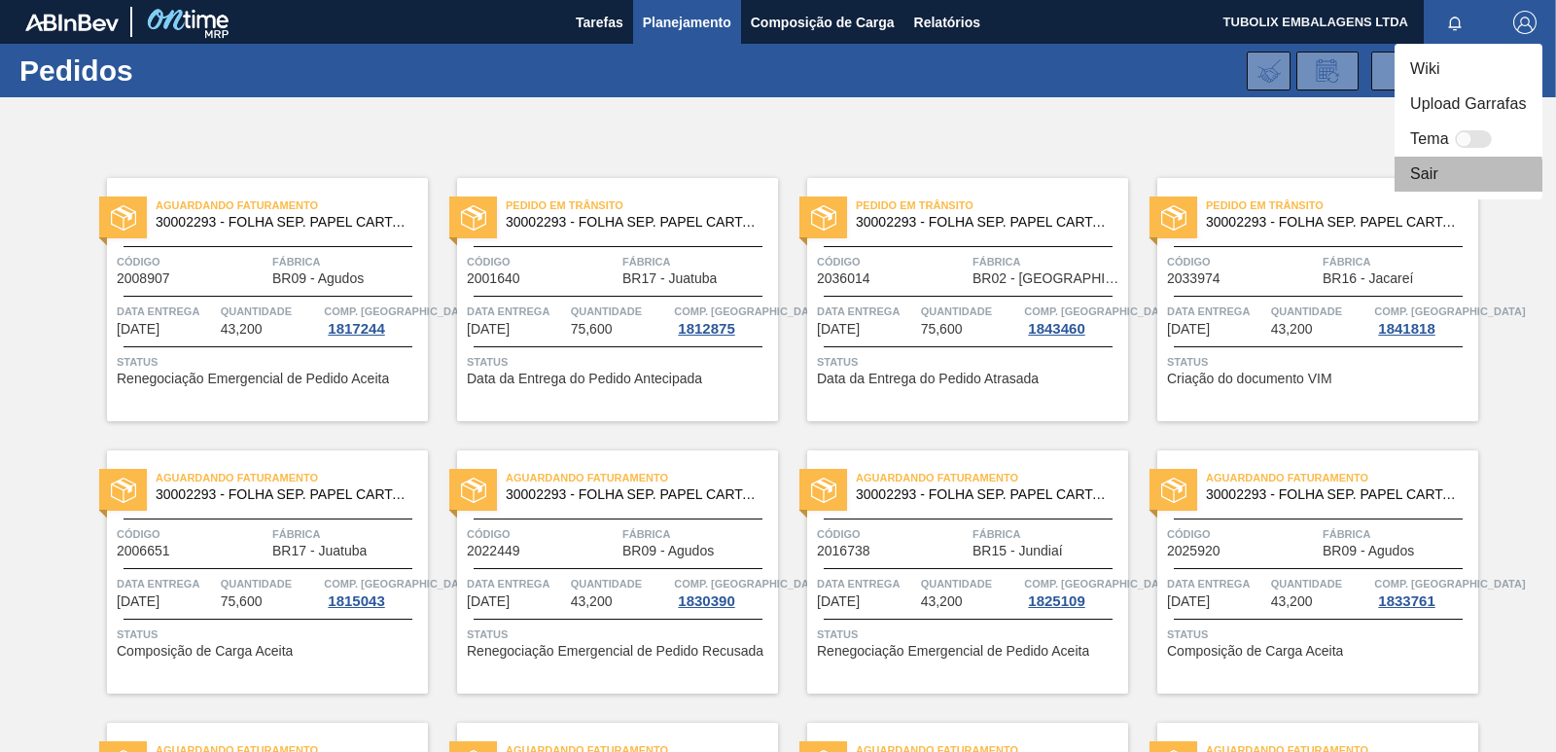
click at [1413, 177] on li "Sair" at bounding box center [1469, 174] width 148 height 35
